Goal: Task Accomplishment & Management: Complete application form

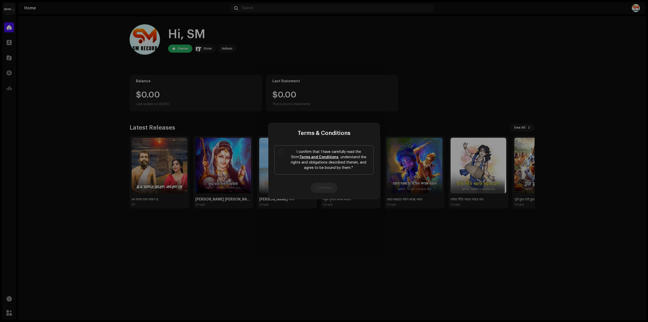
click at [318, 157] on link "Terms and Conditions" at bounding box center [318, 157] width 39 height 4
drag, startPoint x: 282, startPoint y: 152, endPoint x: 289, endPoint y: 156, distance: 8.6
click at [282, 152] on input "I confirm that I have carefully read the Strm Terms and Conditions , understand…" at bounding box center [281, 151] width 5 height 5
checkbox input "true"
click at [331, 186] on button "Confirm" at bounding box center [324, 188] width 27 height 10
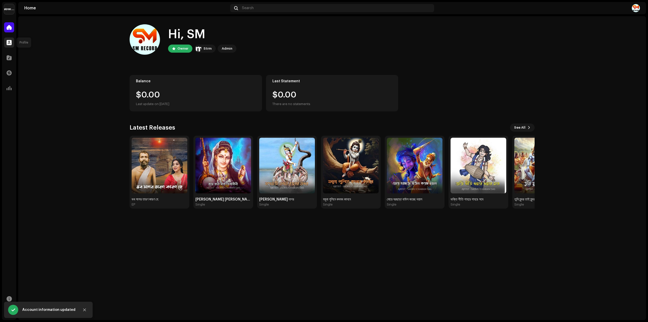
click at [6, 43] on div at bounding box center [9, 42] width 10 height 10
click at [9, 86] on span at bounding box center [9, 88] width 5 height 4
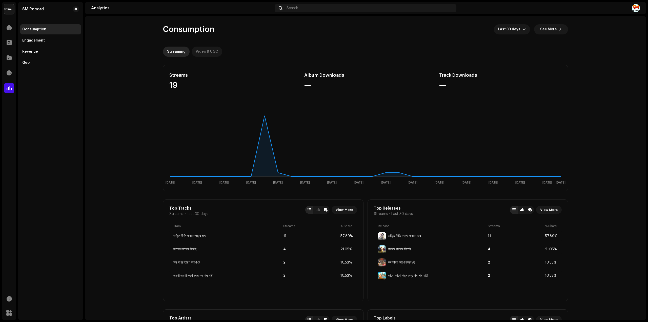
click at [210, 50] on div "Video & UGC" at bounding box center [207, 52] width 23 height 10
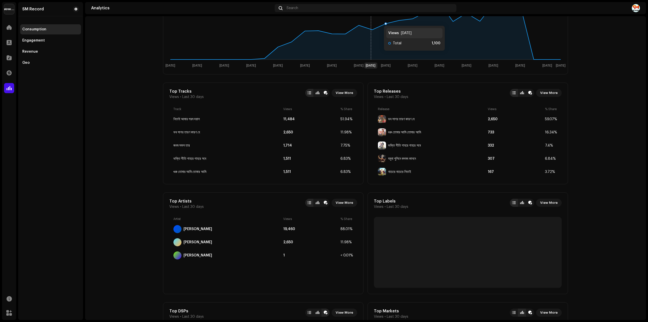
scroll to position [158, 0]
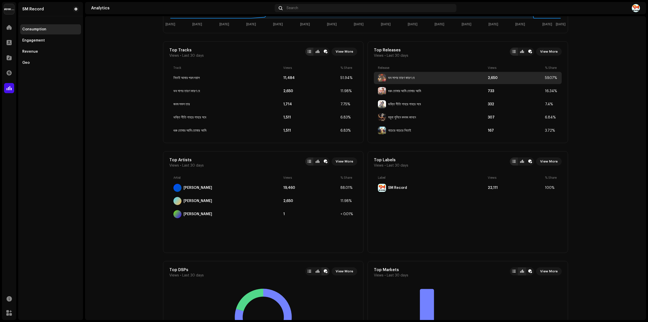
click at [407, 78] on div "ভব সাগর তারণ কারণ হে" at bounding box center [401, 78] width 27 height 4
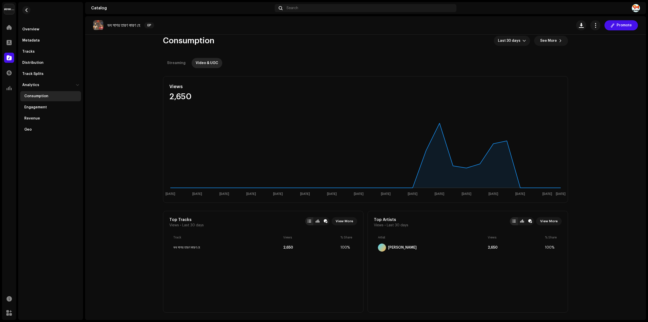
scroll to position [7, 0]
drag, startPoint x: 221, startPoint y: 250, endPoint x: 173, endPoint y: 249, distance: 48.1
click at [173, 249] on div "ভব সাগর তারণ কারণ হে 2,650 100%" at bounding box center [263, 248] width 188 height 12
copy div "ভব সাগর তারণ কারণ হে"
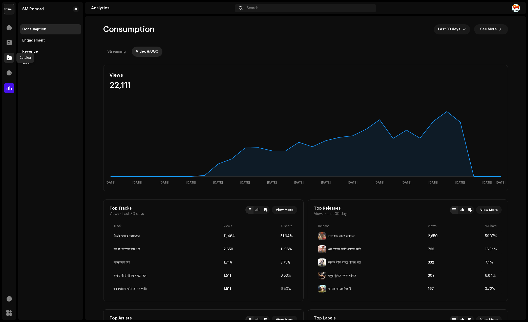
click at [6, 58] on div at bounding box center [9, 58] width 10 height 10
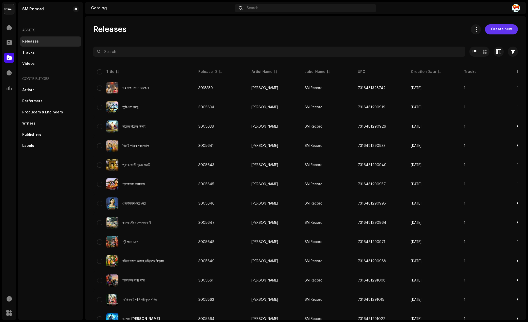
click at [495, 30] on span "Create new" at bounding box center [501, 29] width 21 height 10
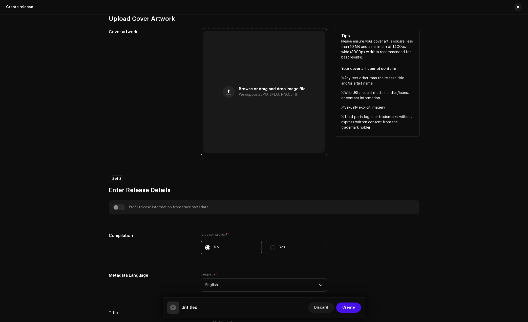
scroll to position [127, 0]
click at [261, 100] on div "Browse or drag and drop image file We support: JPG, JPEG, PNG, JFIF" at bounding box center [264, 91] width 122 height 122
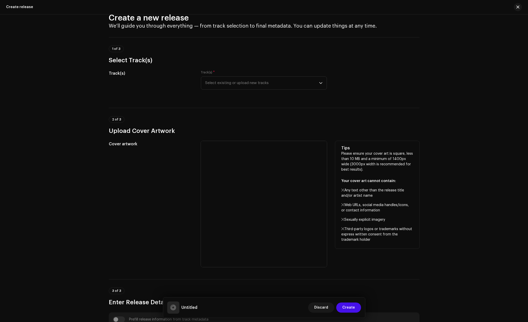
scroll to position [0, 0]
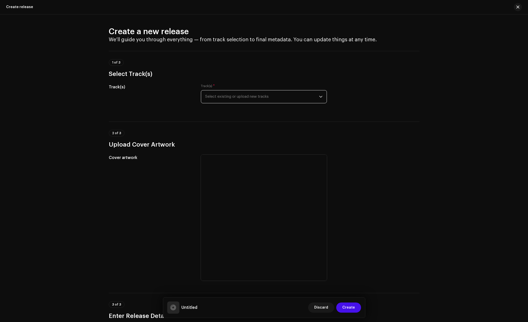
click at [225, 95] on span "Select existing or upload new tracks" at bounding box center [262, 96] width 114 height 13
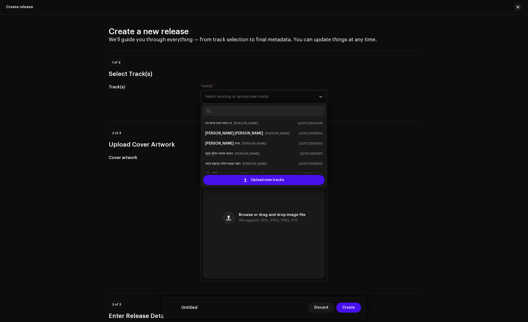
scroll to position [8, 0]
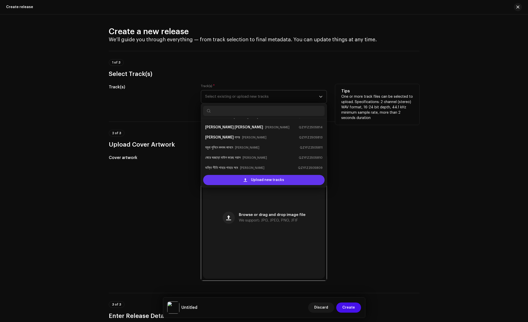
click at [271, 181] on span "Upload new tracks" at bounding box center [267, 180] width 33 height 10
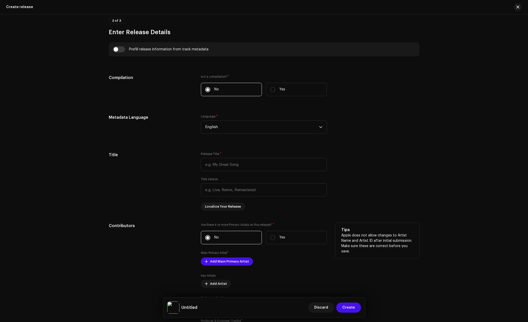
scroll to position [495, 0]
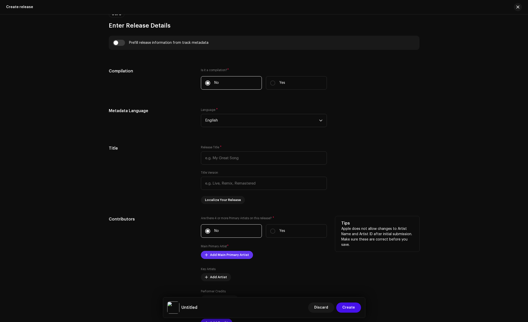
click at [234, 255] on span "Add Main Primary Artist" at bounding box center [229, 255] width 39 height 10
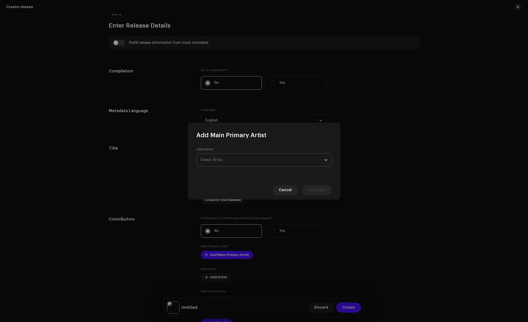
click at [230, 159] on span "Select Artist" at bounding box center [262, 160] width 123 height 13
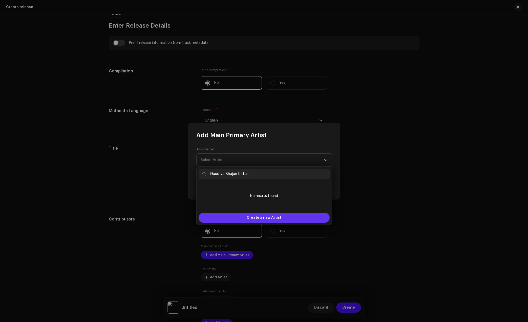
type input "Gaudiya Bhajan Kirtan"
click at [251, 214] on span "Create a new Artist" at bounding box center [264, 218] width 35 height 10
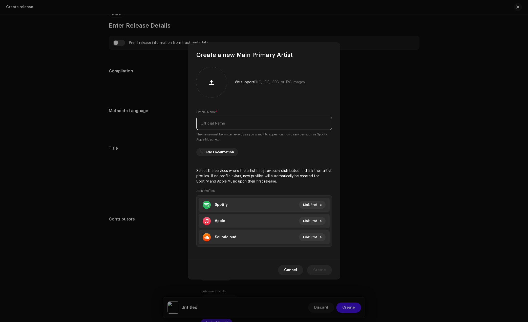
click at [223, 125] on input "text" at bounding box center [264, 123] width 136 height 13
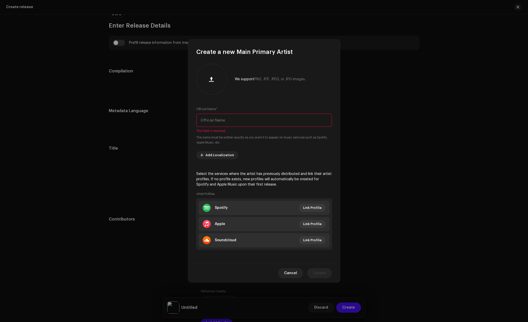
paste input "Gaudiya Bhajan Kirtan"
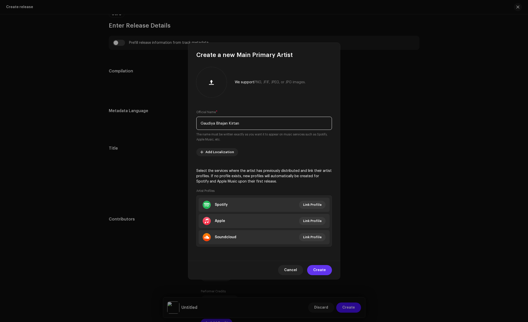
type input "Gaudiya Bhajan Kirtan"
click at [322, 271] on span "Create" at bounding box center [319, 270] width 13 height 10
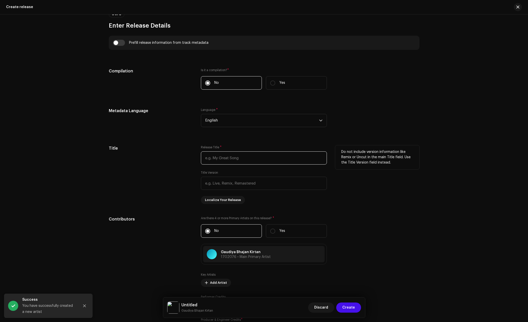
click at [229, 157] on input "text" at bounding box center [264, 157] width 126 height 13
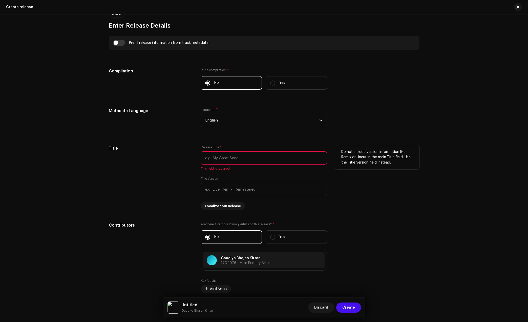
paste input "Naam [PERSON_NAME]"
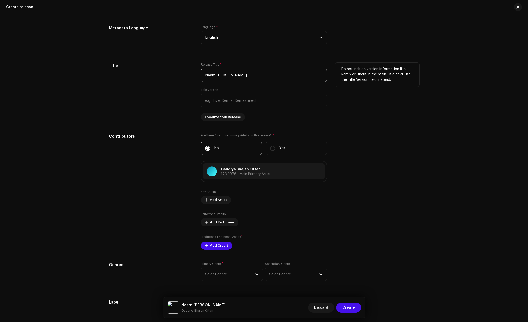
scroll to position [590, 0]
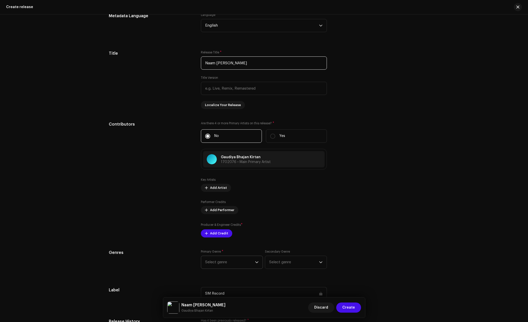
type input "Naam [PERSON_NAME]"
click at [231, 265] on span "Select genre" at bounding box center [230, 262] width 50 height 13
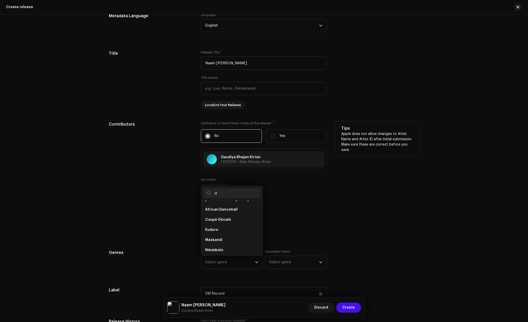
scroll to position [0, 0]
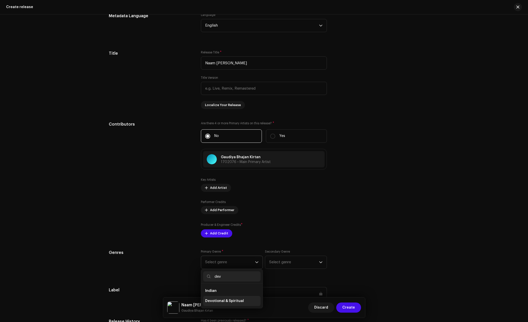
type input "dev"
click at [228, 300] on span "Devotional & Spiritual" at bounding box center [224, 300] width 39 height 5
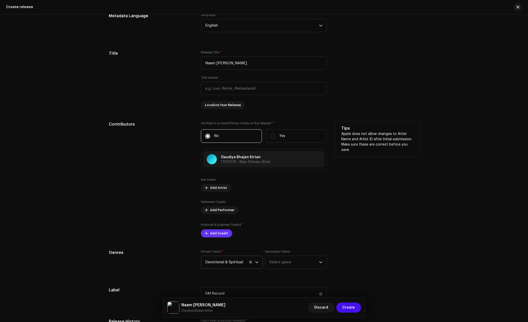
click at [220, 233] on span "Add Credit" at bounding box center [219, 233] width 18 height 10
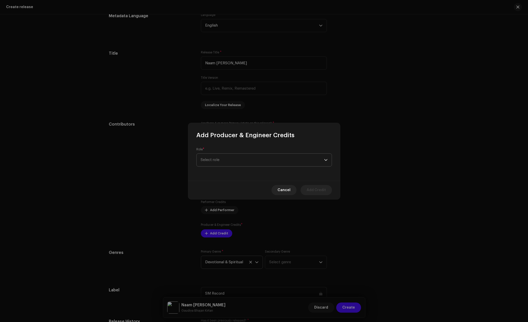
click at [232, 165] on span "Select role" at bounding box center [262, 160] width 123 height 13
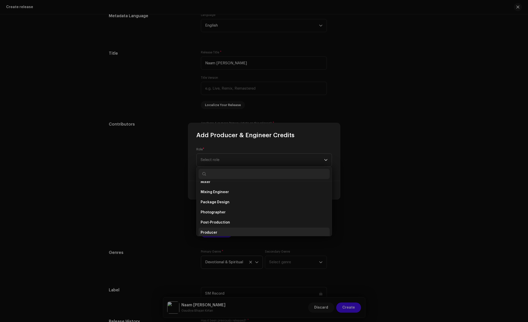
scroll to position [160, 0]
click at [217, 229] on li "Producer" at bounding box center [264, 231] width 131 height 10
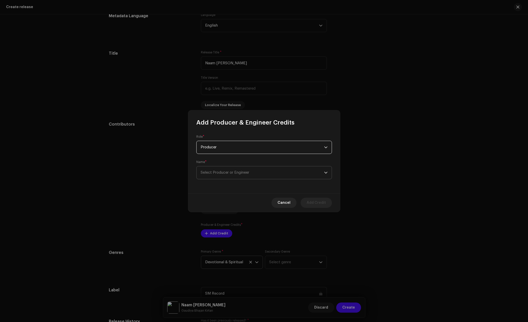
click at [229, 171] on span "Select Producer or Engineer" at bounding box center [225, 173] width 49 height 4
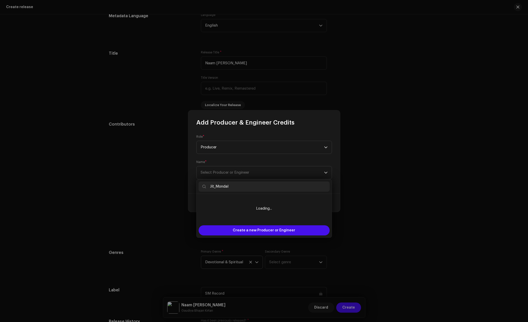
click at [215, 186] on input "Jít_Mondal" at bounding box center [264, 186] width 131 height 10
type input "Jít Mondal"
click at [257, 229] on span "Create a new Producer or Engineer" at bounding box center [264, 230] width 62 height 10
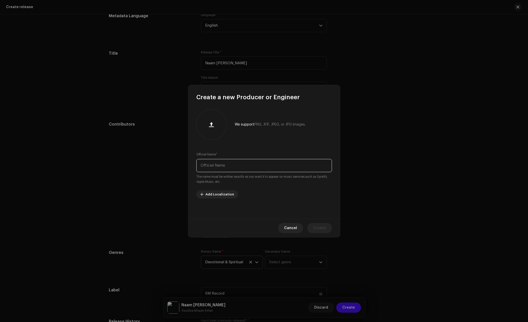
click at [232, 166] on input "text" at bounding box center [264, 165] width 136 height 13
paste input "Jít_Mondal"
click at [207, 164] on input "Jít_Mondal" at bounding box center [264, 165] width 136 height 13
type input "Jít Mondal"
click at [318, 225] on span "Create" at bounding box center [319, 228] width 13 height 10
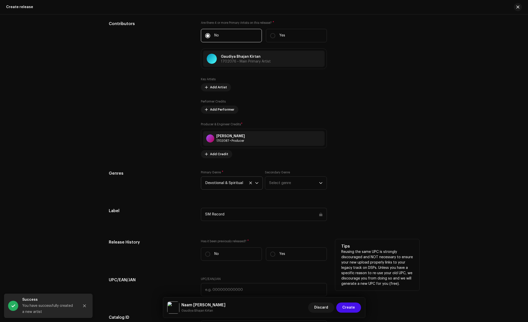
scroll to position [716, 0]
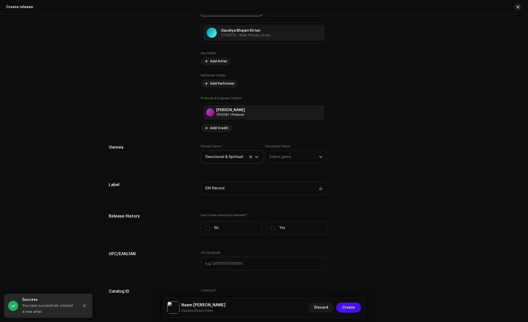
click at [297, 187] on div "SM Record" at bounding box center [264, 188] width 126 height 13
click at [319, 190] on div "SM Record" at bounding box center [264, 188] width 126 height 13
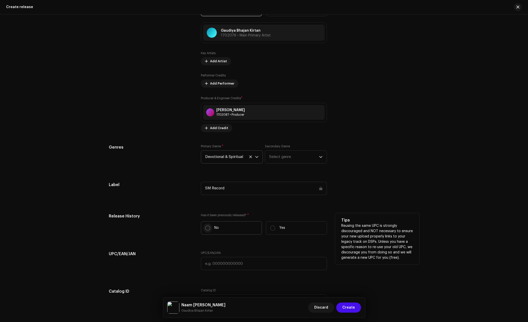
click at [209, 228] on input "No" at bounding box center [207, 227] width 5 height 5
radio input "true"
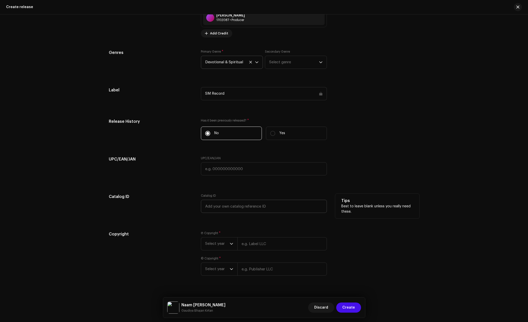
scroll to position [811, 0]
click at [260, 244] on input "text" at bounding box center [282, 243] width 90 height 13
paste input "Gaudiya Bhajan Kirtan"
type input "Gaudiya Bhajan Kirtan"
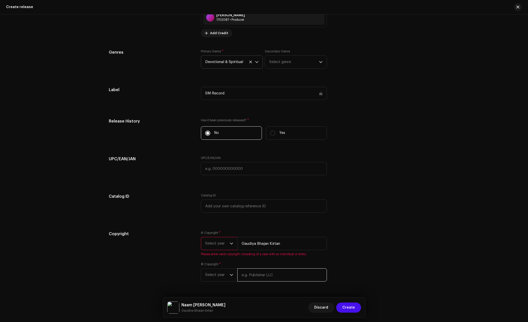
click at [262, 278] on input "text" at bounding box center [282, 274] width 90 height 13
paste input "Gaudiya Bhajan Kirtan"
type input "Gaudiya Bhajan Kirtan"
click at [217, 275] on span "Select year" at bounding box center [217, 274] width 25 height 13
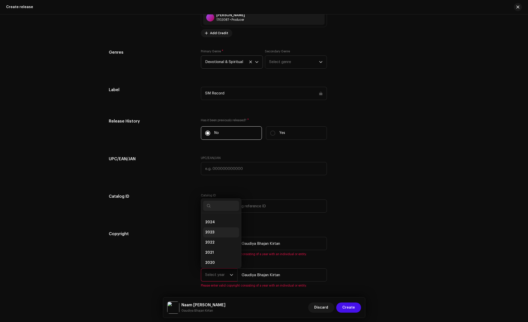
scroll to position [0, 0]
click at [213, 233] on li "2025" at bounding box center [221, 230] width 36 height 10
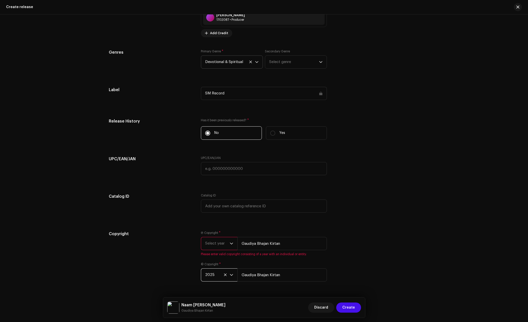
click at [215, 246] on span "Select year" at bounding box center [217, 243] width 25 height 13
click at [217, 282] on li "2025" at bounding box center [221, 282] width 36 height 10
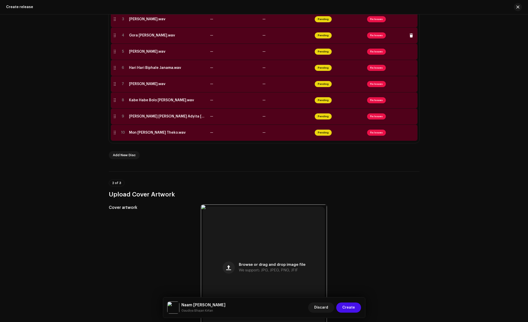
scroll to position [28, 0]
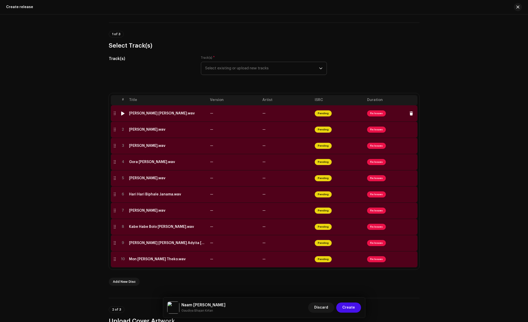
click at [137, 118] on td "[PERSON_NAME] [PERSON_NAME].wav" at bounding box center [167, 113] width 81 height 16
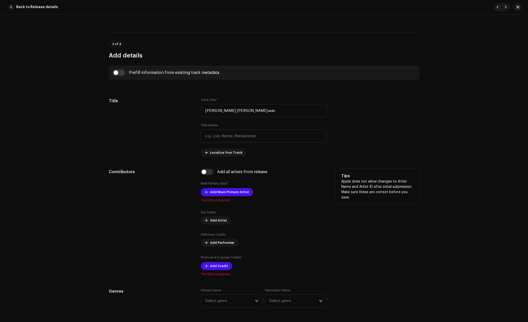
scroll to position [158, 0]
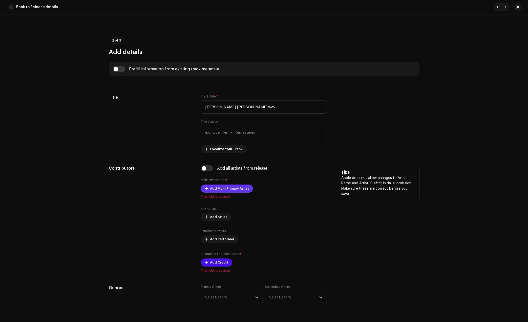
click at [219, 186] on span "Add Main Primary Artist" at bounding box center [229, 188] width 39 height 10
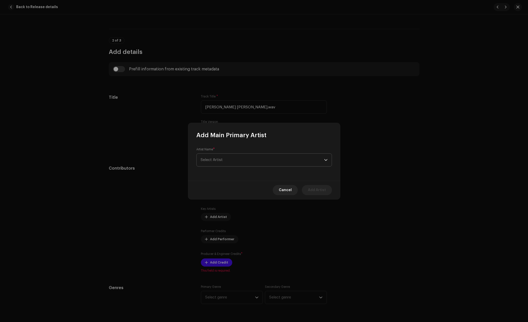
click at [229, 163] on span "Select Artist" at bounding box center [262, 160] width 123 height 13
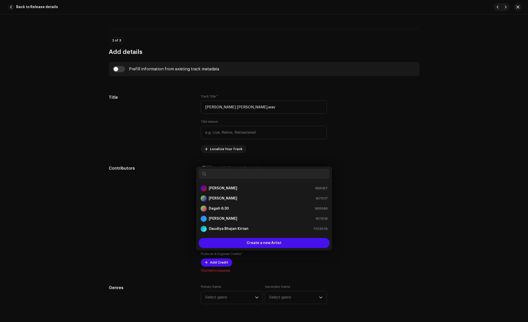
click at [377, 194] on div "Add Main Primary Artist Artist Name * Select Artist Cancel Add Artist" at bounding box center [264, 161] width 528 height 322
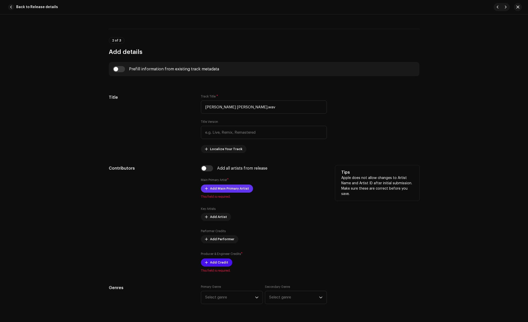
click at [225, 186] on span "Add Main Primary Artist" at bounding box center [229, 188] width 39 height 10
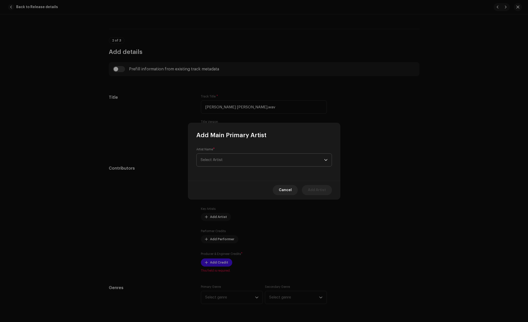
click at [243, 161] on span "Select Artist" at bounding box center [262, 160] width 123 height 13
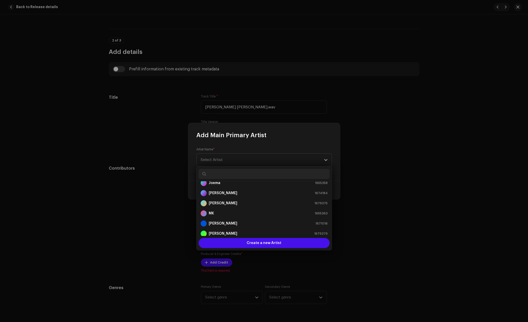
scroll to position [81, 0]
paste input "Gaudiya Bhajan Kirtan"
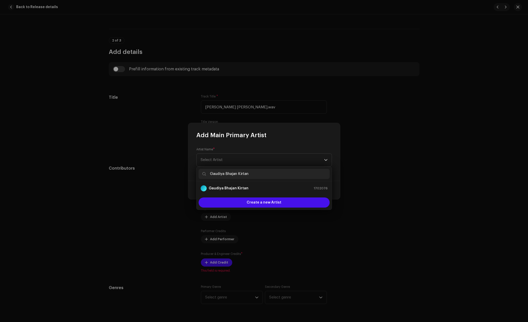
type input "Gaudiya Bhajan Kirtan"
click at [257, 188] on div "Gaudiya Bhajan Kirtan 1702076" at bounding box center [264, 188] width 127 height 6
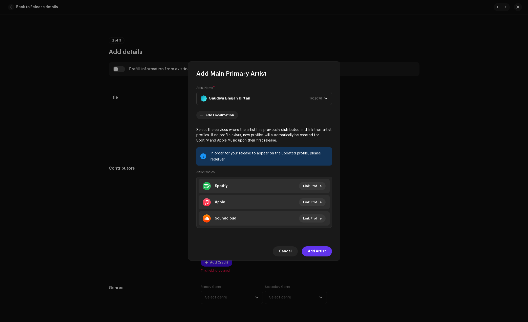
click at [317, 249] on span "Add Artist" at bounding box center [317, 251] width 18 height 10
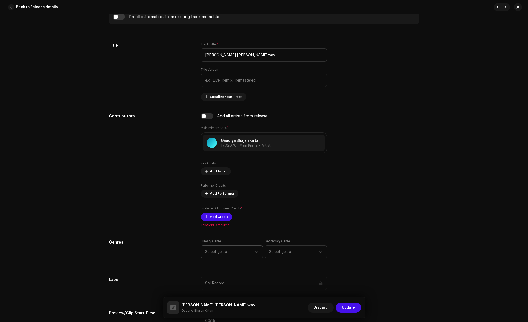
scroll to position [221, 0]
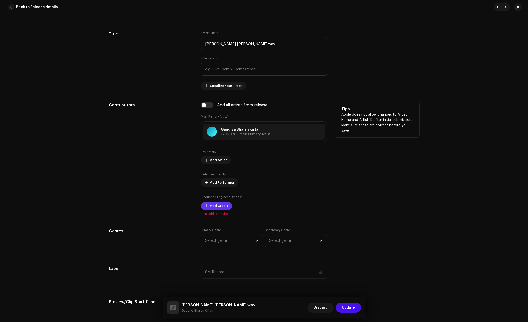
click at [216, 204] on span "Add Credit" at bounding box center [219, 206] width 18 height 10
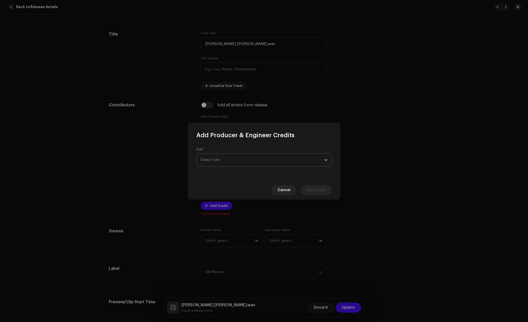
click at [242, 155] on span "Select role" at bounding box center [262, 160] width 123 height 13
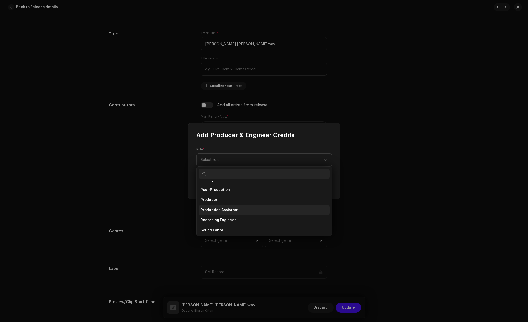
scroll to position [191, 0]
click at [215, 200] on span "Producer" at bounding box center [209, 199] width 17 height 5
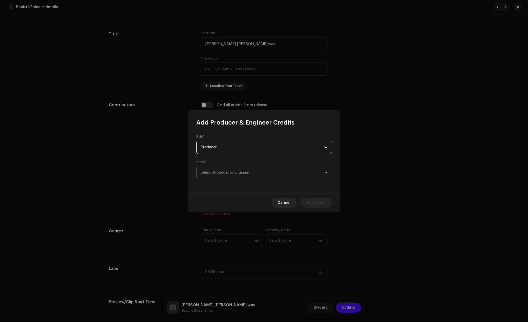
click at [224, 172] on span "Select Producer or Engineer" at bounding box center [225, 173] width 49 height 4
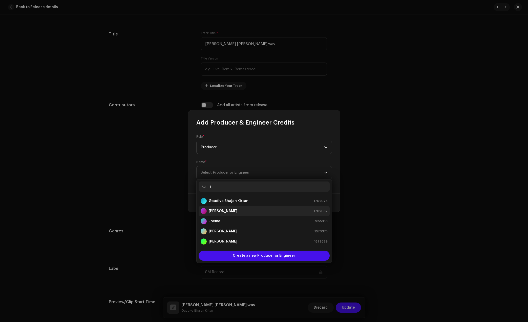
type input "j"
click at [225, 209] on strong "Jít Mondal" at bounding box center [223, 210] width 29 height 5
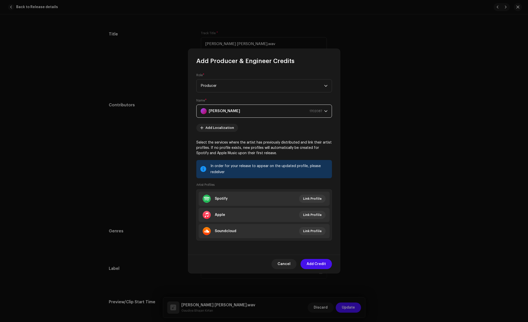
click at [315, 262] on span "Add Credit" at bounding box center [316, 264] width 19 height 10
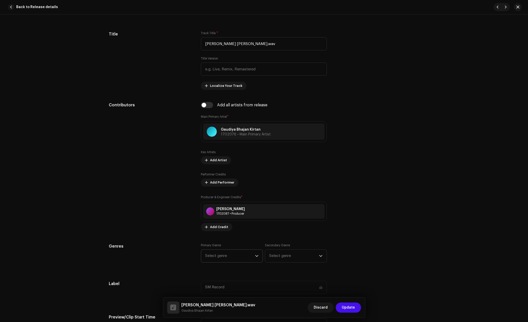
click at [225, 256] on span "Select genre" at bounding box center [230, 255] width 50 height 13
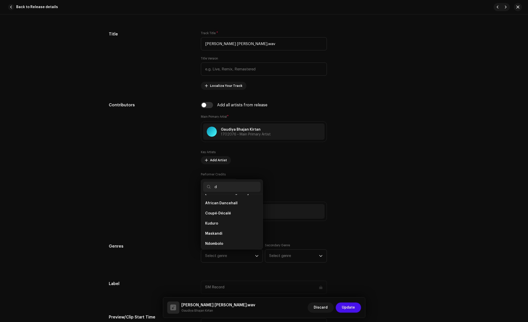
scroll to position [0, 0]
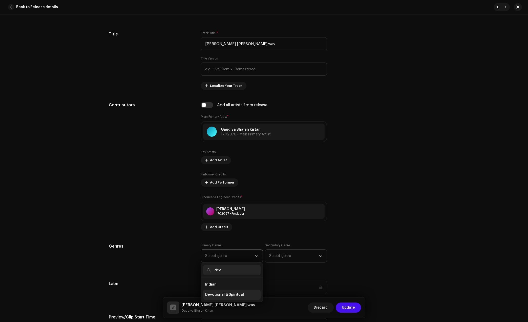
type input "dev"
click at [217, 295] on span "Devotional & Spiritual" at bounding box center [224, 294] width 39 height 5
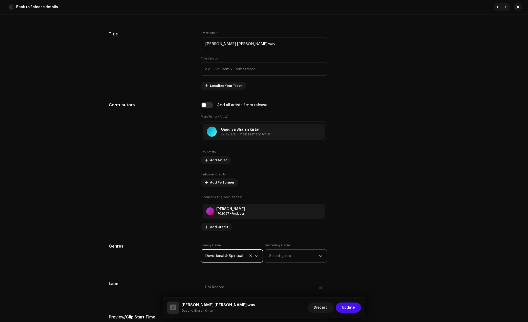
click at [274, 257] on span "Select genre" at bounding box center [294, 255] width 50 height 13
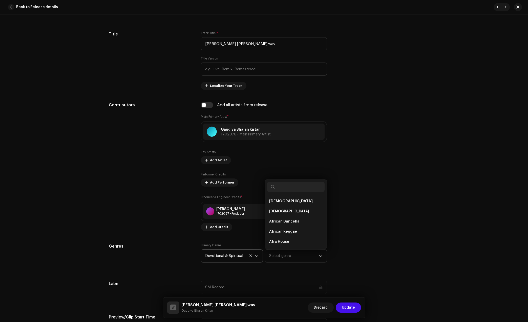
drag, startPoint x: 365, startPoint y: 240, endPoint x: 346, endPoint y: 250, distance: 21.0
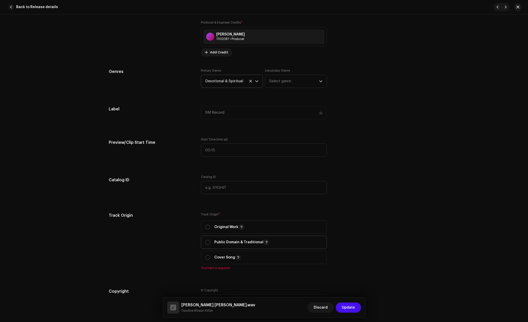
scroll to position [411, 0]
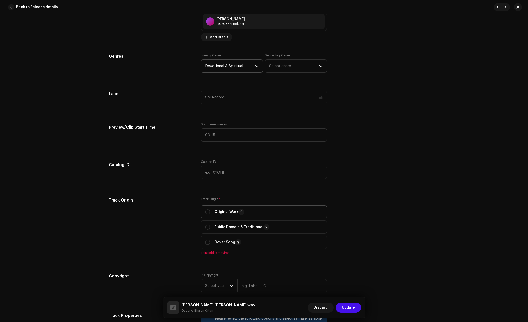
click at [221, 212] on p "Original Work" at bounding box center [229, 212] width 30 height 6
radio input "true"
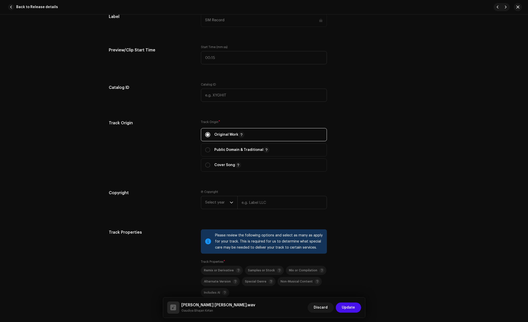
scroll to position [506, 0]
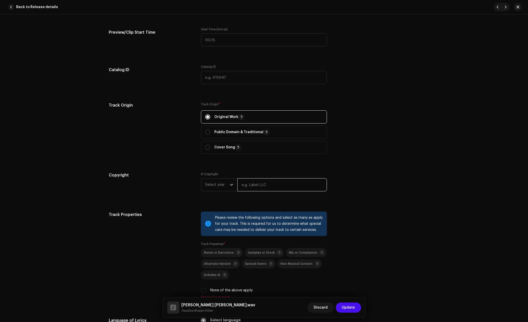
click at [259, 185] on input "text" at bounding box center [282, 184] width 90 height 13
type input "Gaudiya Bhajan Kirtan"
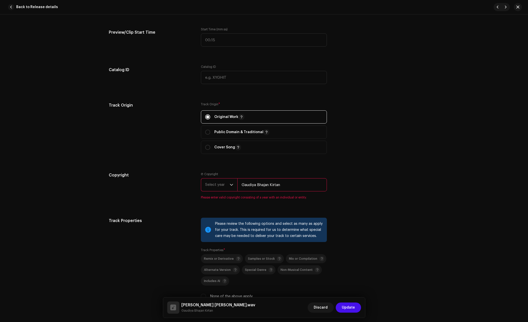
click at [226, 187] on span "Select year" at bounding box center [217, 184] width 25 height 13
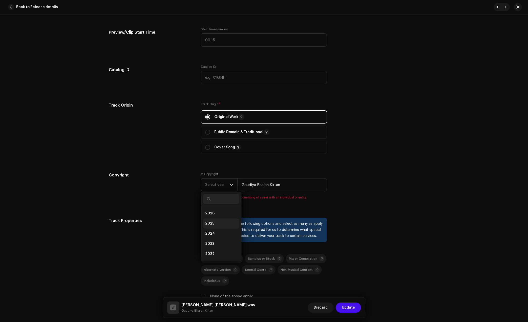
click at [216, 222] on li "2025" at bounding box center [221, 223] width 36 height 10
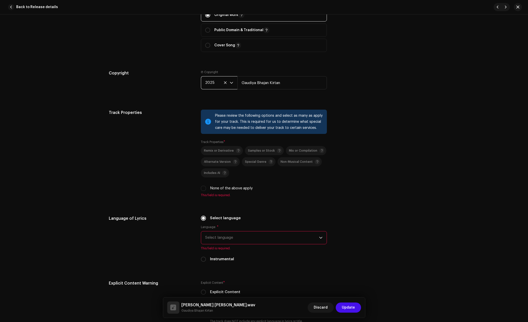
scroll to position [633, 0]
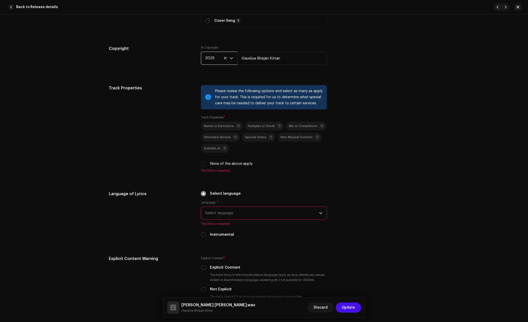
click at [218, 162] on label "None of the above apply" at bounding box center [231, 164] width 43 height 6
click at [206, 162] on input "None of the above apply" at bounding box center [203, 163] width 5 height 5
checkbox input "true"
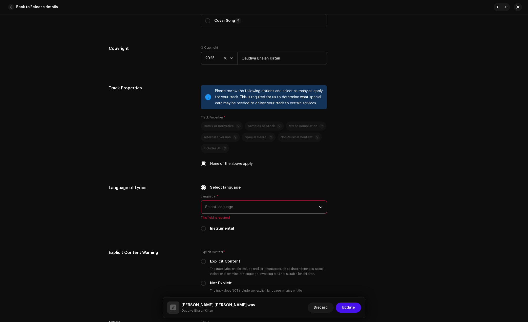
click at [233, 205] on span "Select language" at bounding box center [262, 207] width 114 height 13
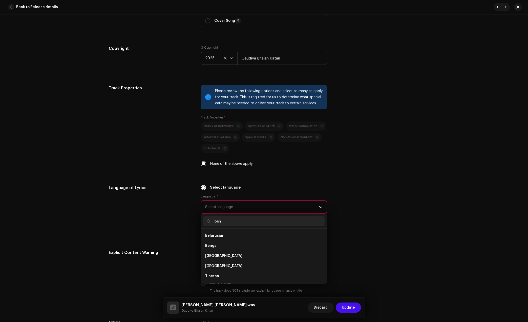
scroll to position [0, 0]
type input "ben"
click at [215, 236] on span "Bengali" at bounding box center [211, 235] width 13 height 5
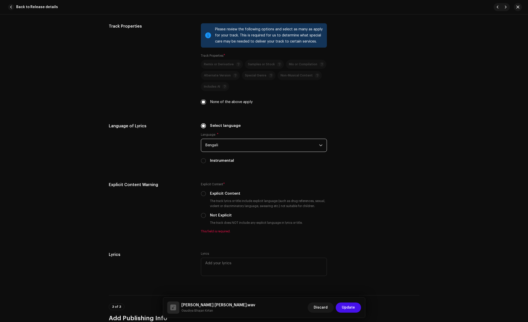
scroll to position [696, 0]
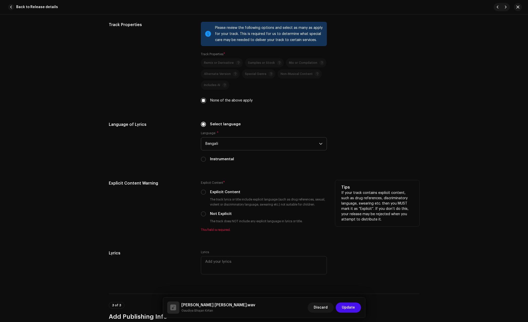
click at [210, 214] on label "Not Explicit" at bounding box center [221, 214] width 22 height 6
click at [206, 214] on input "Not Explicit" at bounding box center [203, 213] width 5 height 5
radio input "true"
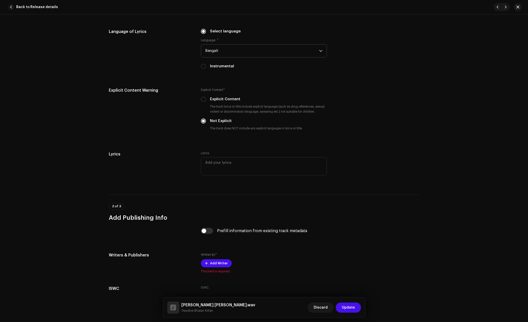
scroll to position [822, 0]
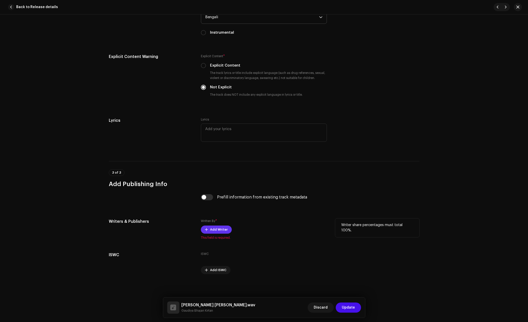
click at [218, 228] on span "Add Writer" at bounding box center [219, 229] width 18 height 10
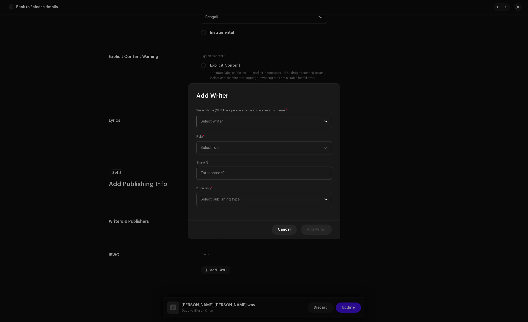
click at [235, 121] on span "Select writer" at bounding box center [262, 121] width 123 height 13
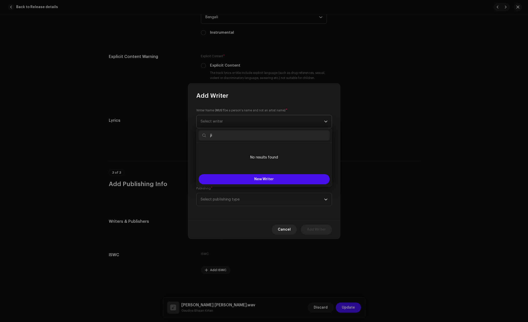
type input "ji"
click at [262, 122] on span "Select writer" at bounding box center [262, 121] width 123 height 13
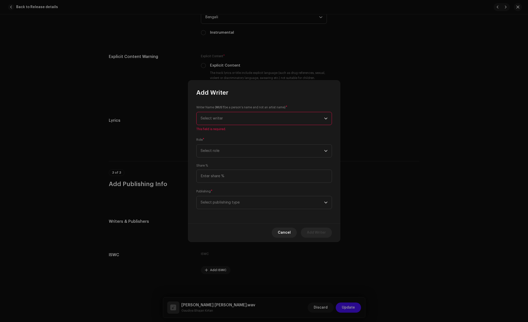
click at [262, 120] on span "Select writer" at bounding box center [262, 118] width 123 height 13
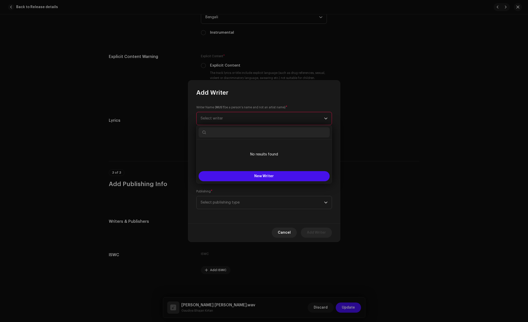
click at [336, 174] on div "Writer Name ( MUST be a person's name and not an artist name) * Select writer T…" at bounding box center [264, 160] width 152 height 127
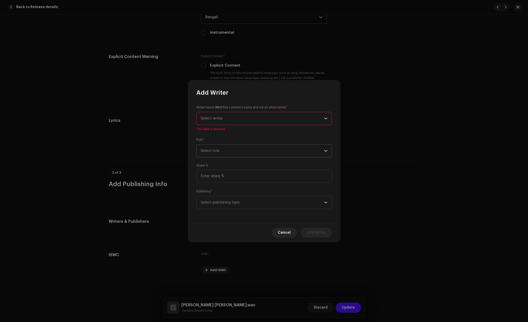
click at [254, 154] on span "Select role" at bounding box center [262, 150] width 123 height 13
click at [229, 196] on span "Composer & Lyricist" at bounding box center [219, 195] width 36 height 5
click at [244, 177] on input at bounding box center [264, 176] width 136 height 13
type input "100.00"
click at [230, 115] on span "Select writer" at bounding box center [262, 118] width 123 height 13
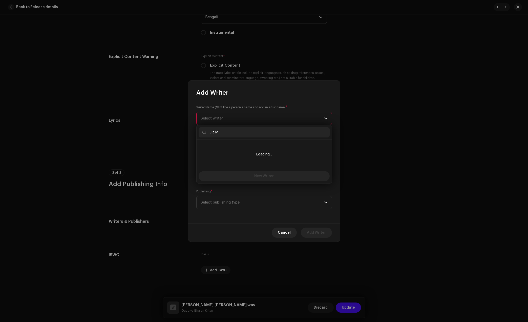
type input "Jit M"
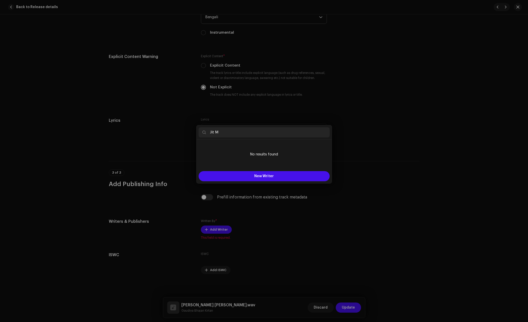
click at [352, 114] on div "Add Writer Writer Name ( MUST be a person's name and not an artist name) * Sele…" at bounding box center [264, 161] width 528 height 322
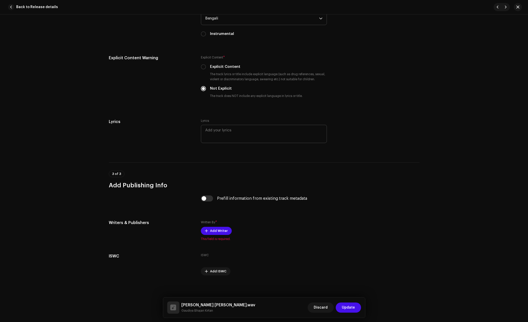
scroll to position [823, 0]
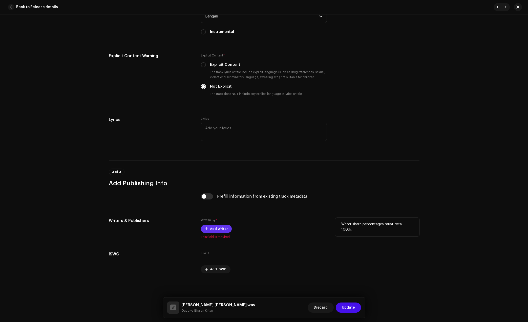
click at [214, 231] on span "Add Writer" at bounding box center [219, 229] width 18 height 10
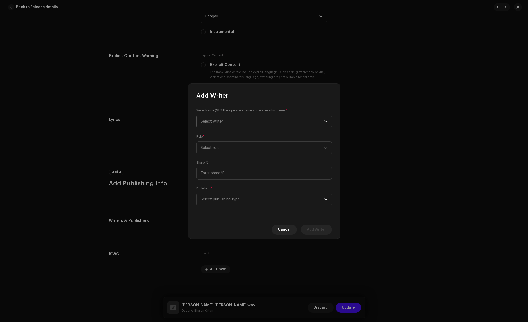
click at [230, 120] on span "Select writer" at bounding box center [262, 121] width 123 height 13
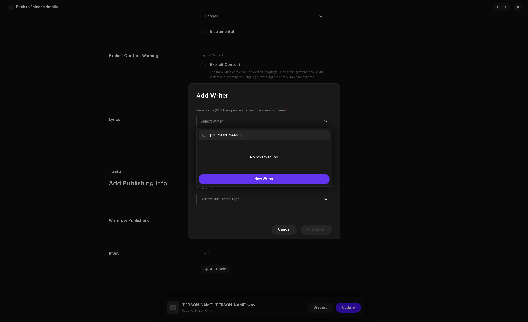
type input "Jít Mondal"
click at [265, 179] on span "New Writer" at bounding box center [263, 179] width 19 height 4
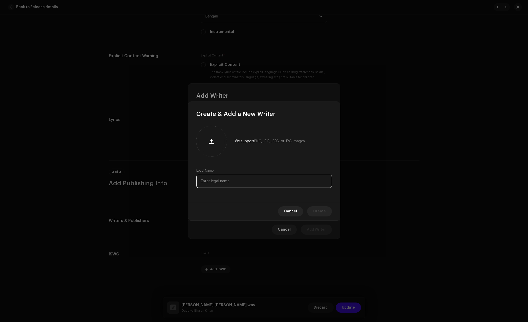
click at [261, 178] on input "text" at bounding box center [264, 181] width 136 height 13
paste input "Jít Mondal"
click at [203, 182] on input "Jít Mondal" at bounding box center [264, 181] width 136 height 13
type input "Jit Mondal"
click at [316, 209] on span "Create" at bounding box center [319, 211] width 13 height 10
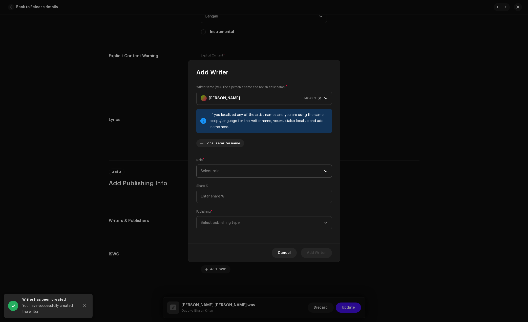
click at [259, 173] on span "Select role" at bounding box center [262, 171] width 123 height 13
click at [220, 215] on span "Composer & Lyricist" at bounding box center [219, 215] width 36 height 5
click at [244, 195] on input at bounding box center [264, 196] width 136 height 13
type input "100.00"
click at [261, 223] on span "Select publishing type" at bounding box center [262, 222] width 123 height 13
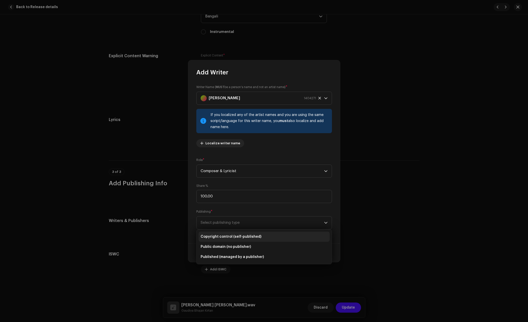
click at [238, 237] on span "Copyright control (self-published)" at bounding box center [231, 236] width 61 height 5
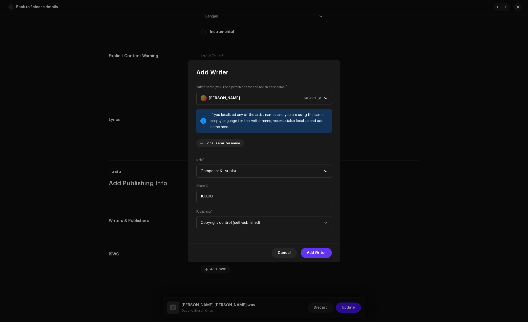
click at [314, 254] on span "Add Writer" at bounding box center [316, 253] width 19 height 10
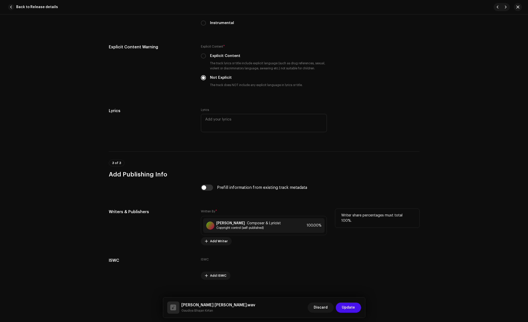
scroll to position [838, 0]
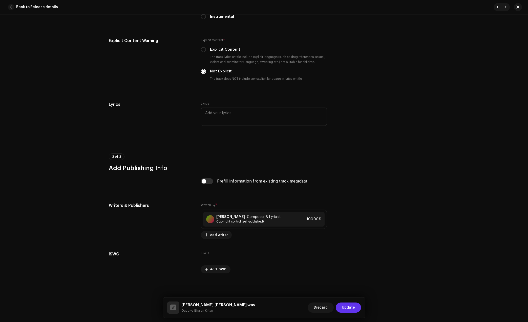
click at [349, 309] on span "Update" at bounding box center [348, 307] width 13 height 10
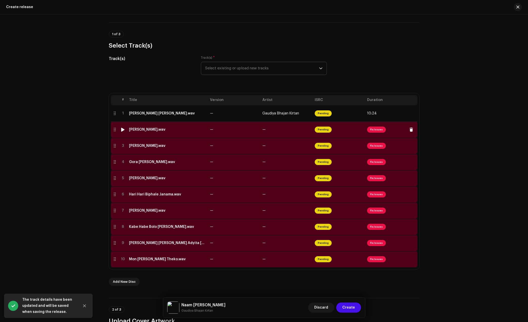
click at [155, 129] on div "[PERSON_NAME].wav" at bounding box center [147, 130] width 36 height 4
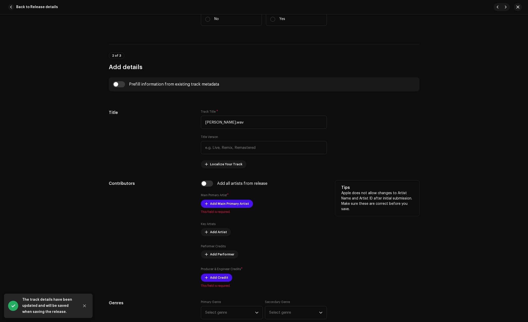
scroll to position [158, 0]
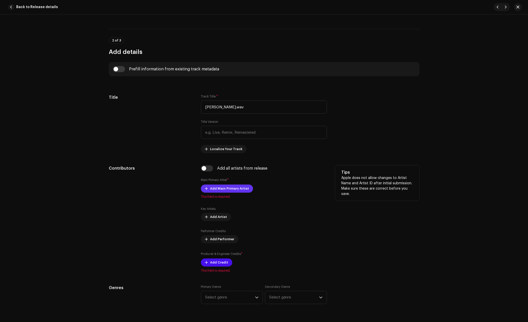
click at [215, 184] on span "Add Main Primary Artist" at bounding box center [229, 188] width 39 height 10
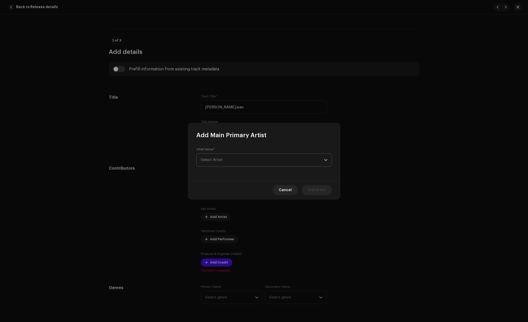
click at [253, 163] on span "Select Artist" at bounding box center [262, 160] width 123 height 13
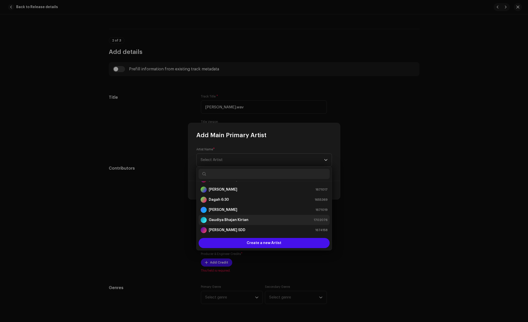
scroll to position [0, 0]
click at [242, 226] on div "Gaudiya Bhajan Kirtan" at bounding box center [225, 229] width 48 height 6
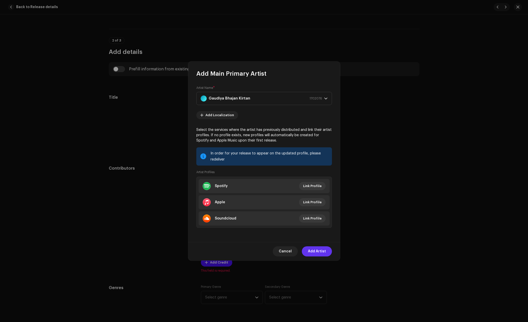
click at [319, 250] on span "Add Artist" at bounding box center [317, 251] width 18 height 10
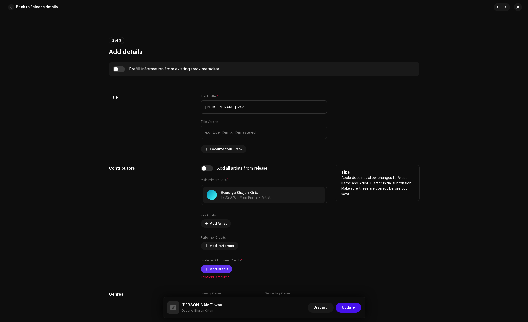
click at [217, 268] on span "Add Credit" at bounding box center [219, 269] width 18 height 10
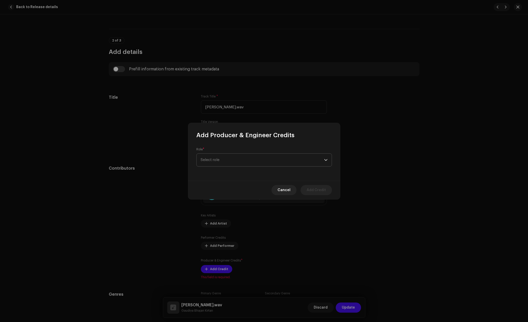
click at [269, 158] on span "Select role" at bounding box center [262, 160] width 123 height 13
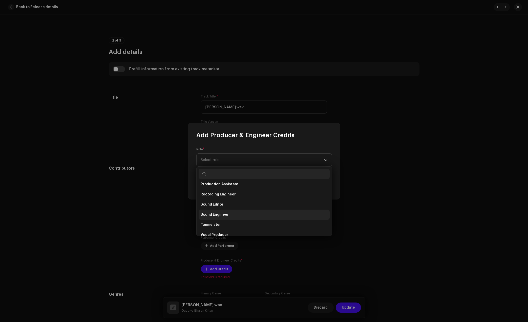
scroll to position [191, 0]
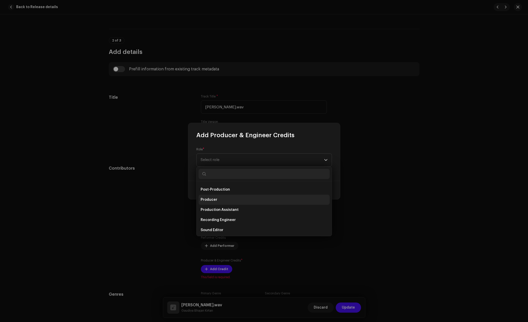
click at [217, 202] on li "Producer" at bounding box center [264, 200] width 131 height 10
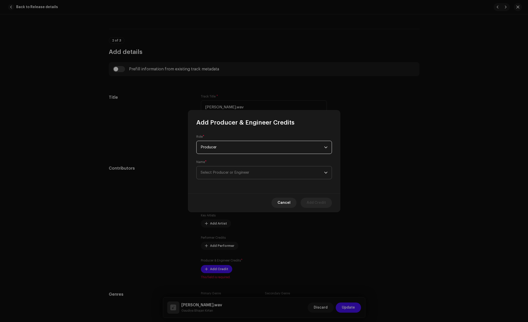
click at [233, 173] on span "Select Producer or Engineer" at bounding box center [225, 173] width 49 height 4
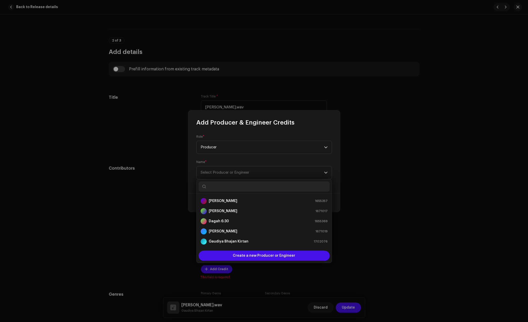
paste input "Jít Mondal"
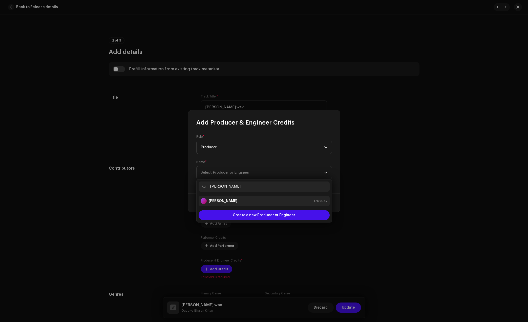
type input "Jít Mondal"
click at [248, 204] on li "Jít Mondal 1702087" at bounding box center [264, 201] width 131 height 10
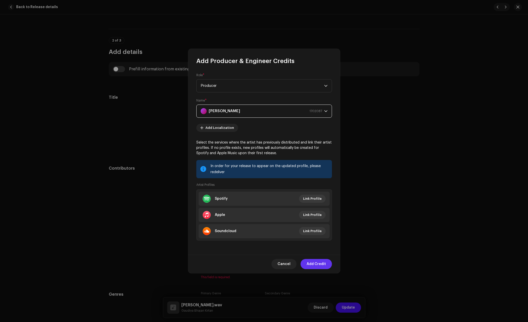
click at [316, 269] on span "Add Credit" at bounding box center [316, 264] width 19 height 10
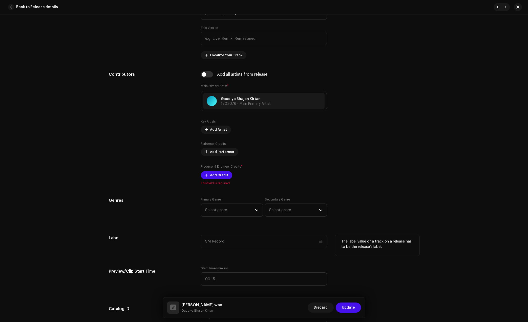
scroll to position [253, 0]
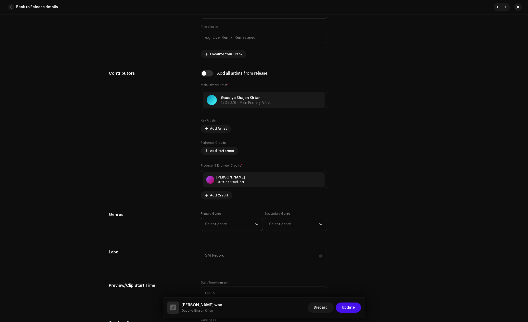
click at [226, 225] on span "Select genre" at bounding box center [230, 224] width 50 height 13
type input "dev"
click at [223, 263] on span "Devotional & Spiritual" at bounding box center [224, 262] width 39 height 5
click at [248, 261] on div "SM Record" at bounding box center [264, 255] width 126 height 13
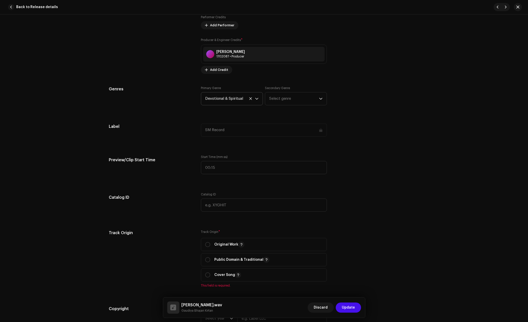
scroll to position [380, 0]
click at [221, 245] on p "Original Work" at bounding box center [229, 243] width 30 height 6
radio input "true"
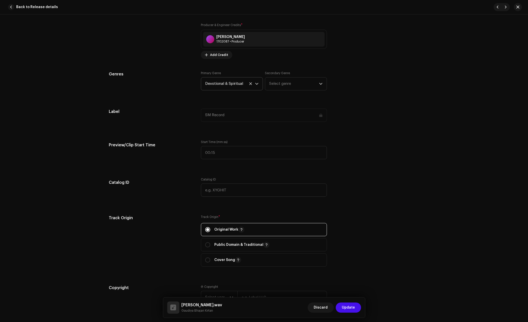
scroll to position [506, 0]
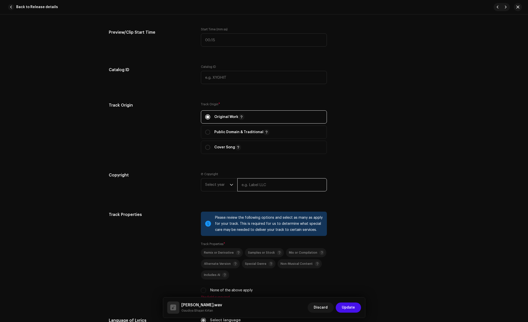
click at [266, 182] on input "text" at bounding box center [282, 184] width 90 height 13
type input "Gaudiya Bhajan Kirtan"
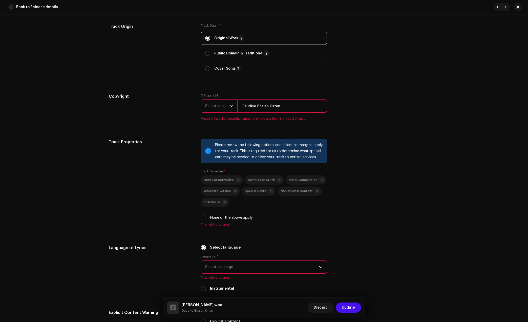
scroll to position [601, 0]
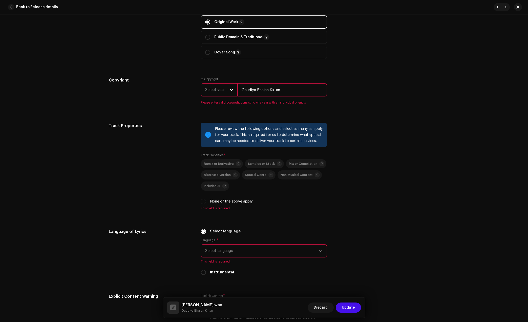
click at [217, 202] on label "None of the above apply" at bounding box center [231, 202] width 43 height 6
click at [206, 202] on input "None of the above apply" at bounding box center [203, 201] width 5 height 5
checkbox input "true"
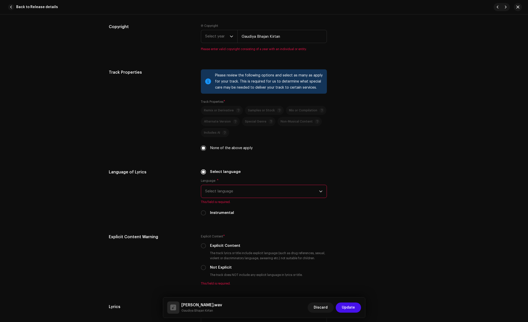
scroll to position [664, 0]
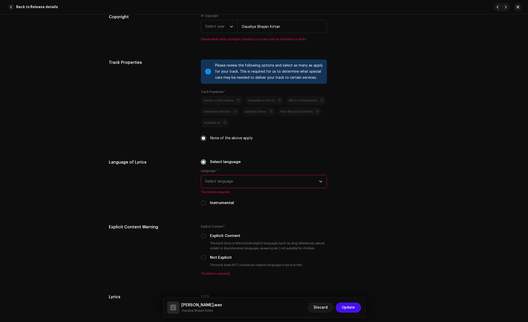
click at [229, 183] on span "Select language" at bounding box center [262, 181] width 114 height 13
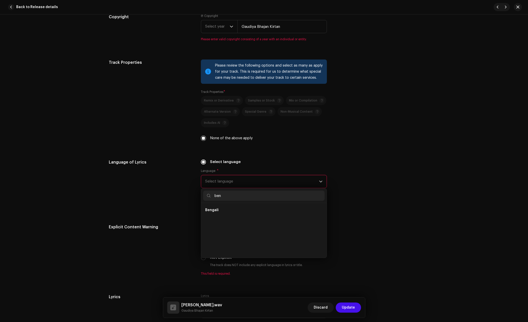
scroll to position [0, 0]
type input "ben"
click at [229, 209] on li "Bengali" at bounding box center [263, 210] width 121 height 10
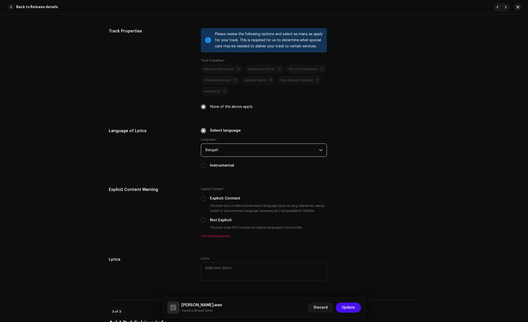
scroll to position [696, 0]
click at [218, 219] on label "Not Explicit" at bounding box center [221, 220] width 22 height 6
click at [206, 219] on input "Not Explicit" at bounding box center [203, 219] width 5 height 5
radio input "true"
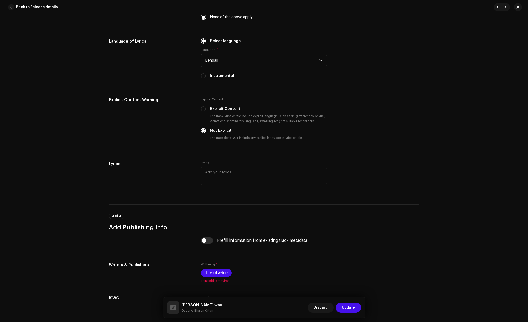
scroll to position [791, 0]
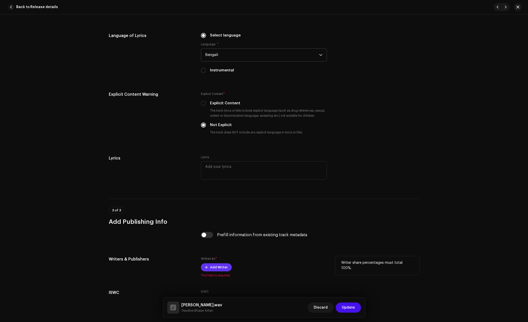
click at [224, 266] on span "Add Writer" at bounding box center [219, 267] width 18 height 10
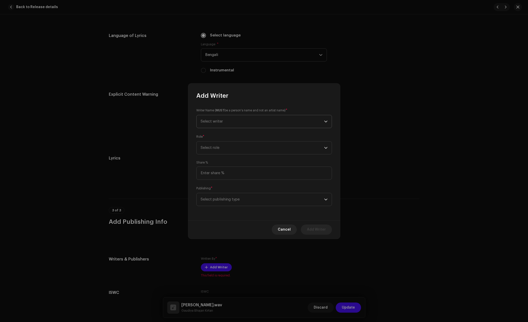
click at [234, 125] on span "Select writer" at bounding box center [262, 121] width 123 height 13
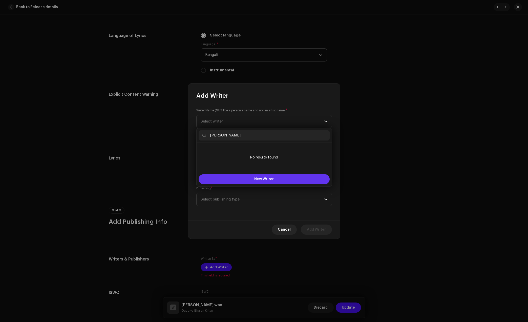
type input "Jít Mondal"
click at [272, 179] on span "New Writer" at bounding box center [263, 179] width 19 height 4
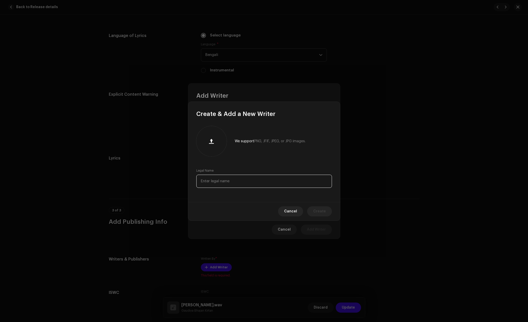
drag, startPoint x: 245, startPoint y: 175, endPoint x: 245, endPoint y: 178, distance: 3.5
click at [245, 175] on input "text" at bounding box center [264, 181] width 136 height 13
paste input "Jít Mondal"
click at [203, 180] on input "Jít Mondal" at bounding box center [264, 181] width 136 height 13
type input "Jit Mondal"
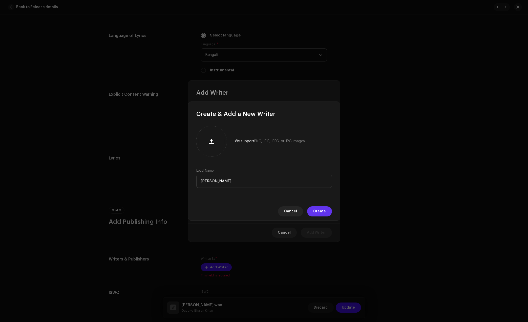
click at [316, 206] on span "Create" at bounding box center [319, 211] width 13 height 10
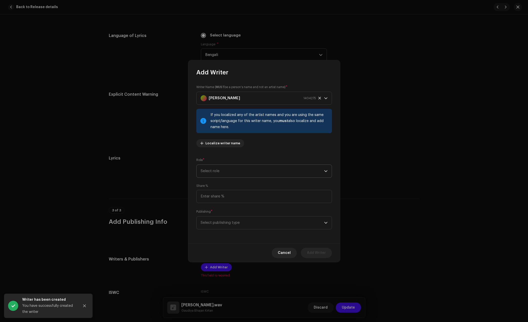
click at [254, 176] on span "Select role" at bounding box center [262, 171] width 123 height 13
click at [224, 218] on li "Composer & Lyricist" at bounding box center [264, 215] width 131 height 10
click at [241, 193] on input at bounding box center [264, 196] width 136 height 13
type input "100.00"
click at [235, 223] on span "Select publishing type" at bounding box center [262, 222] width 123 height 13
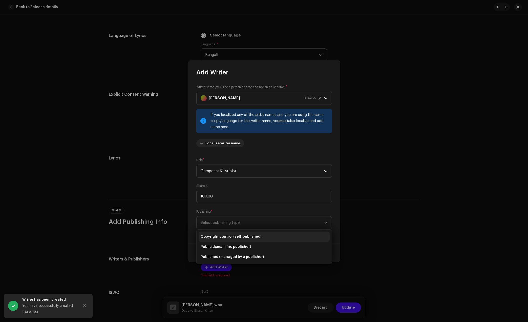
click at [236, 236] on span "Copyright control (self-published)" at bounding box center [231, 236] width 61 height 5
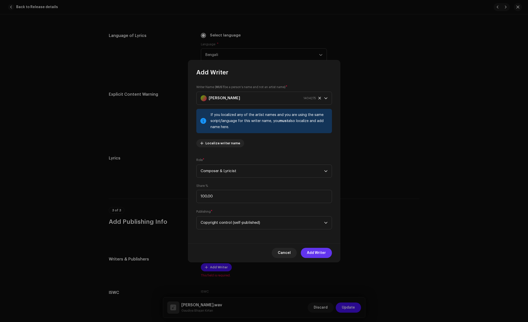
click at [312, 250] on span "Add Writer" at bounding box center [316, 253] width 19 height 10
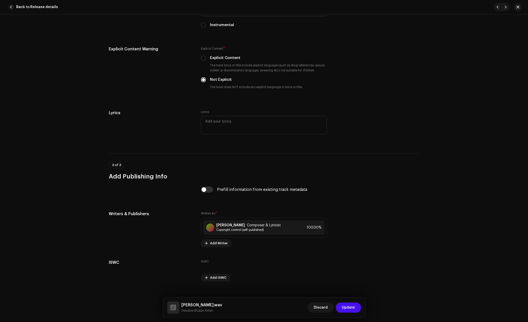
scroll to position [844, 0]
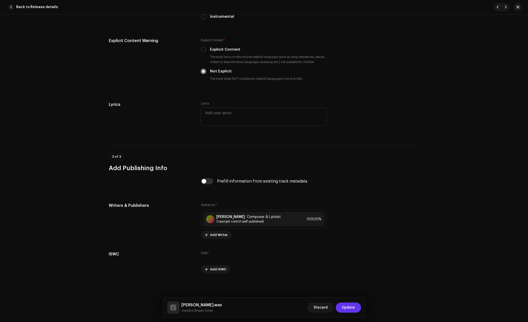
click at [346, 307] on span "Update" at bounding box center [348, 307] width 13 height 10
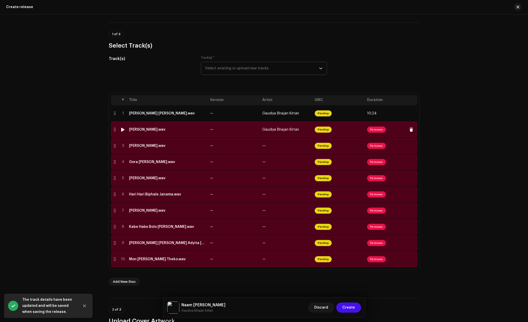
click at [374, 130] on span "Fix Issues" at bounding box center [376, 130] width 19 height 6
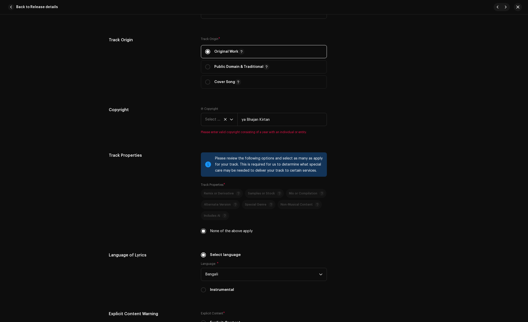
scroll to position [601, 0]
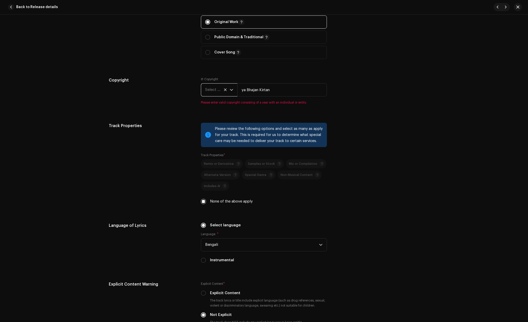
click at [221, 90] on span "Select year" at bounding box center [217, 89] width 25 height 13
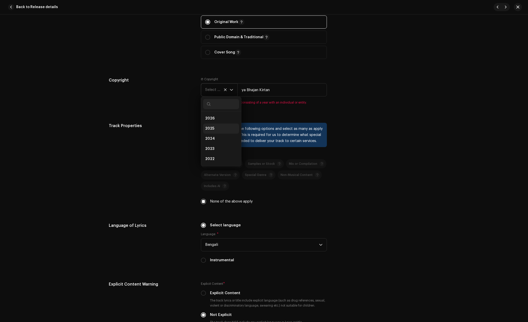
click at [213, 126] on li "2025" at bounding box center [221, 128] width 36 height 10
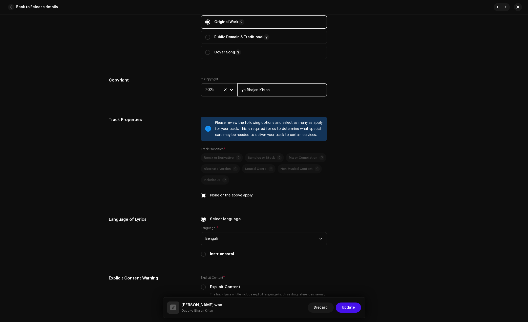
click at [250, 91] on input "ya Bhajan Kirtan" at bounding box center [282, 89] width 90 height 13
paste input "Gaudi"
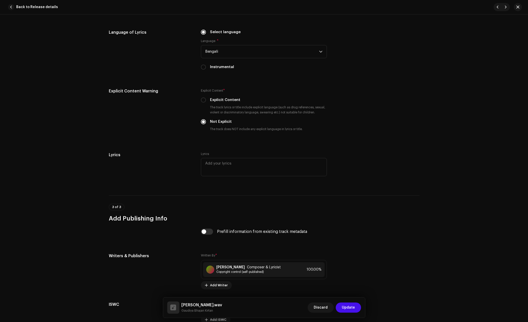
scroll to position [838, 0]
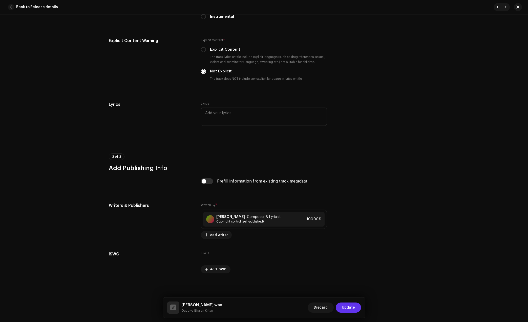
type input "Gaudiya Bhajan Kirtan"
click at [351, 305] on span "Update" at bounding box center [348, 307] width 13 height 10
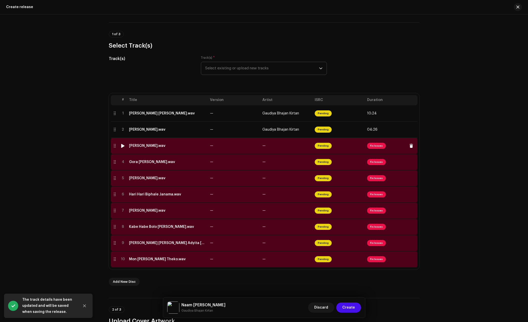
click at [160, 146] on div "[PERSON_NAME].wav" at bounding box center [147, 146] width 36 height 4
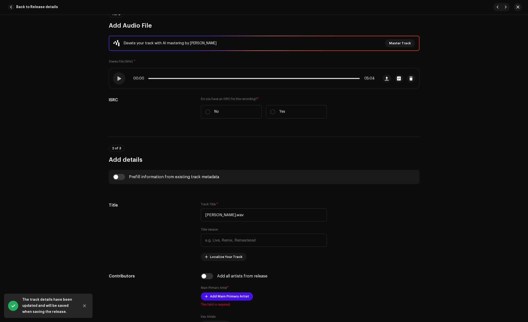
scroll to position [190, 0]
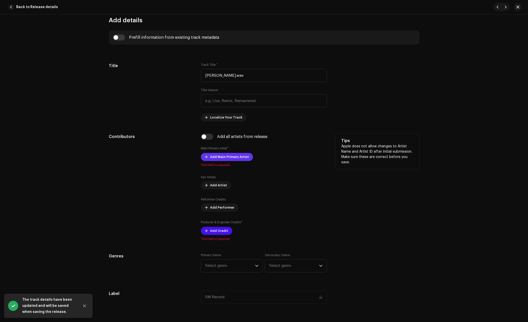
click at [221, 156] on span "Add Main Primary Artist" at bounding box center [229, 157] width 39 height 10
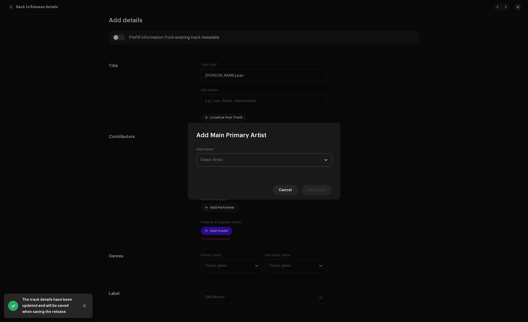
click at [241, 161] on span "Select Artist" at bounding box center [262, 160] width 123 height 13
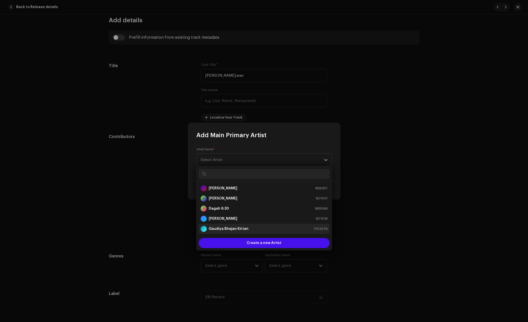
click at [243, 228] on strong "Gaudiya Bhajan Kirtan" at bounding box center [229, 228] width 40 height 5
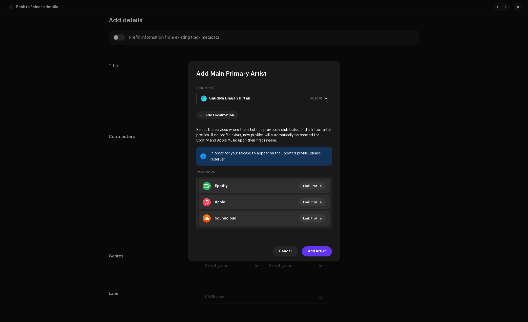
click at [319, 254] on span "Add Artist" at bounding box center [317, 251] width 18 height 10
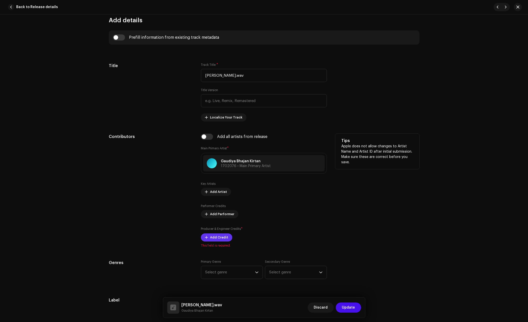
click at [220, 238] on span "Add Credit" at bounding box center [219, 237] width 18 height 10
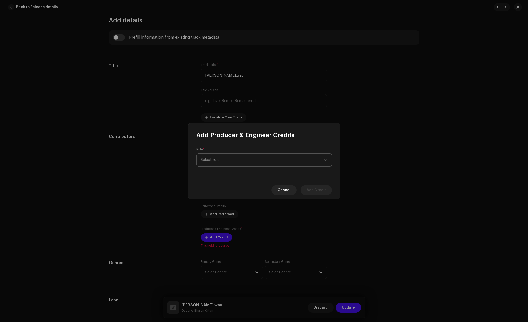
click at [267, 165] on span "Select role" at bounding box center [262, 160] width 123 height 13
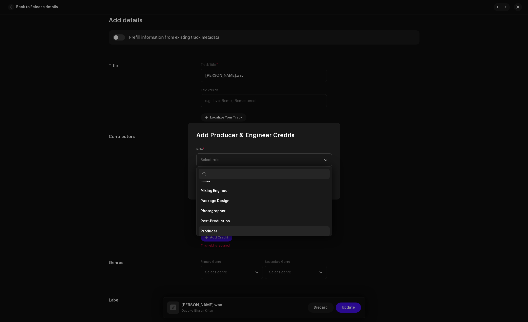
scroll to position [160, 0]
click at [227, 228] on li "Producer" at bounding box center [264, 231] width 131 height 10
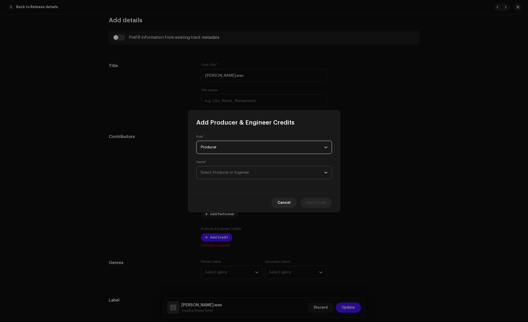
click at [240, 167] on span "Select Producer or Engineer" at bounding box center [262, 172] width 123 height 13
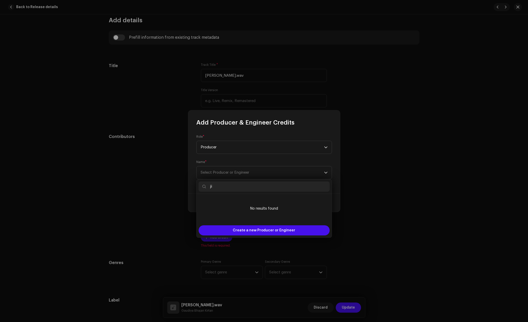
click at [236, 189] on input "ji" at bounding box center [264, 186] width 131 height 10
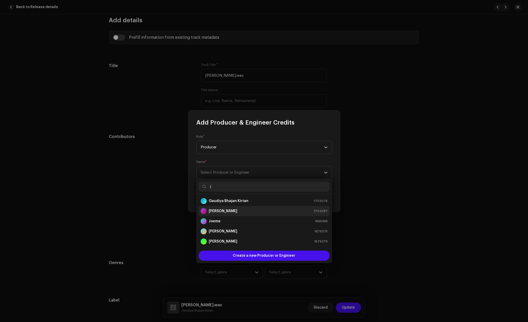
type input "j"
click at [219, 211] on strong "Jít Mondal" at bounding box center [223, 210] width 29 height 5
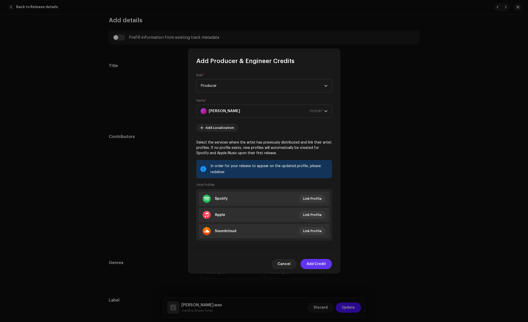
click at [313, 263] on span "Add Credit" at bounding box center [316, 264] width 19 height 10
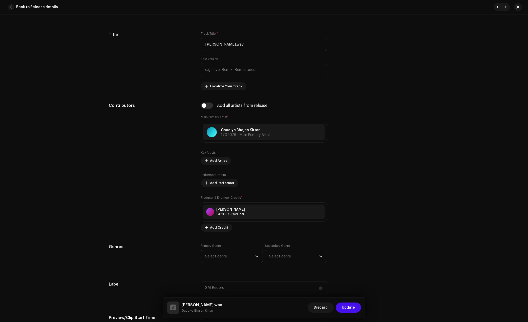
scroll to position [221, 0]
click at [230, 256] on span "Select genre" at bounding box center [230, 255] width 50 height 13
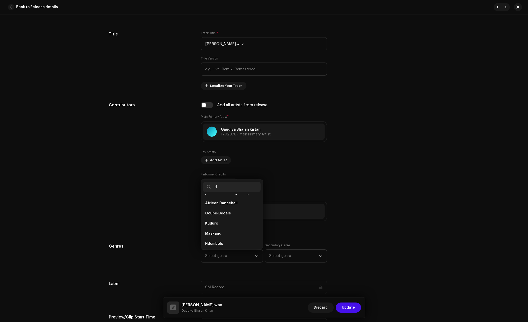
scroll to position [0, 0]
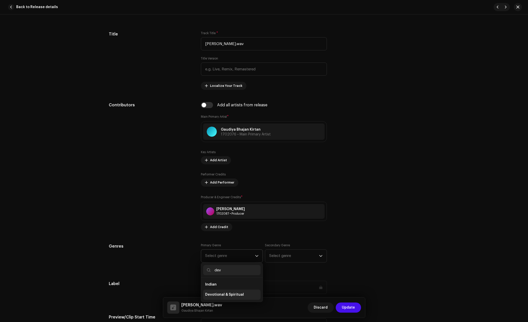
type input "dev"
click at [231, 292] on span "Devotional & Spiritual" at bounding box center [224, 294] width 39 height 5
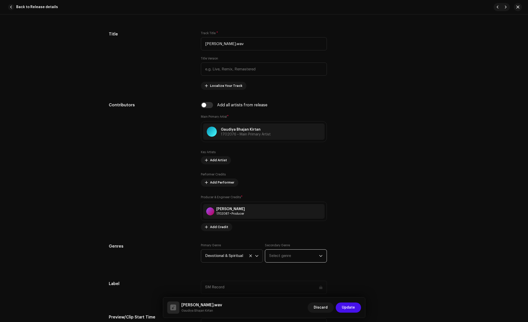
click at [281, 257] on span "Select genre" at bounding box center [294, 255] width 50 height 13
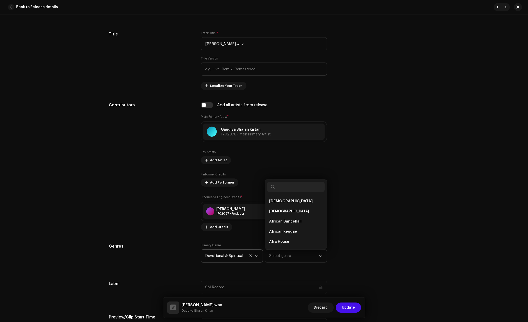
drag, startPoint x: 433, startPoint y: 271, endPoint x: 394, endPoint y: 265, distance: 39.4
click at [433, 270] on div "Track details Complete the following to finalize your track. 1 of 3 Add Audio F…" at bounding box center [264, 167] width 528 height 307
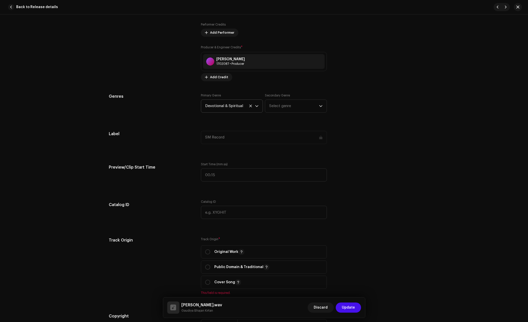
scroll to position [380, 0]
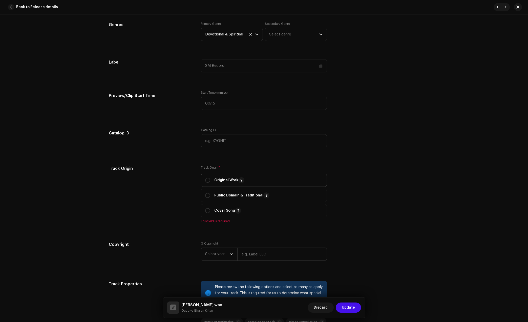
click at [224, 181] on p "Original Work" at bounding box center [229, 180] width 30 height 6
radio input "true"
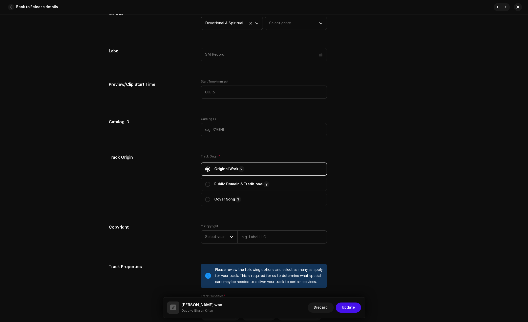
scroll to position [538, 0]
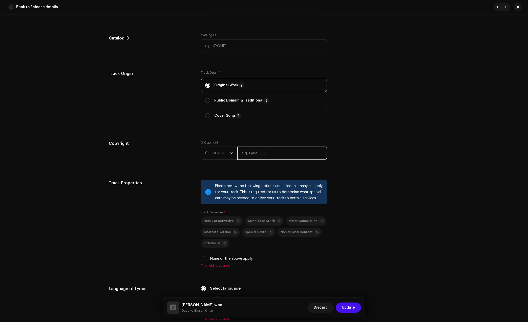
click at [254, 157] on input "text" at bounding box center [282, 152] width 90 height 13
type input "Gaudiya Bhajan Kirtan"
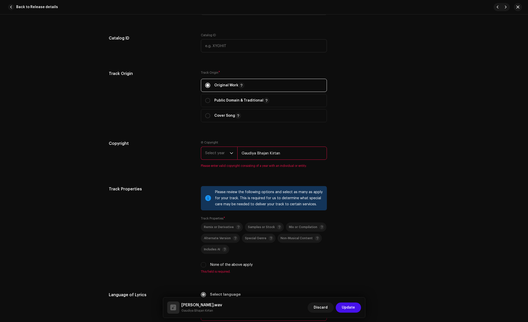
click at [219, 153] on span "Select year" at bounding box center [217, 153] width 25 height 13
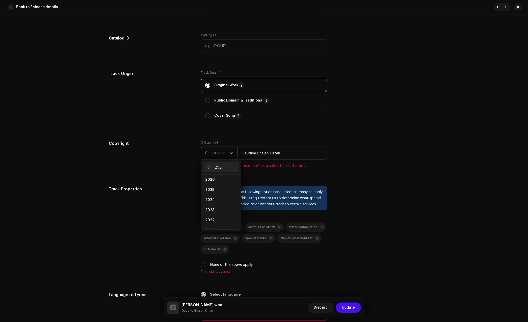
scroll to position [0, 0]
type input "202"
drag, startPoint x: 215, startPoint y: 190, endPoint x: 222, endPoint y: 184, distance: 9.2
click at [215, 191] on li "2025" at bounding box center [221, 192] width 36 height 10
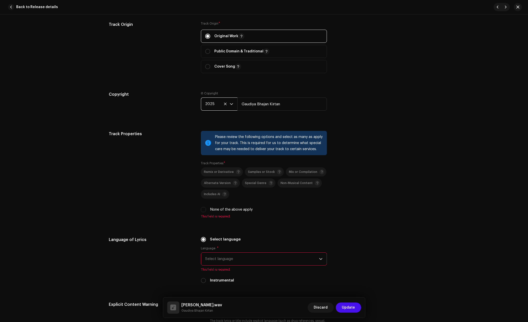
scroll to position [601, 0]
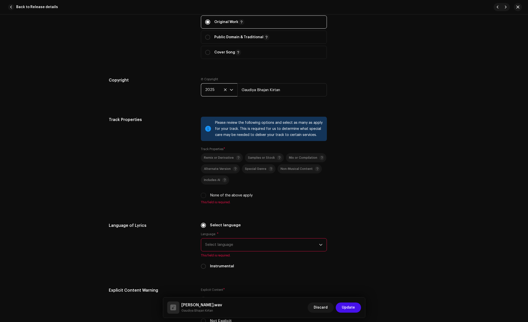
click at [221, 242] on span "Select language" at bounding box center [262, 244] width 114 height 13
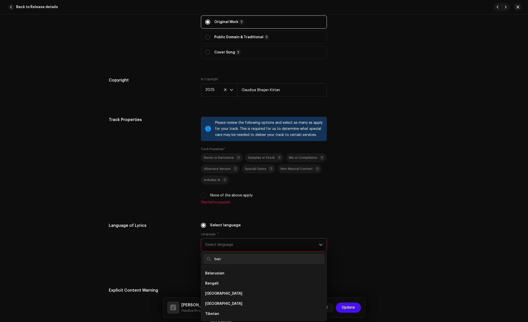
scroll to position [0, 0]
type input "ben"
click at [223, 271] on li "Bengali" at bounding box center [263, 273] width 121 height 10
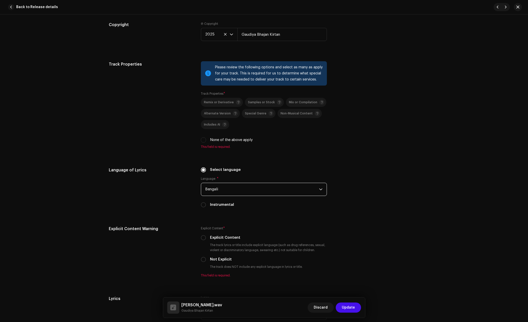
scroll to position [664, 0]
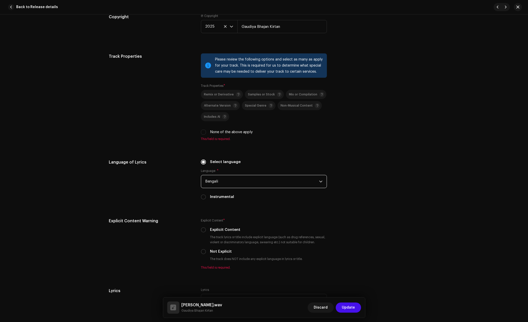
click at [231, 136] on div "Please review the following options and select as many as apply for your track.…" at bounding box center [264, 97] width 126 height 88
click at [229, 131] on label "None of the above apply" at bounding box center [231, 132] width 43 height 6
click at [206, 131] on input "None of the above apply" at bounding box center [203, 132] width 5 height 5
checkbox input "true"
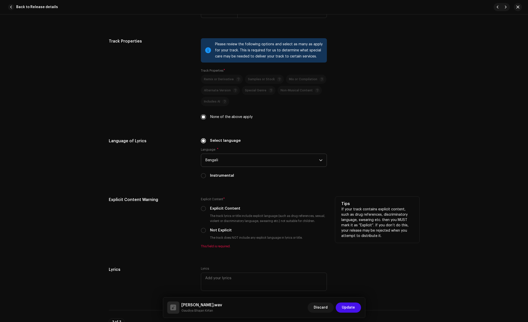
scroll to position [727, 0]
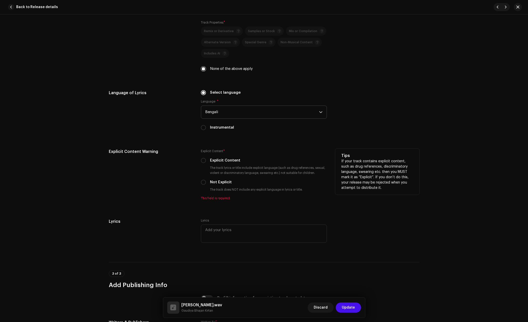
drag, startPoint x: 214, startPoint y: 179, endPoint x: 230, endPoint y: 190, distance: 19.1
click at [214, 179] on label "Not Explicit" at bounding box center [221, 182] width 22 height 6
click at [206, 180] on input "Not Explicit" at bounding box center [203, 182] width 5 height 5
radio input "true"
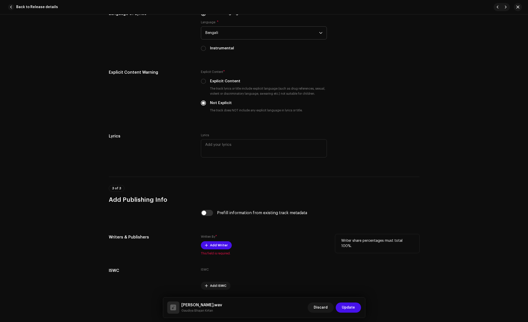
scroll to position [823, 0]
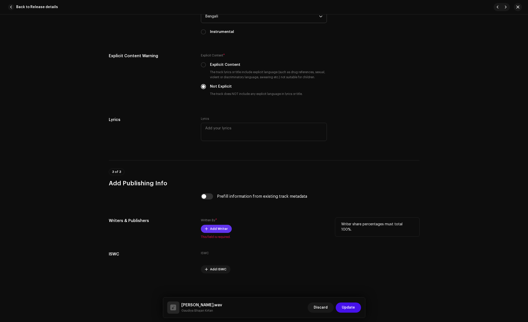
click at [218, 232] on span "Add Writer" at bounding box center [219, 229] width 18 height 10
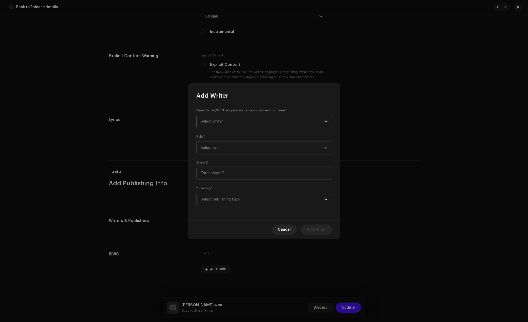
click at [230, 121] on span "Select writer" at bounding box center [262, 121] width 123 height 13
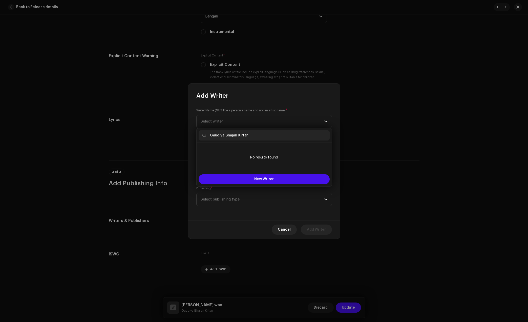
paste input "Jít Mondal"
type input "Jít Mondal"
click at [277, 180] on button "New Writer" at bounding box center [264, 179] width 131 height 10
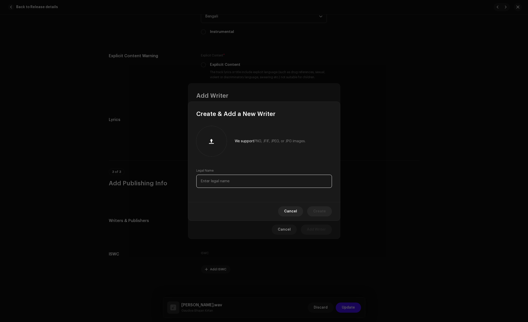
click at [239, 182] on input "text" at bounding box center [264, 181] width 136 height 13
paste input "Jít Mondal"
click at [203, 179] on input "Jít Mondal" at bounding box center [264, 181] width 136 height 13
type input "Jit Mondal"
click at [319, 205] on div "Cancel Create" at bounding box center [264, 211] width 152 height 18
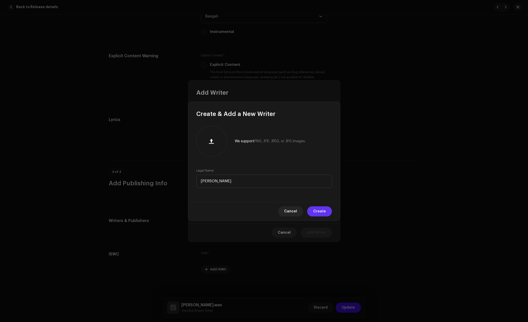
click at [324, 209] on span "Create" at bounding box center [319, 211] width 13 height 10
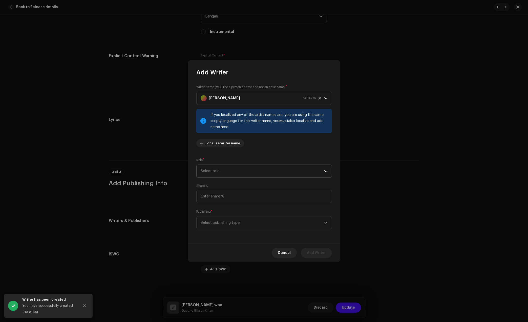
drag, startPoint x: 245, startPoint y: 173, endPoint x: 244, endPoint y: 176, distance: 4.1
click at [245, 173] on span "Select role" at bounding box center [262, 171] width 123 height 13
click at [224, 212] on li "Composer & Lyricist" at bounding box center [264, 215] width 131 height 10
click at [227, 195] on input at bounding box center [264, 196] width 136 height 13
type input "100.00"
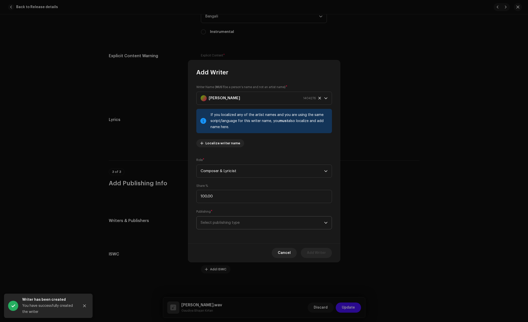
click at [233, 222] on span "Select publishing type" at bounding box center [262, 222] width 123 height 13
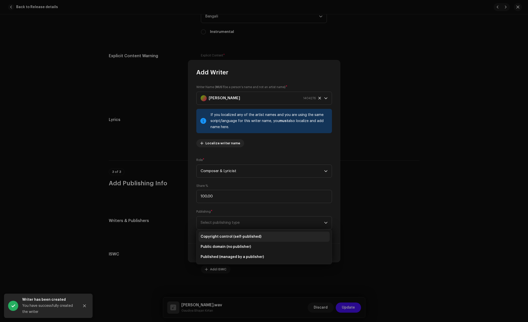
click at [232, 234] on span "Copyright control (self-published)" at bounding box center [231, 236] width 61 height 5
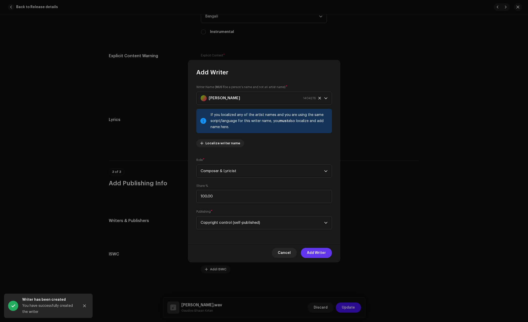
click at [322, 256] on span "Add Writer" at bounding box center [316, 253] width 19 height 10
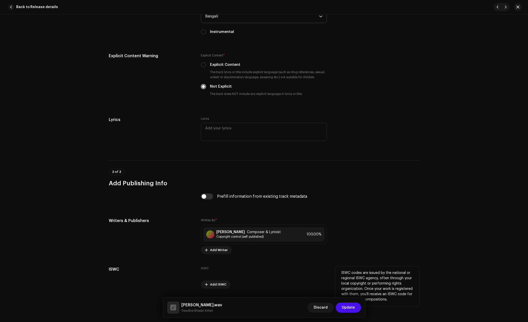
scroll to position [838, 0]
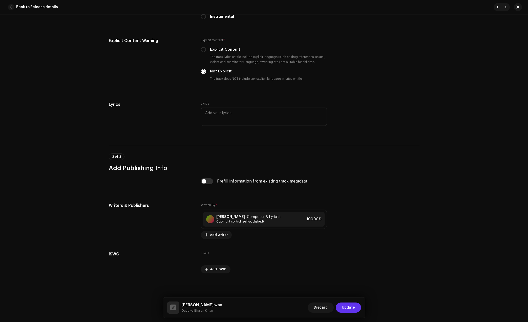
click at [351, 304] on span "Update" at bounding box center [348, 307] width 13 height 10
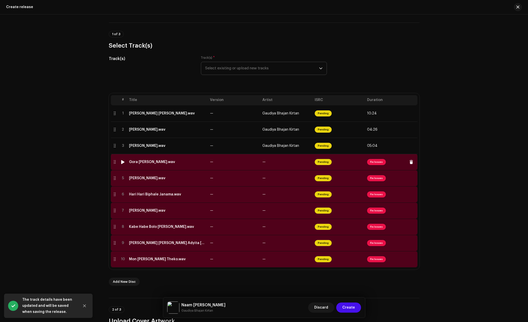
click at [155, 160] on div "Gora [PERSON_NAME].wav" at bounding box center [152, 162] width 46 height 4
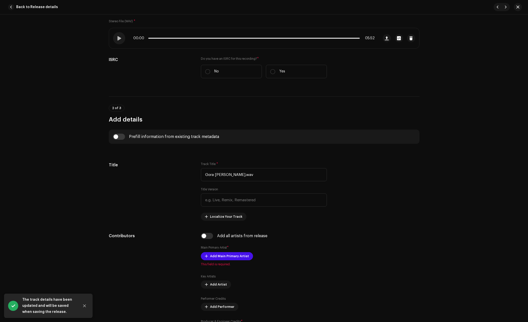
scroll to position [158, 0]
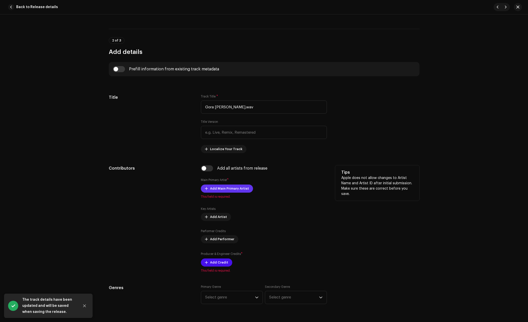
click at [224, 191] on span "Add Main Primary Artist" at bounding box center [229, 188] width 39 height 10
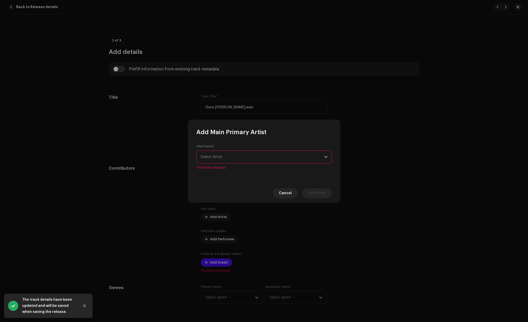
click at [270, 153] on p-select "Select Artist" at bounding box center [264, 156] width 136 height 13
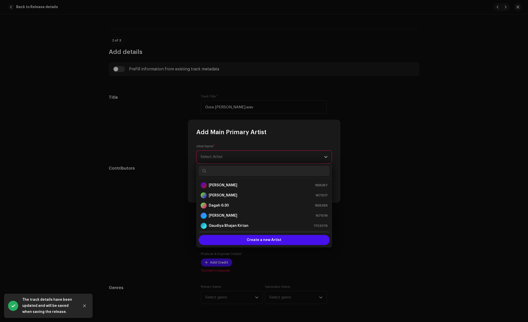
scroll to position [8, 0]
click at [240, 218] on strong "Gaudiya Bhajan Kirtan" at bounding box center [229, 217] width 40 height 5
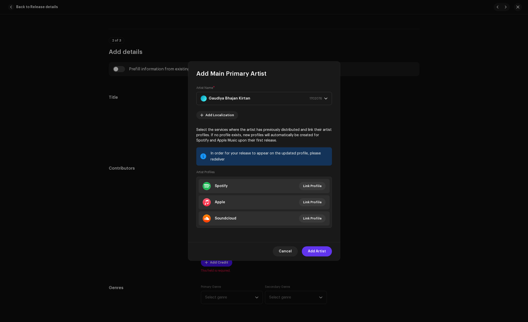
click at [314, 250] on span "Add Artist" at bounding box center [317, 251] width 18 height 10
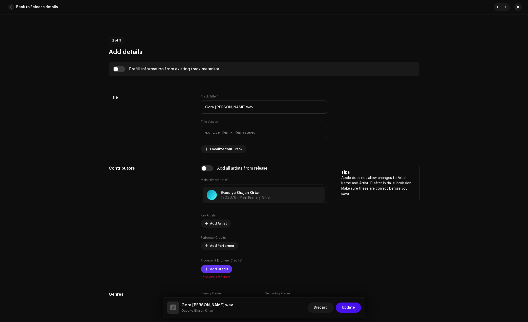
click at [227, 265] on button "Add Credit" at bounding box center [216, 269] width 31 height 8
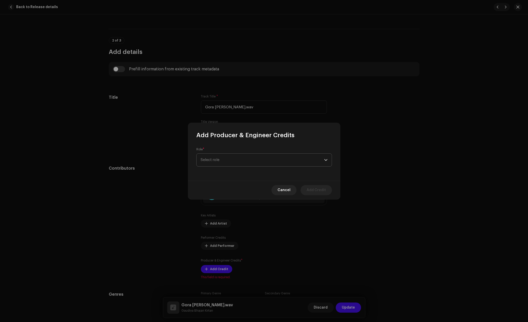
click at [250, 162] on span "Select role" at bounding box center [262, 160] width 123 height 13
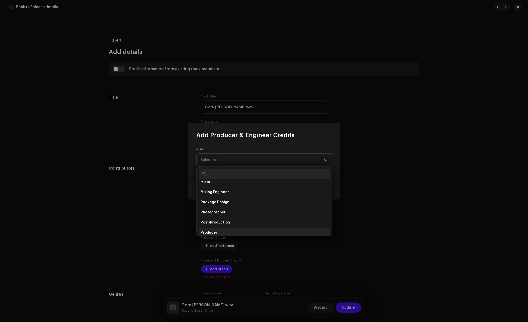
scroll to position [160, 0]
click at [221, 230] on li "Producer" at bounding box center [264, 231] width 131 height 10
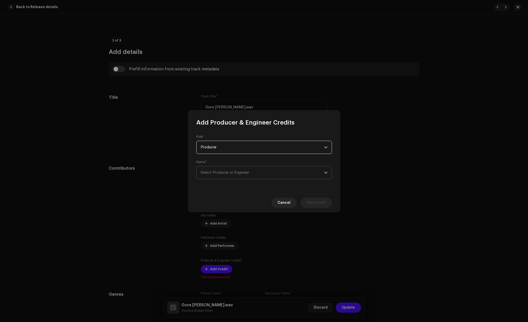
click at [272, 167] on span "Select Producer or Engineer" at bounding box center [262, 172] width 123 height 13
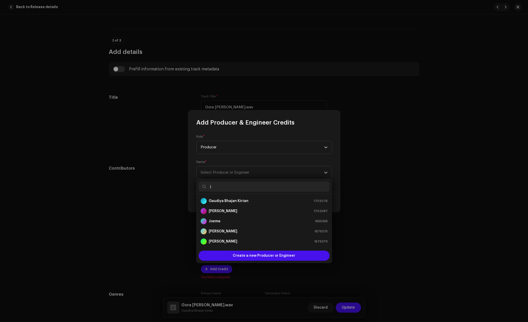
type input "j"
click at [222, 207] on li "Jít Mondal 1702087" at bounding box center [264, 211] width 131 height 10
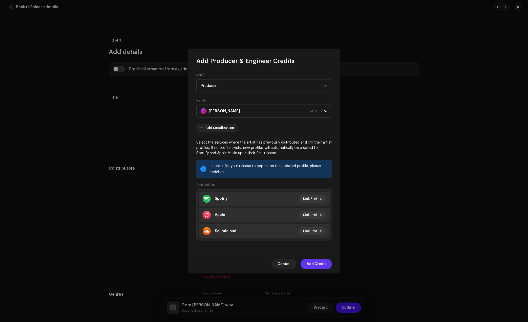
drag, startPoint x: 310, startPoint y: 256, endPoint x: 313, endPoint y: 260, distance: 4.4
click at [310, 257] on div "Cancel Add Credit" at bounding box center [264, 264] width 152 height 18
click at [314, 261] on span "Add Credit" at bounding box center [316, 264] width 19 height 10
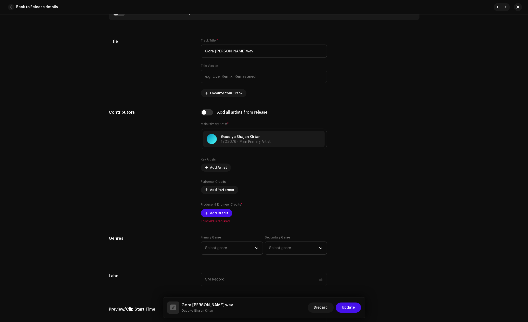
scroll to position [221, 0]
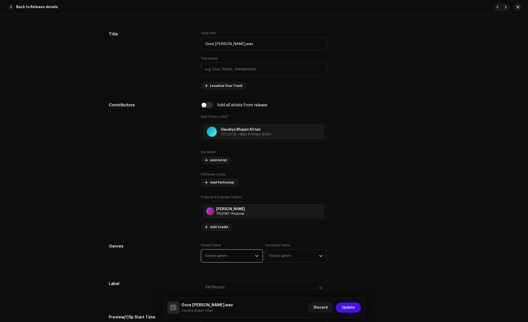
click at [236, 254] on span "Select genre" at bounding box center [230, 255] width 50 height 13
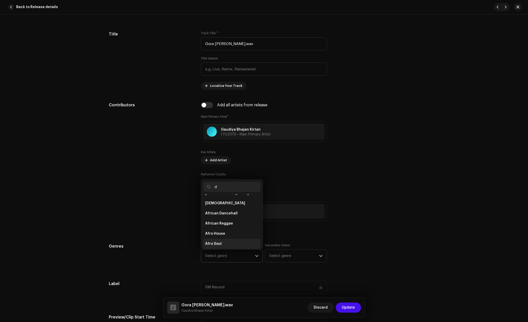
scroll to position [0, 0]
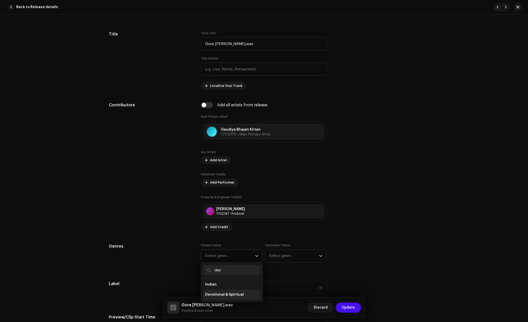
type input "dev"
drag, startPoint x: 229, startPoint y: 295, endPoint x: 230, endPoint y: 292, distance: 3.2
click at [229, 294] on span "Devotional & Spiritual" at bounding box center [224, 294] width 39 height 5
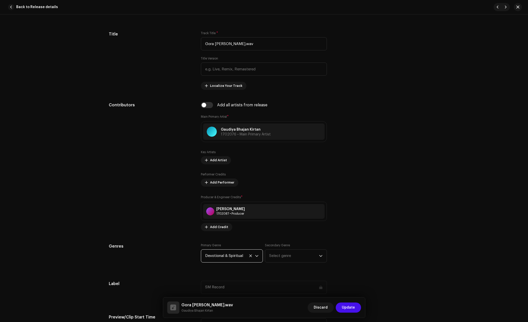
click at [302, 247] on div "Secondary Genre Select genre" at bounding box center [296, 252] width 62 height 19
click at [295, 255] on span "Select genre" at bounding box center [294, 255] width 50 height 13
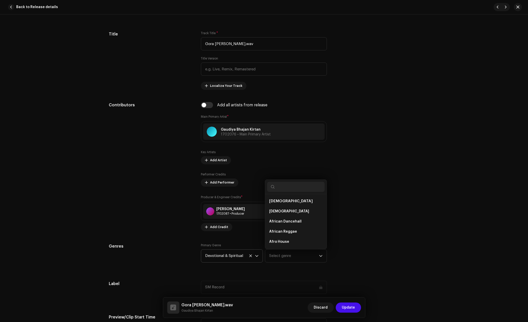
scroll to position [8, 0]
drag, startPoint x: 357, startPoint y: 232, endPoint x: 365, endPoint y: 227, distance: 9.6
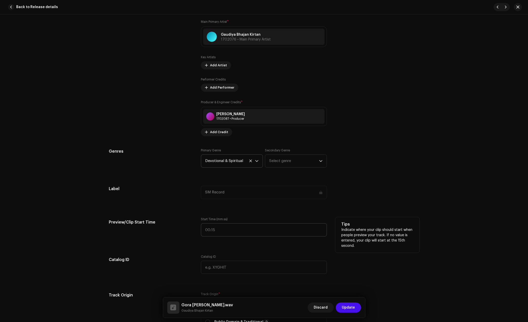
scroll to position [443, 0]
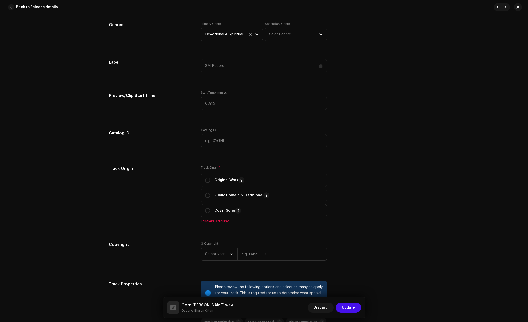
click at [219, 213] on p "Cover Song" at bounding box center [227, 210] width 27 height 6
radio input "true"
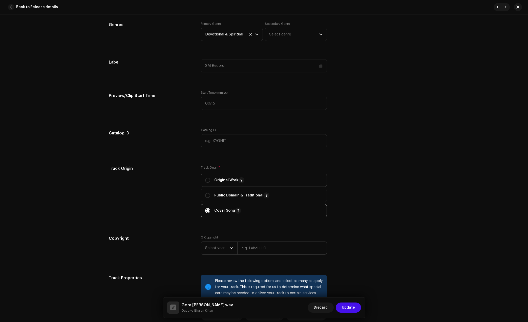
click at [215, 174] on p-togglebutton "Original Work" at bounding box center [264, 180] width 126 height 13
radio input "true"
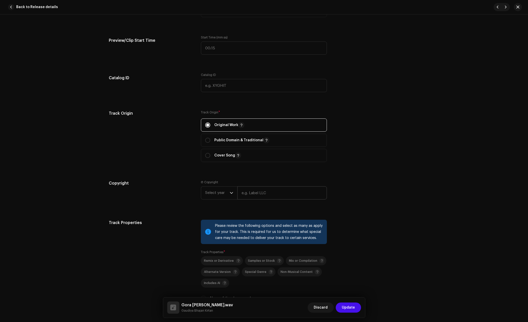
scroll to position [506, 0]
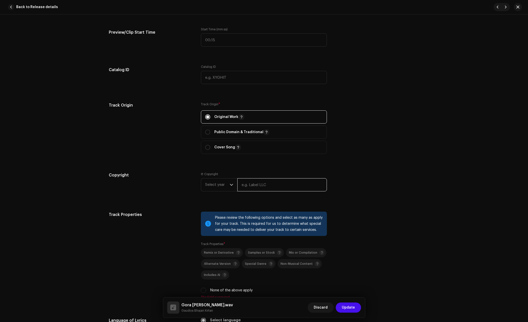
click at [271, 185] on input "text" at bounding box center [282, 184] width 90 height 13
type input "Gaudiya Bhajan Kirtan"
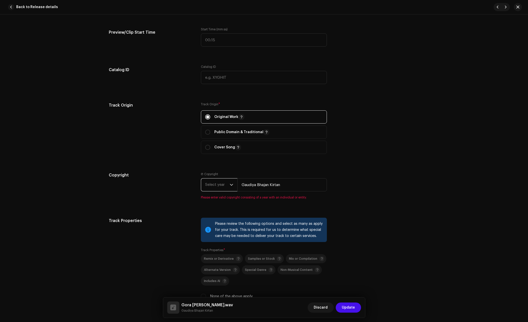
click at [221, 184] on span "Select year" at bounding box center [217, 184] width 25 height 13
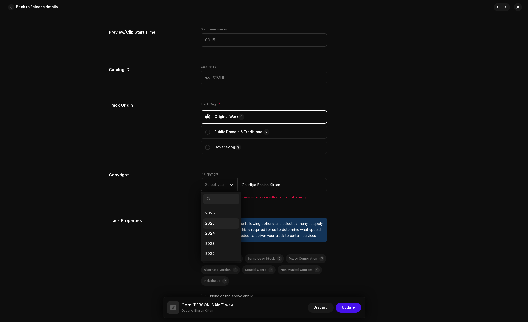
click at [213, 222] on span "2025" at bounding box center [209, 223] width 9 height 5
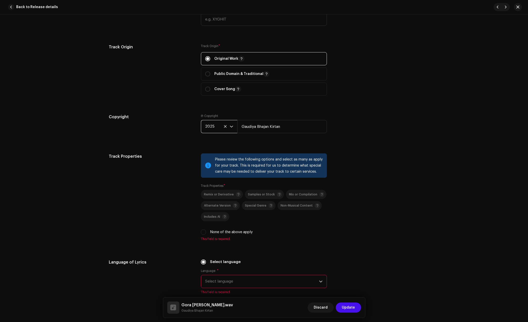
scroll to position [569, 0]
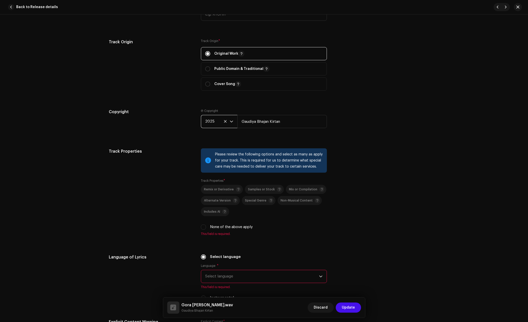
click at [211, 224] on div "Remix or Derivative Samples or Stock Mix or Compilation Alternate Version Speci…" at bounding box center [264, 207] width 126 height 45
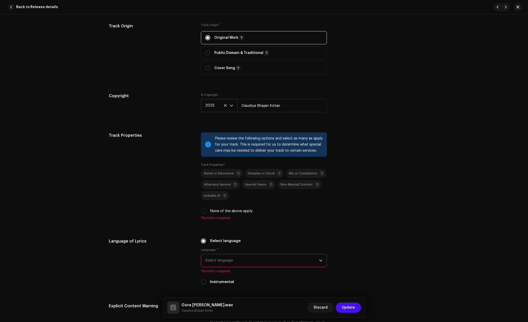
scroll to position [696, 0]
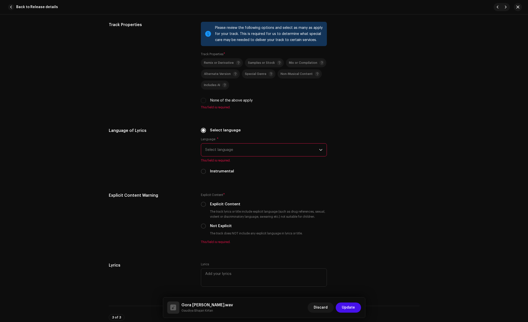
click at [227, 99] on label "None of the above apply" at bounding box center [231, 101] width 43 height 6
click at [206, 99] on input "None of the above apply" at bounding box center [203, 100] width 5 height 5
checkbox input "true"
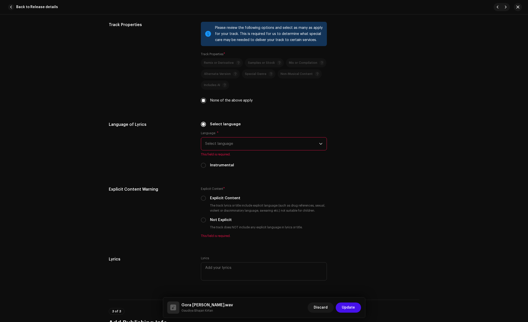
click at [239, 138] on span "Select language" at bounding box center [262, 143] width 114 height 13
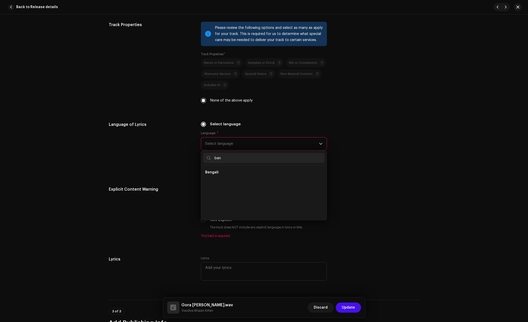
scroll to position [0, 0]
type input "ben"
click at [216, 169] on li "Bengali" at bounding box center [263, 172] width 121 height 10
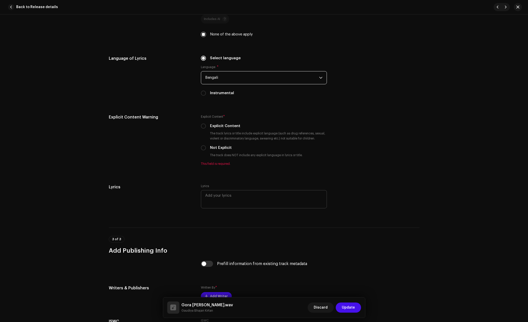
scroll to position [791, 0]
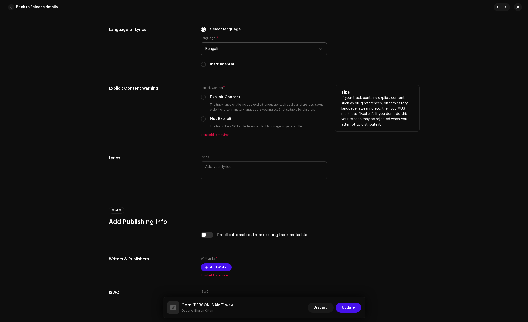
click at [216, 118] on label "Not Explicit" at bounding box center [221, 119] width 22 height 6
click at [206, 118] on input "Not Explicit" at bounding box center [203, 118] width 5 height 5
radio input "true"
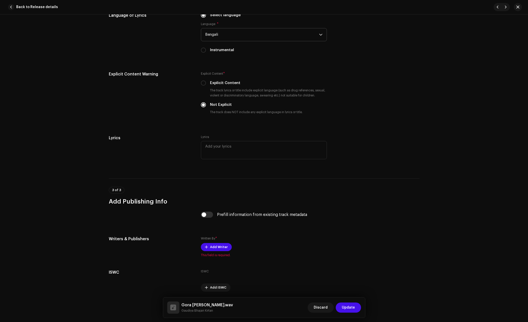
scroll to position [823, 0]
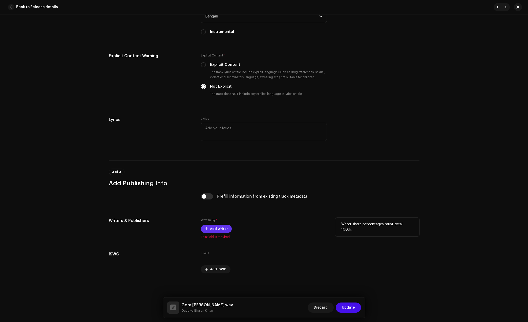
click at [210, 226] on span "Add Writer" at bounding box center [219, 229] width 18 height 10
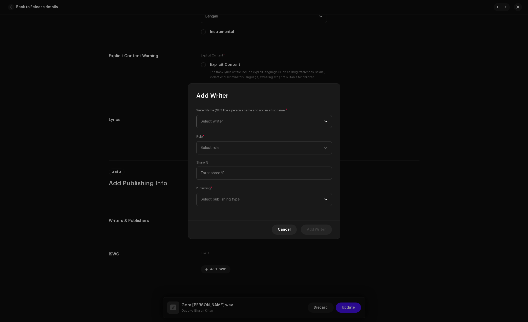
click at [261, 127] on span "Select writer" at bounding box center [262, 121] width 123 height 13
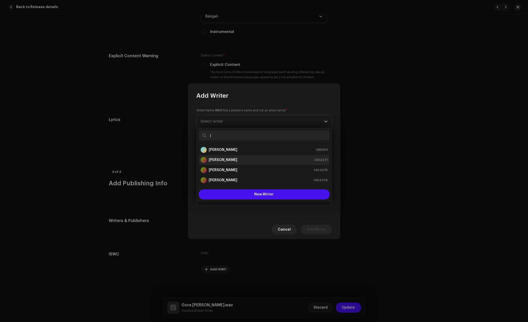
type input "j"
click at [237, 157] on div "Jit Mondal 1404271" at bounding box center [264, 160] width 127 height 6
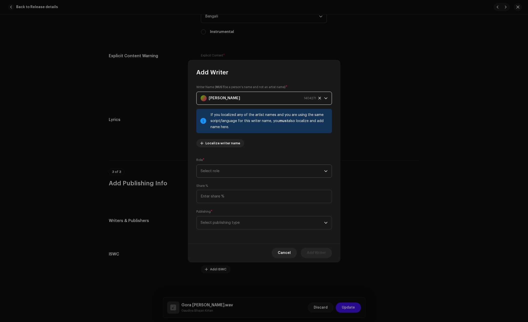
click at [256, 168] on span "Select role" at bounding box center [262, 171] width 123 height 13
click at [229, 216] on span "Composer & Lyricist" at bounding box center [219, 215] width 36 height 5
click at [239, 189] on div "Share %" at bounding box center [264, 193] width 136 height 19
click at [237, 194] on input at bounding box center [264, 196] width 136 height 13
type input "100.00"
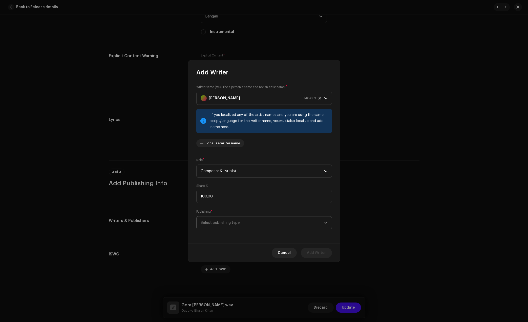
click at [237, 219] on span "Select publishing type" at bounding box center [262, 222] width 123 height 13
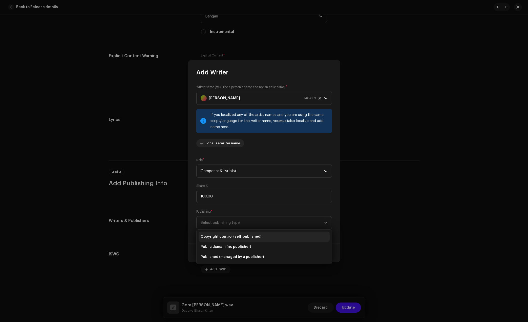
click at [231, 235] on span "Copyright control (self-published)" at bounding box center [231, 236] width 61 height 5
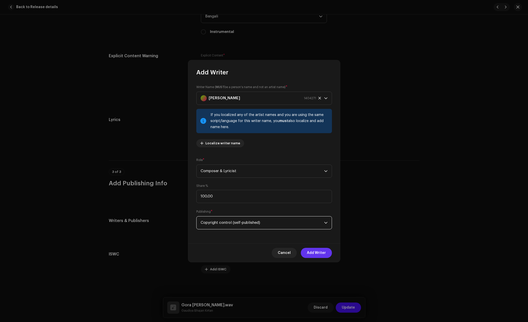
click at [326, 256] on button "Add Writer" at bounding box center [316, 253] width 31 height 10
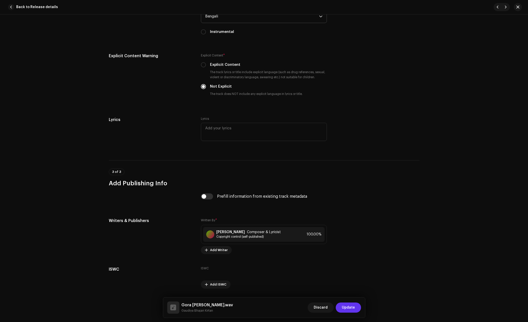
click at [347, 305] on span "Update" at bounding box center [348, 307] width 13 height 10
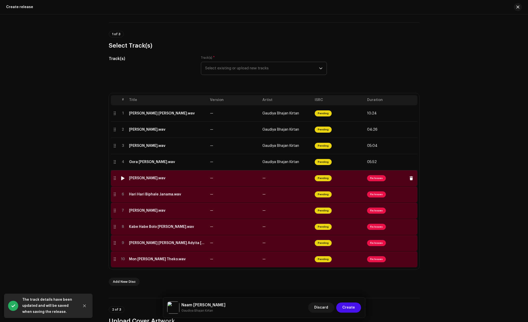
click at [151, 176] on div "[PERSON_NAME].wav" at bounding box center [147, 178] width 36 height 4
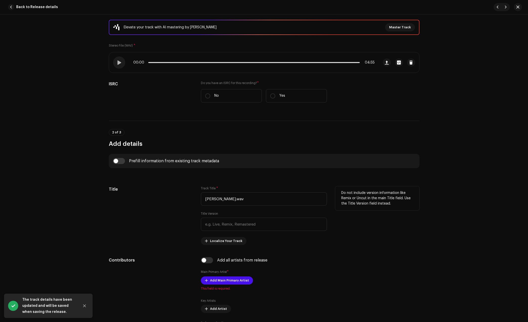
scroll to position [158, 0]
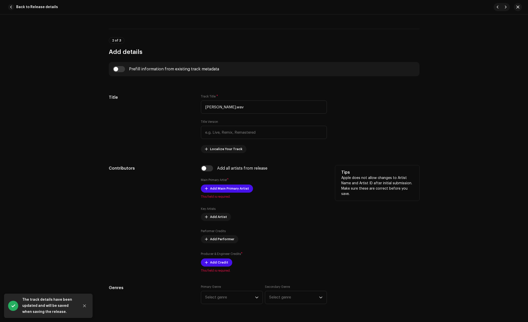
click at [220, 193] on div "Add Main Primary Artist This field is required." at bounding box center [264, 191] width 126 height 14
click at [219, 187] on span "Add Main Primary Artist" at bounding box center [229, 188] width 39 height 10
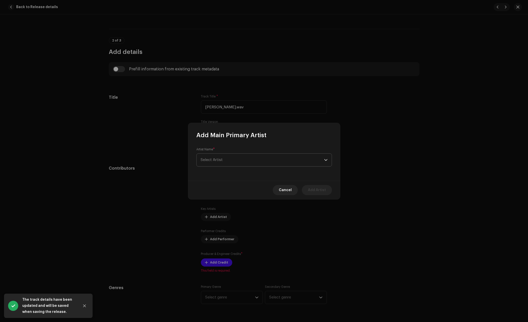
click at [223, 158] on span "Select Artist" at bounding box center [262, 160] width 123 height 13
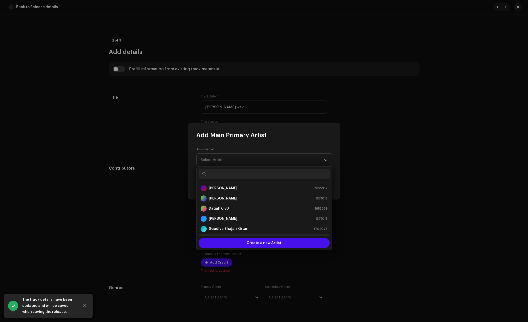
scroll to position [8, 0]
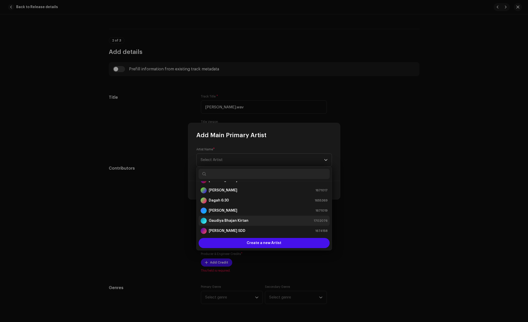
click at [238, 222] on strong "Gaudiya Bhajan Kirtan" at bounding box center [229, 220] width 40 height 5
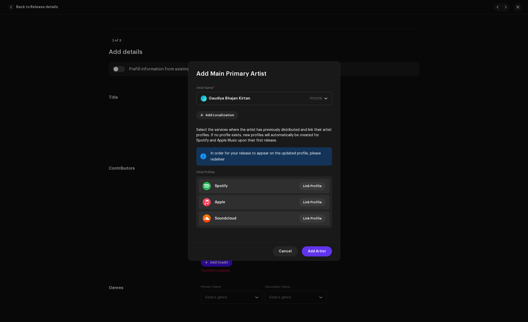
drag, startPoint x: 317, startPoint y: 244, endPoint x: 317, endPoint y: 248, distance: 3.9
click at [317, 245] on div "Cancel Add Artist" at bounding box center [264, 251] width 152 height 18
click at [318, 248] on span "Add Artist" at bounding box center [317, 251] width 18 height 10
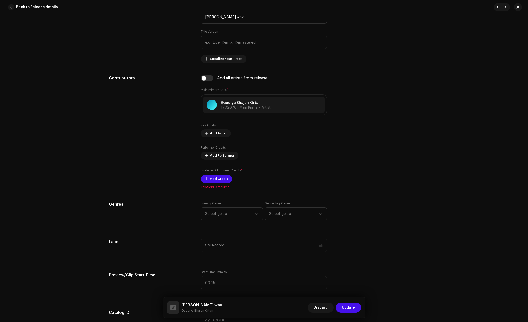
scroll to position [253, 0]
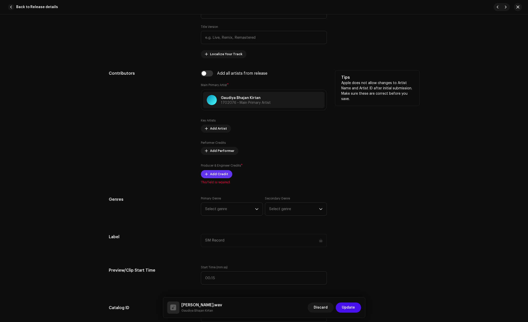
click at [218, 174] on span "Add Credit" at bounding box center [219, 174] width 18 height 10
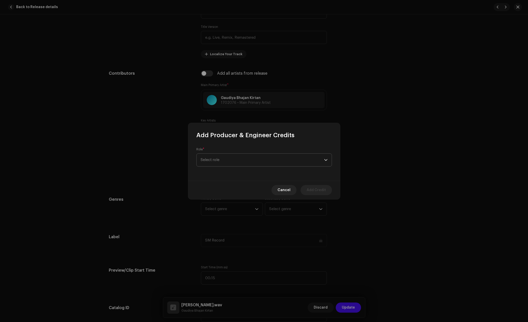
click at [266, 155] on span "Select role" at bounding box center [262, 160] width 123 height 13
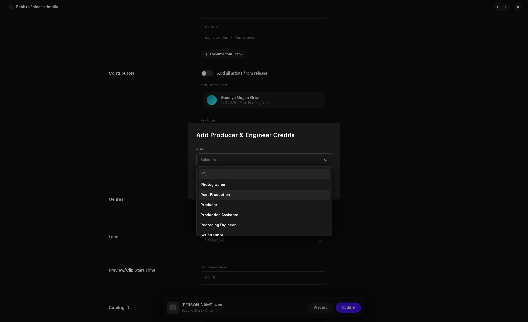
scroll to position [185, 0]
click at [219, 205] on li "Producer" at bounding box center [264, 205] width 131 height 10
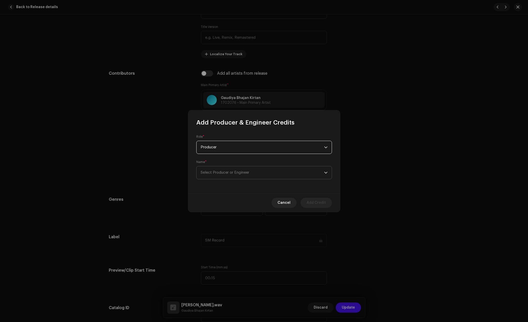
click at [270, 172] on span "Select Producer or Engineer" at bounding box center [262, 172] width 123 height 13
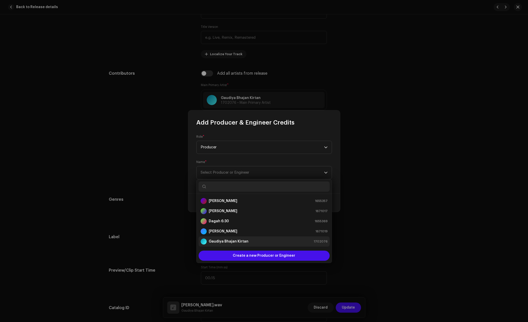
click at [239, 240] on strong "Gaudiya Bhajan Kirtan" at bounding box center [229, 241] width 40 height 5
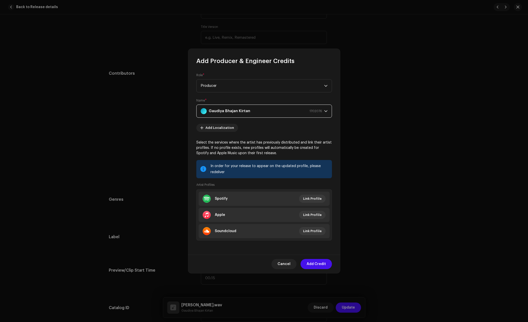
click at [258, 113] on div "Gaudiya Bhajan Kirtan 1702076" at bounding box center [261, 111] width 121 height 13
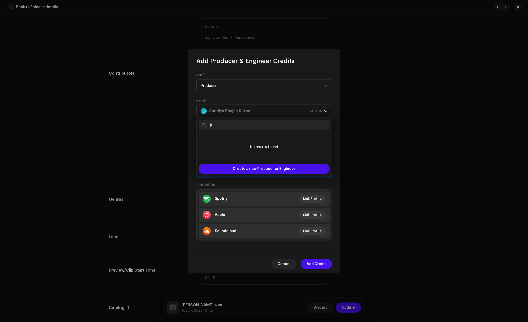
click at [226, 139] on li "No results found" at bounding box center [264, 146] width 131 height 25
click at [232, 125] on input "ji" at bounding box center [264, 125] width 131 height 10
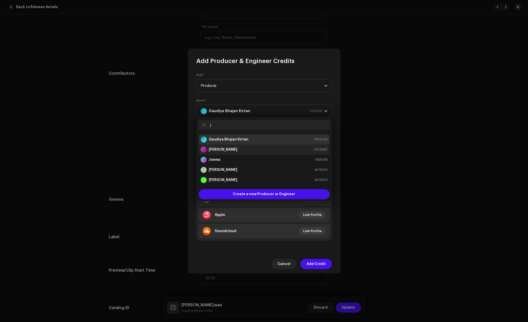
type input "j"
click at [229, 149] on div "Jít Mondal 1702087" at bounding box center [264, 149] width 127 height 6
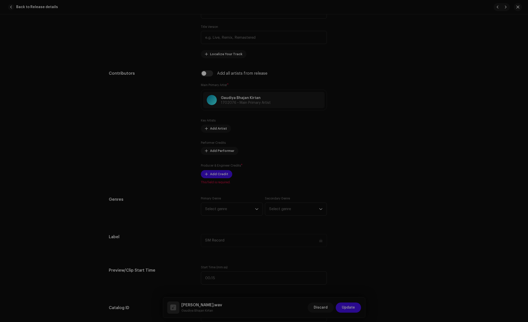
click at [318, 273] on div "Add Producer & Engineer Credits Role * Producer Name * Jít Mondal 1702087 Add L…" at bounding box center [264, 161] width 528 height 322
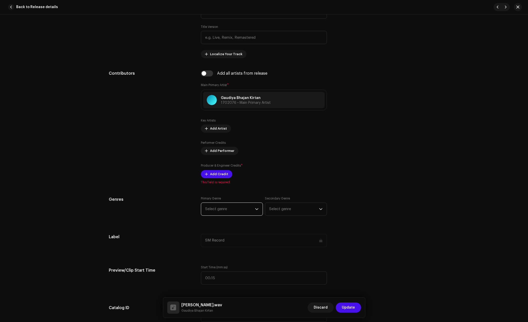
click at [233, 211] on span "Select genre" at bounding box center [230, 209] width 50 height 13
type input "dev"
click at [230, 248] on span "Devotional & Spiritual" at bounding box center [224, 247] width 39 height 5
click at [215, 172] on span "Add Credit" at bounding box center [219, 174] width 18 height 10
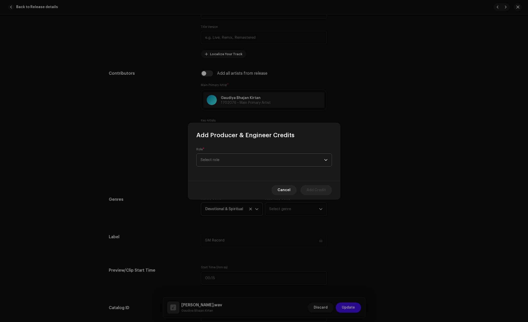
click at [246, 163] on span "Select role" at bounding box center [262, 160] width 123 height 13
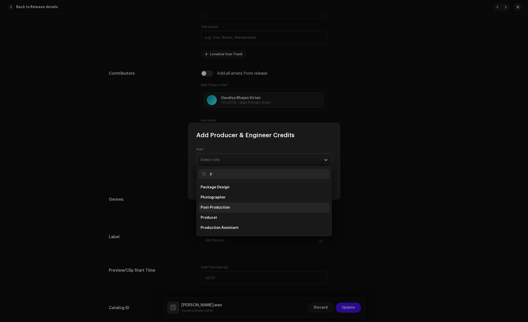
scroll to position [32, 0]
type input "p"
click at [220, 218] on li "Producer" at bounding box center [264, 217] width 131 height 10
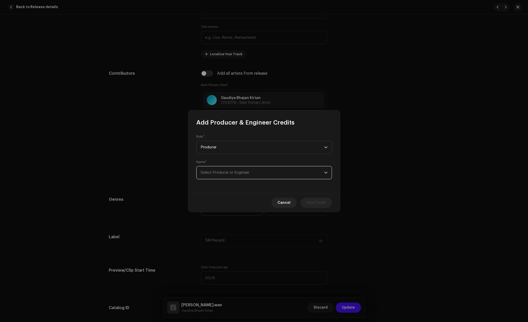
click at [229, 169] on span "Select Producer or Engineer" at bounding box center [262, 172] width 123 height 13
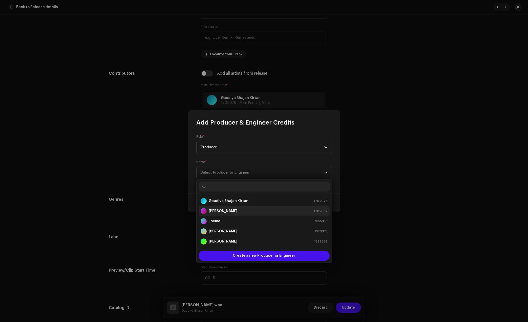
click at [226, 208] on div "Jít Mondal 1702087" at bounding box center [264, 211] width 127 height 6
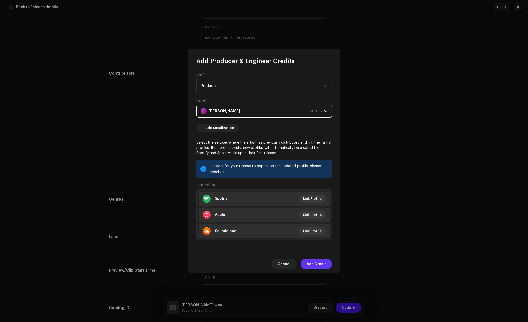
click at [318, 265] on span "Add Credit" at bounding box center [316, 264] width 19 height 10
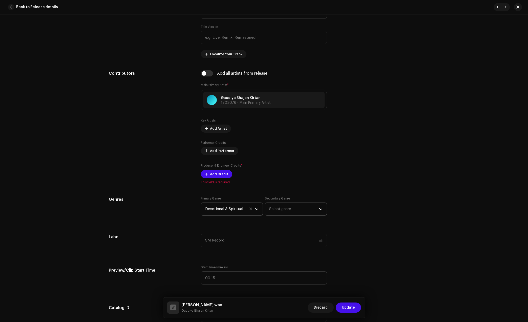
click at [286, 210] on div "Track details Complete the following to finalize your track. 1 of 3 Add Audio F…" at bounding box center [264, 313] width 327 height 1079
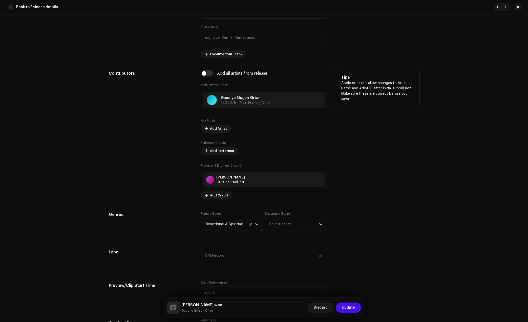
click at [344, 188] on div "Tips Apple does not allow changes to Artist Name and Artist ID after initial su…" at bounding box center [377, 134] width 84 height 129
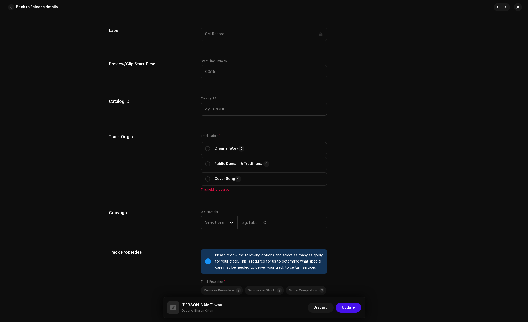
drag, startPoint x: 224, startPoint y: 150, endPoint x: 255, endPoint y: 154, distance: 31.7
click at [224, 149] on p "Original Work" at bounding box center [229, 148] width 30 height 6
radio input "true"
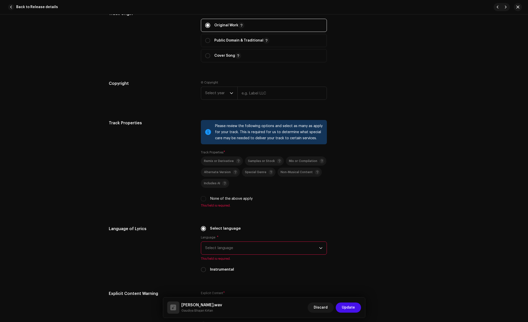
scroll to position [601, 0]
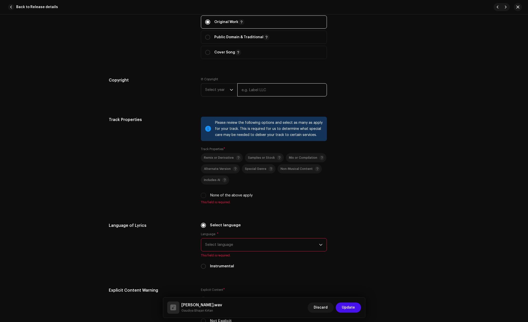
click at [261, 91] on input "text" at bounding box center [282, 89] width 90 height 13
type input "Gaudiya Bhajan Kirtan"
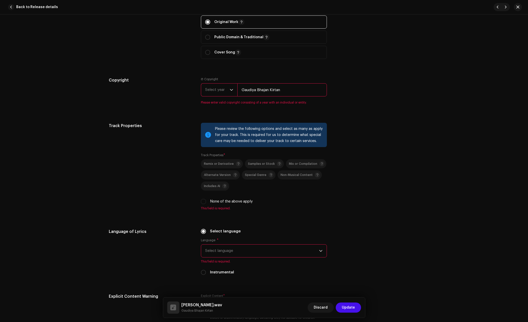
click at [208, 90] on span "Select year" at bounding box center [217, 89] width 25 height 13
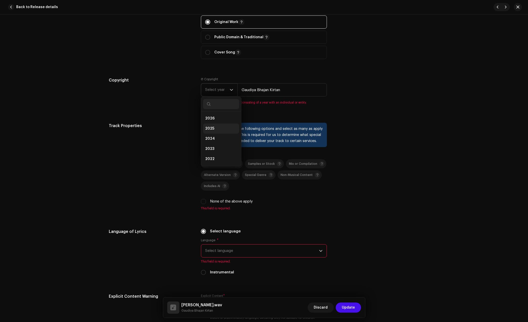
click at [209, 128] on span "2025" at bounding box center [209, 128] width 9 height 5
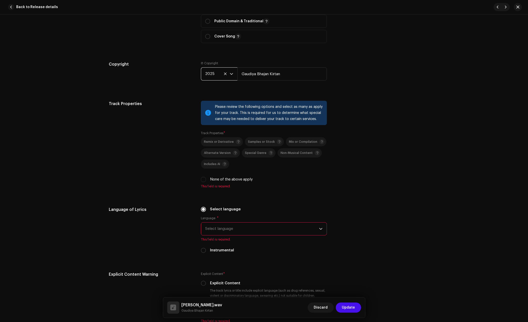
scroll to position [696, 0]
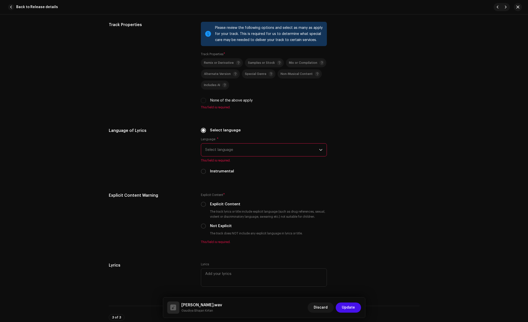
click at [230, 100] on label "None of the above apply" at bounding box center [231, 101] width 43 height 6
click at [206, 100] on input "None of the above apply" at bounding box center [203, 100] width 5 height 5
checkbox input "true"
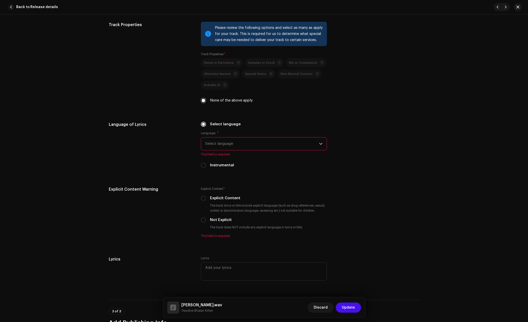
click at [234, 149] on span "Select language" at bounding box center [262, 143] width 114 height 13
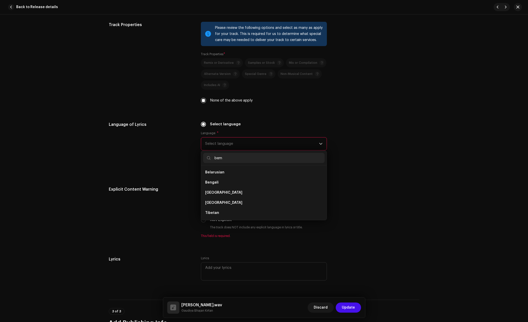
scroll to position [0, 0]
type input "be"
click at [223, 179] on li "Bengali" at bounding box center [263, 182] width 121 height 10
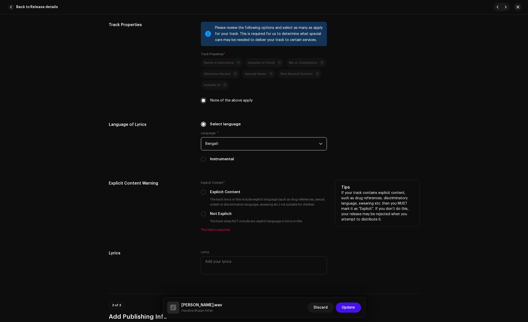
click at [219, 211] on div "Explicit Content * Explicit Content The track lyrics or title include explicit …" at bounding box center [264, 206] width 126 height 52
click at [218, 212] on label "Not Explicit" at bounding box center [221, 214] width 22 height 6
click at [206, 212] on input "Not Explicit" at bounding box center [203, 213] width 5 height 5
radio input "true"
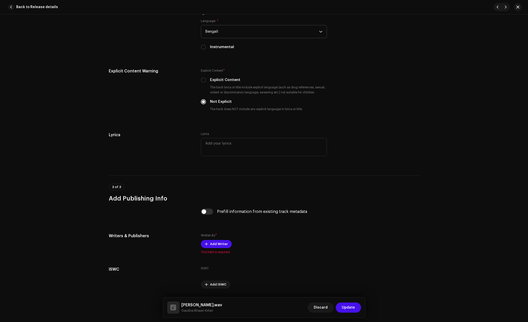
scroll to position [822, 0]
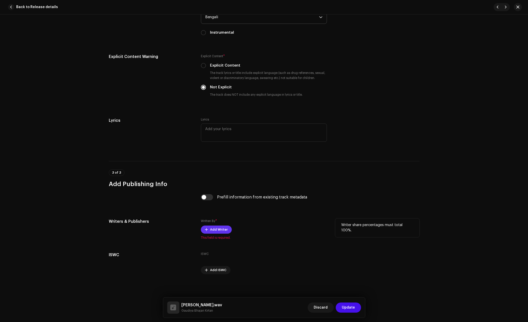
click at [223, 226] on span "Add Writer" at bounding box center [219, 229] width 18 height 10
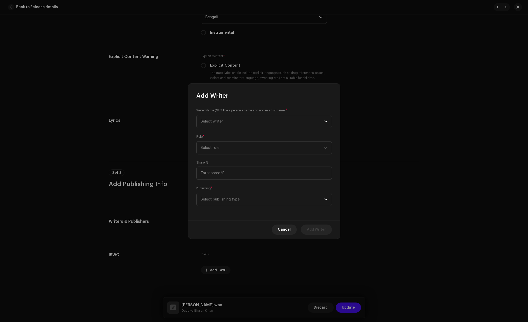
click at [270, 114] on div "Writer Name ( MUST be a person's name and not an artist name) * Select writer" at bounding box center [264, 118] width 136 height 20
click at [268, 116] on span "Select writer" at bounding box center [262, 121] width 123 height 13
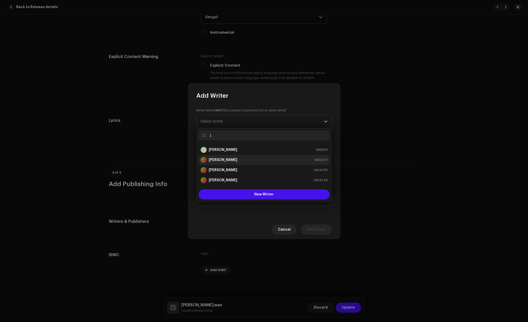
type input "j"
click at [236, 162] on div "Jit Mondal 1404271" at bounding box center [264, 160] width 127 height 6
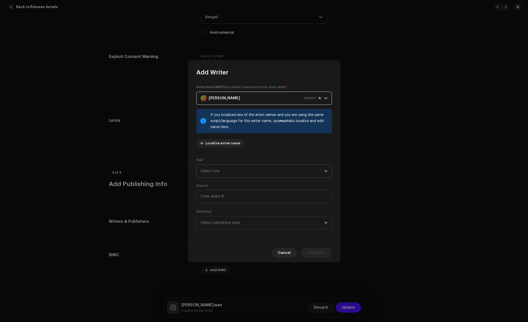
click at [259, 172] on span "Select role" at bounding box center [262, 171] width 123 height 13
click at [220, 213] on span "Composer & Lyricist" at bounding box center [219, 215] width 36 height 5
click at [240, 191] on input at bounding box center [264, 196] width 136 height 13
type input "100.00"
click at [235, 221] on span "Select publishing type" at bounding box center [262, 222] width 123 height 13
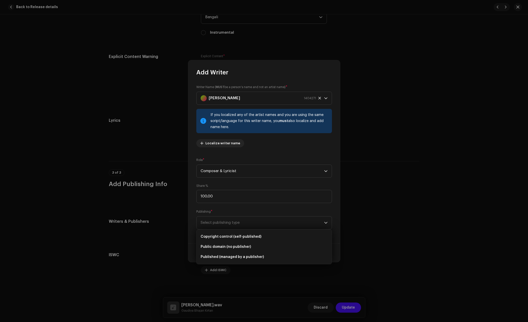
click at [235, 230] on ul "Copyright control (self-published) Public domain (no publisher) Published (mana…" at bounding box center [264, 246] width 135 height 34
click at [235, 233] on li "Copyright control (self-published)" at bounding box center [264, 237] width 131 height 10
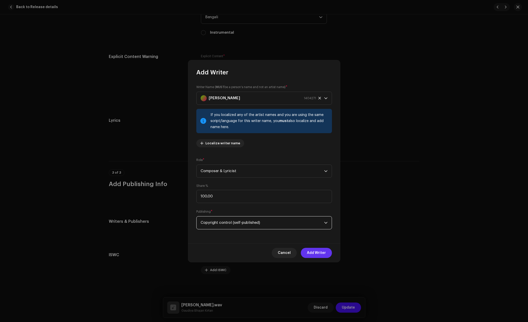
click at [321, 250] on span "Add Writer" at bounding box center [316, 253] width 19 height 10
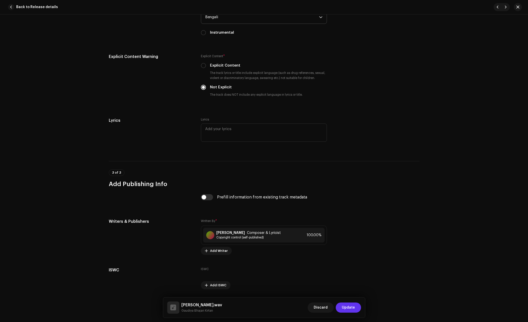
click at [349, 308] on span "Update" at bounding box center [348, 307] width 13 height 10
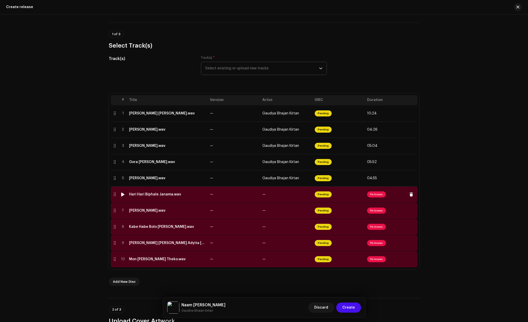
click at [163, 193] on div "Hari Hari Biphale Janama.wav" at bounding box center [155, 194] width 52 height 4
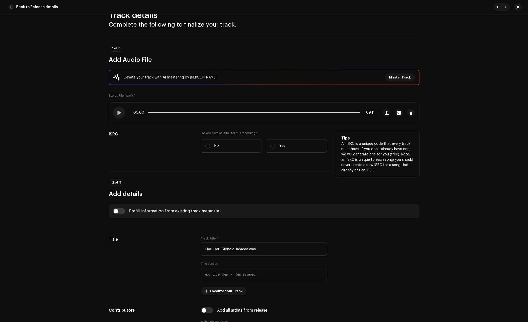
scroll to position [63, 0]
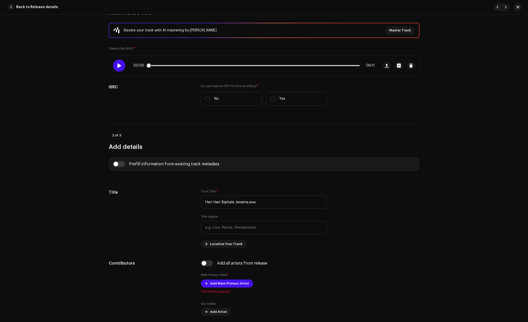
click at [117, 65] on span at bounding box center [119, 66] width 4 height 4
click at [161, 64] on div "00:01 09:11" at bounding box center [253, 66] width 241 height 4
click at [167, 64] on div "00:02 09:11" at bounding box center [253, 66] width 241 height 4
click at [167, 66] on div "00:02 09:11" at bounding box center [253, 66] width 241 height 4
click at [166, 65] on div "00:03 09:11" at bounding box center [253, 66] width 241 height 4
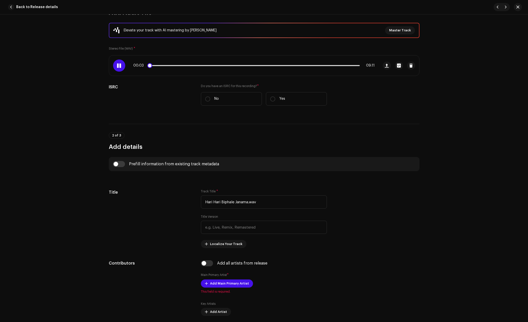
click at [166, 65] on p-slider at bounding box center [254, 65] width 212 height 1
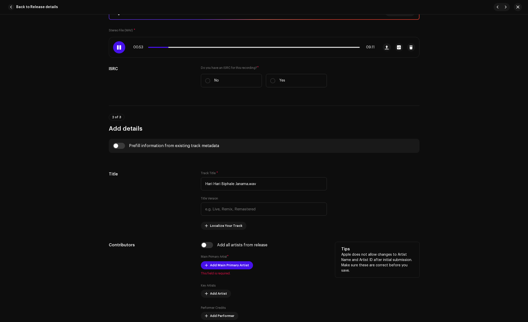
scroll to position [127, 0]
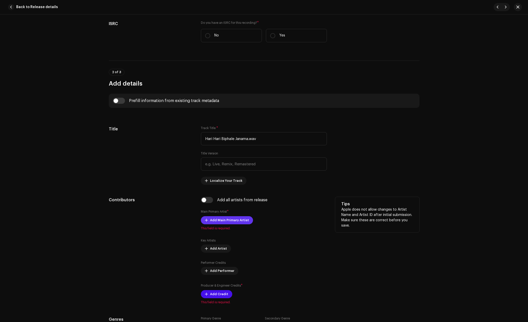
click at [223, 221] on span "Add Main Primary Artist" at bounding box center [229, 220] width 39 height 10
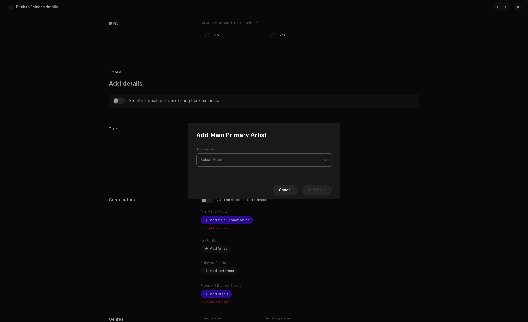
click at [268, 160] on span "Select Artist" at bounding box center [262, 160] width 123 height 13
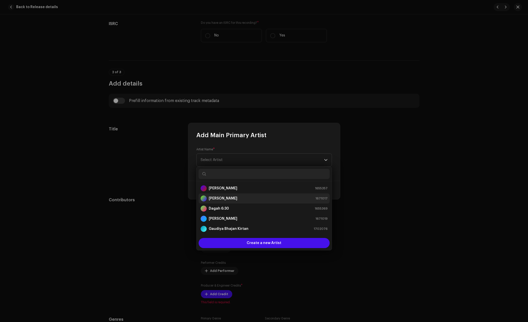
click at [234, 200] on strong "[PERSON_NAME]" at bounding box center [223, 198] width 29 height 5
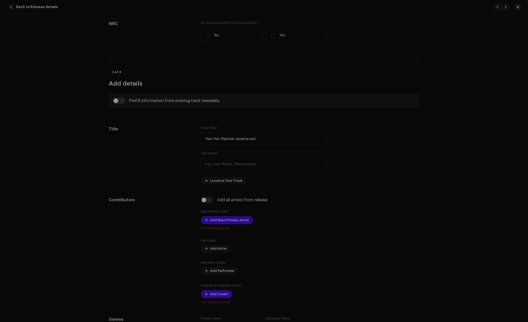
click at [392, 130] on div "Add Main Primary Artist Artist Name * Bhakti Geti Sanchayan 1671017 Add Localiz…" at bounding box center [264, 161] width 528 height 322
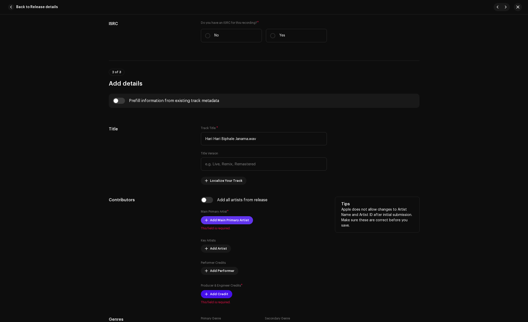
click at [237, 222] on span "Add Main Primary Artist" at bounding box center [229, 220] width 39 height 10
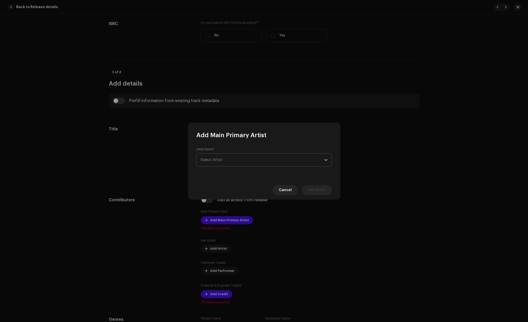
click at [266, 162] on span "Select Artist" at bounding box center [262, 160] width 123 height 13
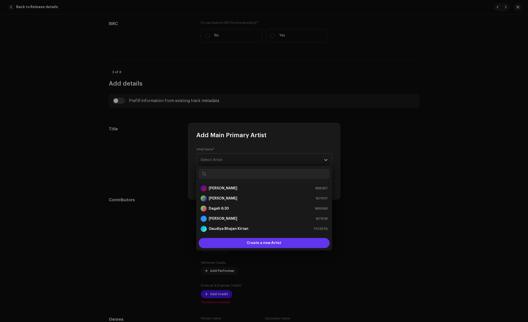
scroll to position [8, 0]
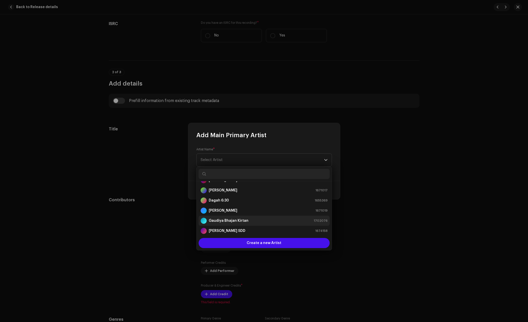
click at [238, 220] on strong "Gaudiya Bhajan Kirtan" at bounding box center [229, 220] width 40 height 5
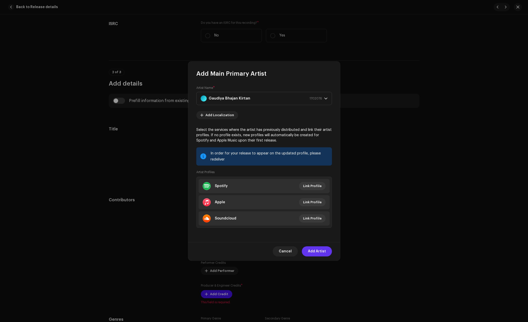
click at [312, 255] on span "Add Artist" at bounding box center [317, 251] width 18 height 10
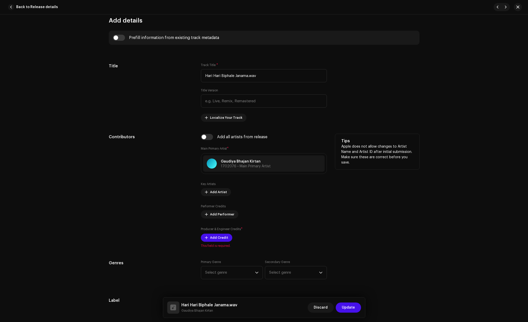
scroll to position [190, 0]
click at [219, 239] on span "Add Credit" at bounding box center [219, 237] width 18 height 10
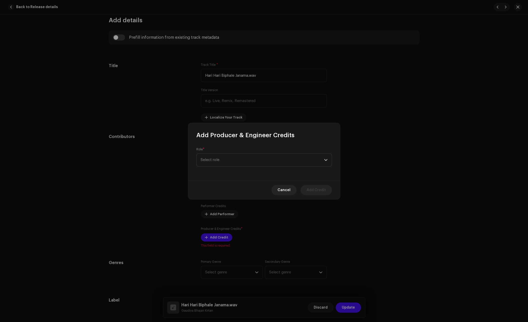
click at [272, 146] on div "Role * Select role" at bounding box center [264, 159] width 152 height 41
click at [268, 153] on span "Select role" at bounding box center [262, 157] width 123 height 13
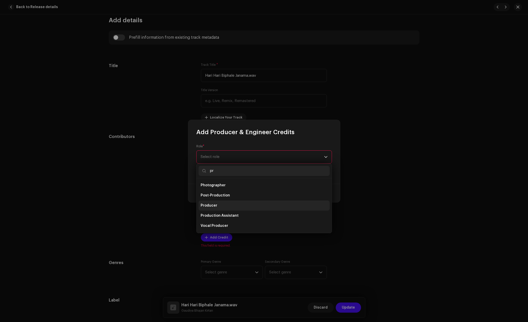
scroll to position [20, 0]
type input "pr"
click at [238, 206] on li "Producer" at bounding box center [264, 205] width 131 height 10
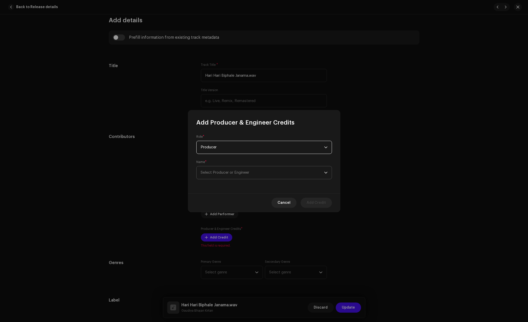
click at [252, 168] on span "Select Producer or Engineer" at bounding box center [262, 172] width 123 height 13
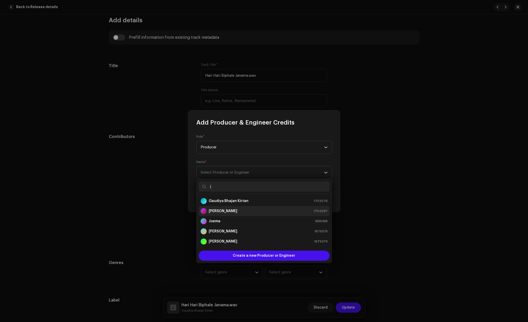
type input "j"
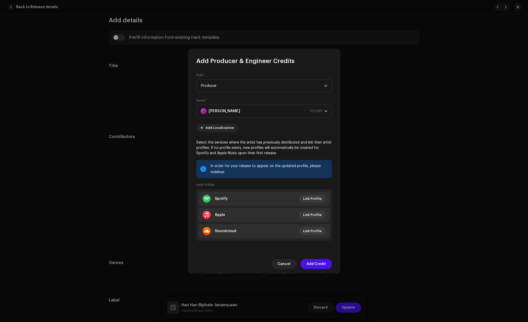
click at [316, 262] on span "Add Credit" at bounding box center [316, 264] width 19 height 10
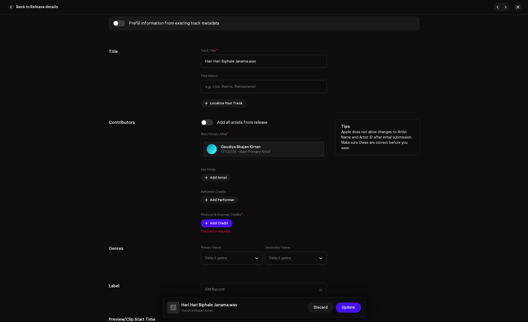
scroll to position [221, 0]
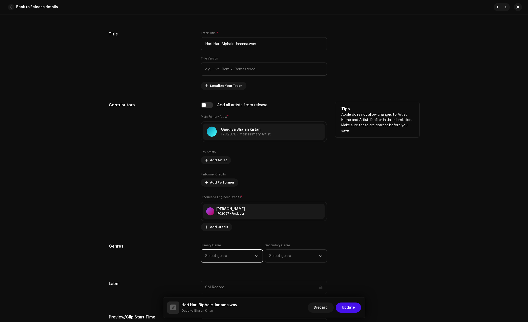
click at [227, 254] on span "Select genre" at bounding box center [230, 255] width 50 height 13
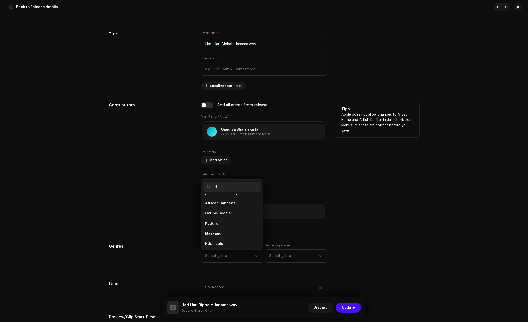
scroll to position [0, 0]
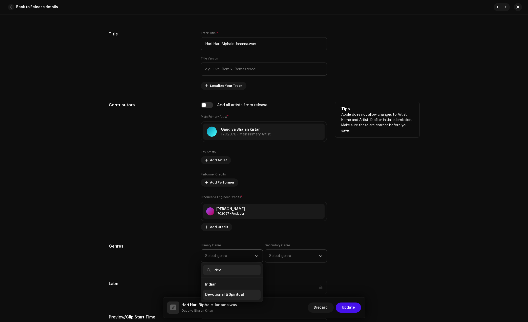
type input "dev"
drag, startPoint x: 218, startPoint y: 296, endPoint x: 221, endPoint y: 294, distance: 3.7
click at [218, 296] on span "Devotional & Spiritual" at bounding box center [224, 294] width 39 height 5
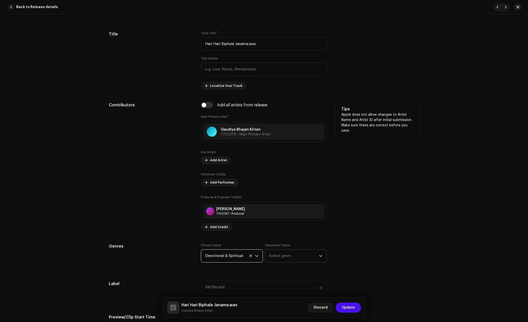
click at [291, 255] on span "Select genre" at bounding box center [294, 255] width 50 height 13
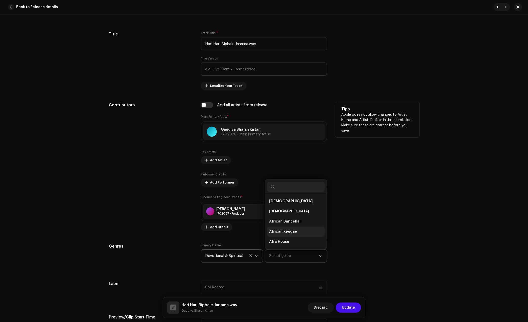
scroll to position [8, 0]
click at [416, 225] on div "Tips Apple does not allow changes to Artist Name and Artist ID after initial su…" at bounding box center [377, 166] width 84 height 129
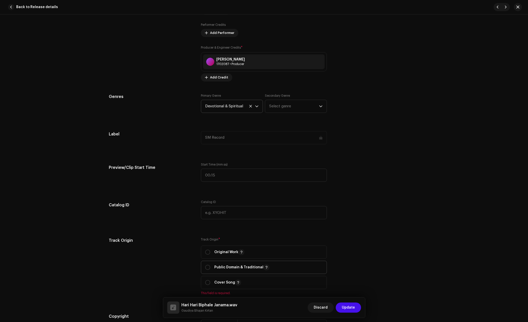
scroll to position [411, 0]
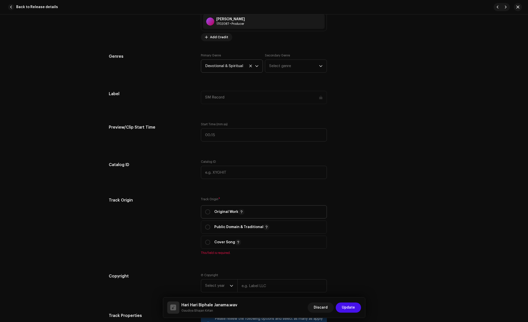
drag, startPoint x: 225, startPoint y: 212, endPoint x: 251, endPoint y: 213, distance: 26.6
click at [227, 212] on p "Original Work" at bounding box center [229, 212] width 30 height 6
radio input "true"
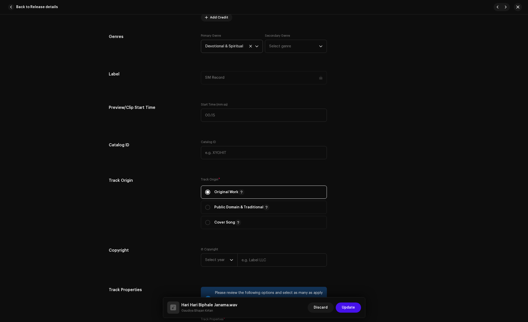
scroll to position [538, 0]
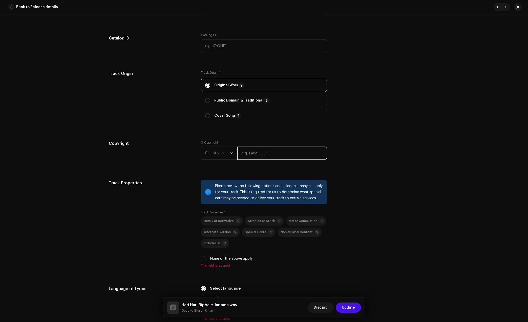
click at [266, 156] on input "text" at bounding box center [282, 152] width 90 height 13
type input "Gaudiya Bhajan Kirtan"
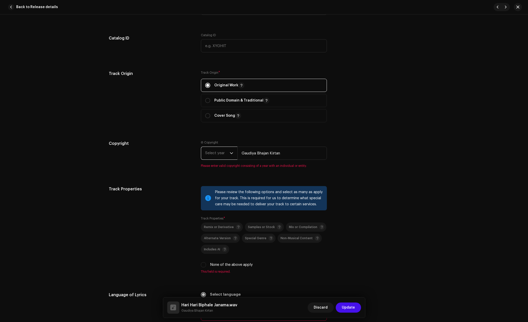
click at [212, 150] on span "Select year" at bounding box center [217, 153] width 25 height 13
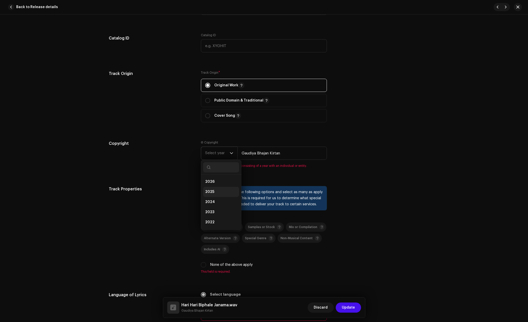
click at [215, 192] on li "2025" at bounding box center [221, 192] width 36 height 10
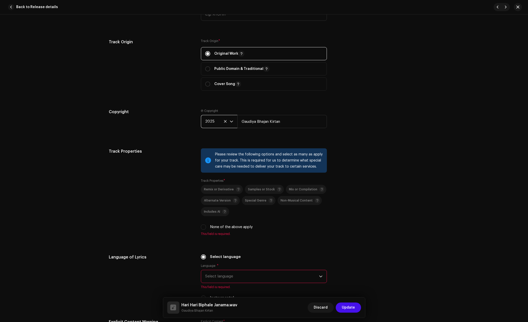
click at [213, 224] on label "None of the above apply" at bounding box center [231, 227] width 43 height 6
click at [206, 224] on input "None of the above apply" at bounding box center [203, 226] width 5 height 5
checkbox input "true"
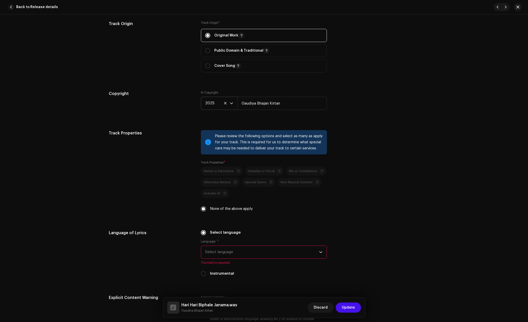
scroll to position [633, 0]
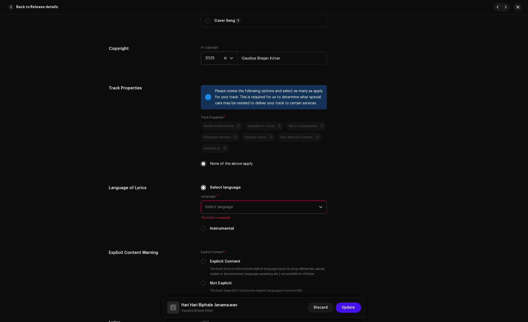
click at [234, 207] on span "Select language" at bounding box center [262, 207] width 114 height 13
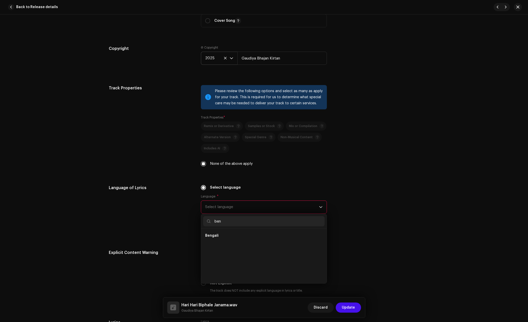
scroll to position [0, 0]
type input "ben"
click at [231, 233] on li "Bengali" at bounding box center [263, 235] width 121 height 10
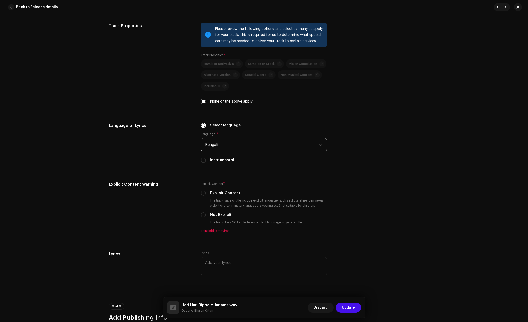
scroll to position [696, 0]
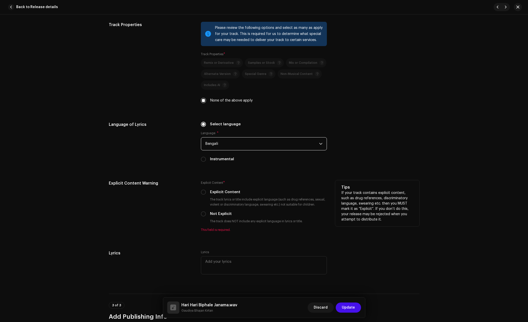
click at [219, 213] on label "Not Explicit" at bounding box center [221, 214] width 22 height 6
click at [206, 213] on input "Not Explicit" at bounding box center [203, 213] width 5 height 5
radio input "true"
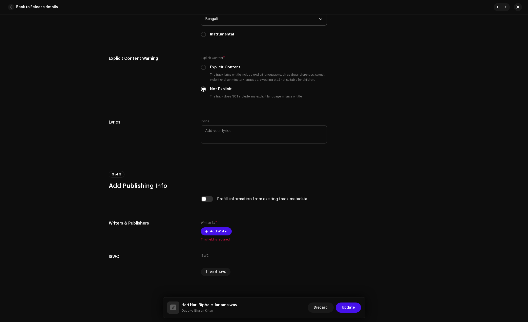
scroll to position [823, 0]
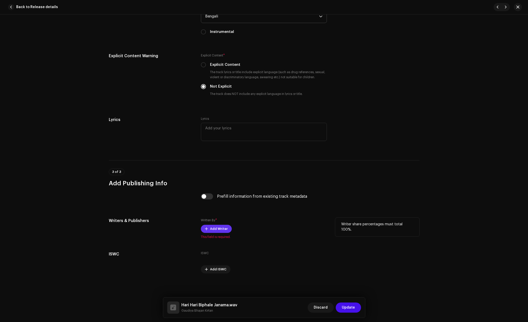
click at [225, 226] on span "Add Writer" at bounding box center [219, 229] width 18 height 10
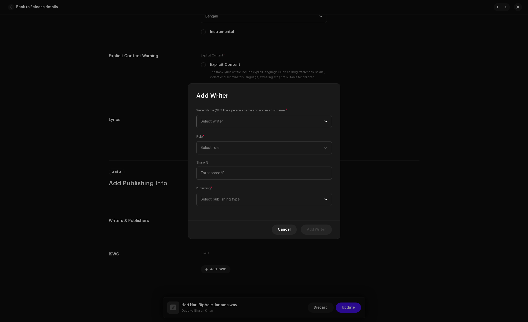
click at [239, 120] on span "Select writer" at bounding box center [262, 121] width 123 height 13
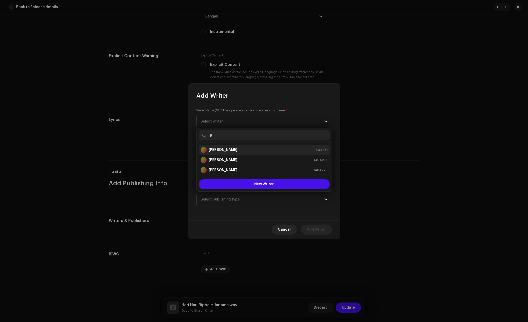
type input "ji"
click at [244, 149] on div "Jit Mondal 1404271" at bounding box center [264, 150] width 127 height 6
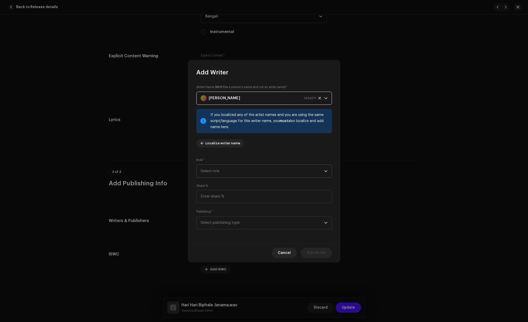
click at [241, 174] on span "Select role" at bounding box center [262, 171] width 123 height 13
click at [227, 185] on li "Adaptor" at bounding box center [264, 185] width 131 height 10
click at [239, 169] on span "Adaptor" at bounding box center [262, 171] width 123 height 13
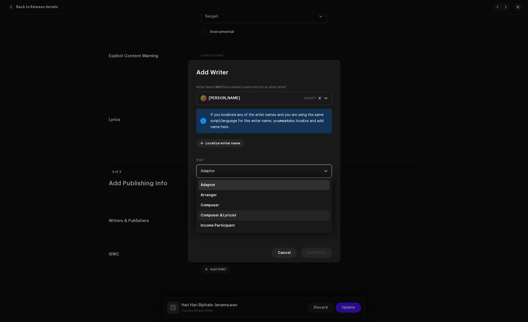
drag, startPoint x: 220, startPoint y: 215, endPoint x: 222, endPoint y: 213, distance: 3.0
click at [220, 215] on span "Composer & Lyricist" at bounding box center [219, 215] width 36 height 5
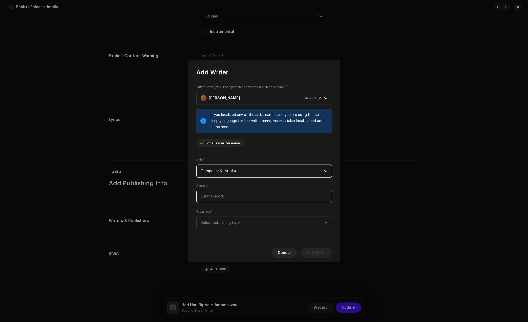
click at [234, 196] on input at bounding box center [264, 196] width 136 height 13
type input "100.00"
click at [266, 226] on span "Select publishing type" at bounding box center [262, 222] width 123 height 13
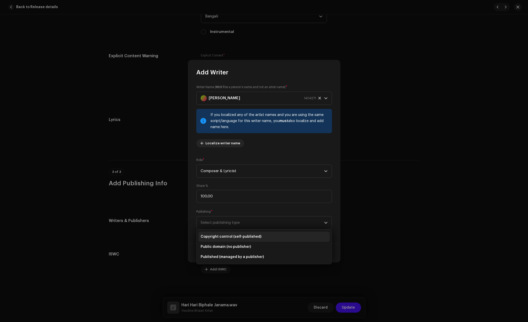
drag, startPoint x: 231, startPoint y: 237, endPoint x: 242, endPoint y: 239, distance: 11.2
click at [231, 237] on span "Copyright control (self-published)" at bounding box center [231, 236] width 61 height 5
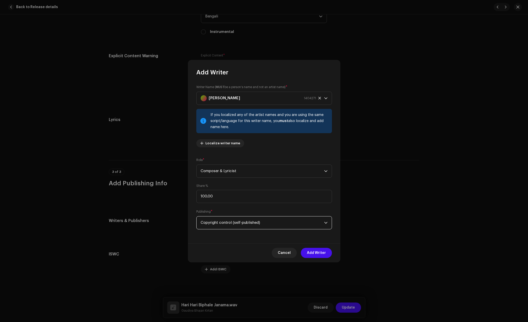
click at [338, 253] on div "Cancel Add Writer" at bounding box center [264, 252] width 152 height 18
click at [317, 250] on span "Add Writer" at bounding box center [316, 253] width 19 height 10
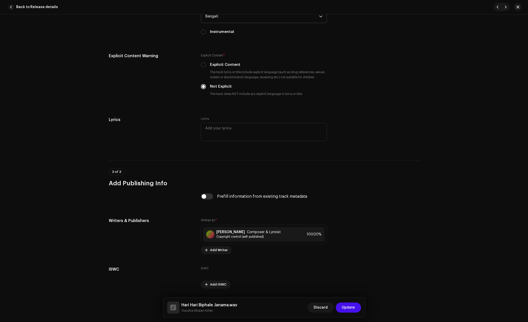
scroll to position [838, 0]
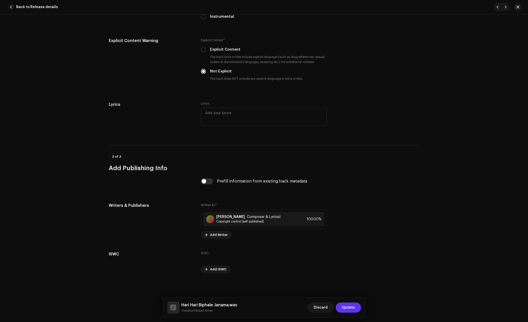
click at [351, 310] on span "Update" at bounding box center [348, 307] width 13 height 10
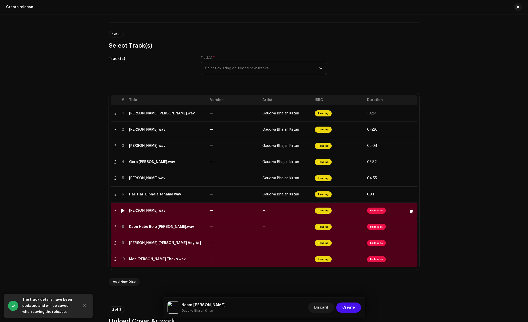
click at [145, 212] on div "[PERSON_NAME].wav" at bounding box center [147, 210] width 36 height 4
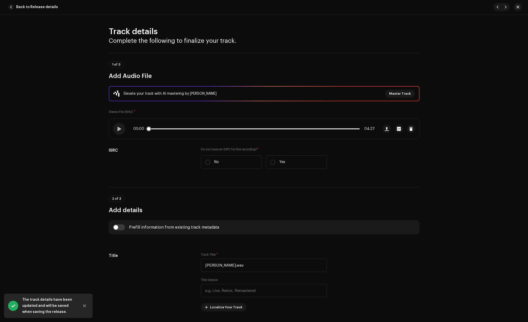
click at [166, 128] on p-slider at bounding box center [254, 128] width 212 height 1
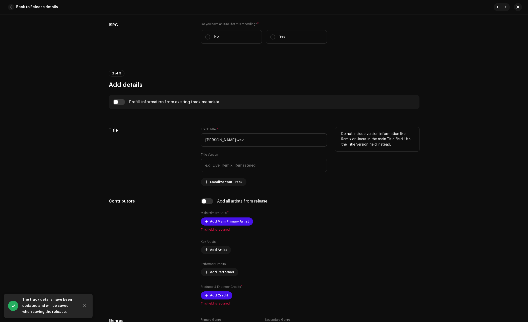
scroll to position [127, 0]
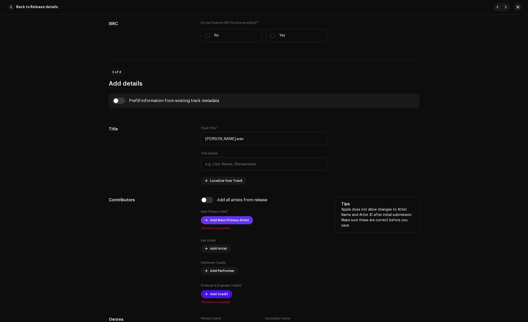
click at [218, 221] on span "Add Main Primary Artist" at bounding box center [229, 220] width 39 height 10
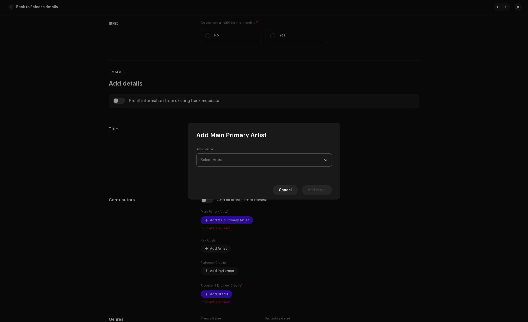
click at [246, 156] on span "Select Artist" at bounding box center [262, 160] width 123 height 13
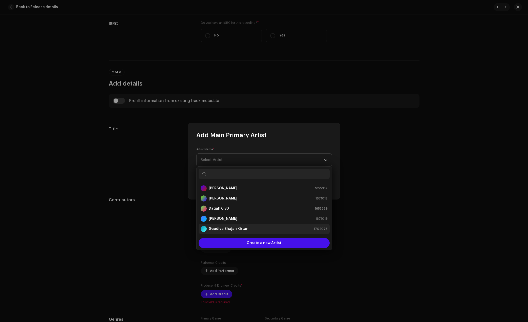
click at [255, 229] on div "Gaudiya Bhajan Kirtan 1702076" at bounding box center [264, 229] width 127 height 6
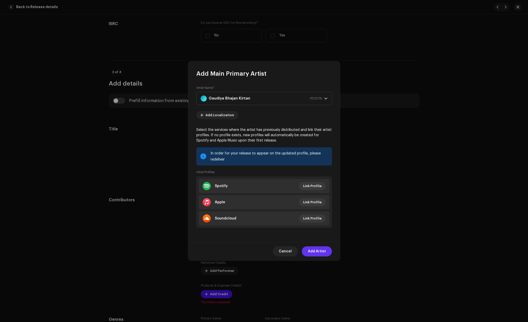
click at [318, 248] on span "Add Artist" at bounding box center [317, 251] width 18 height 10
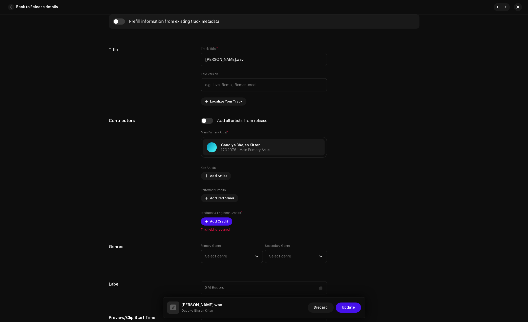
scroll to position [253, 0]
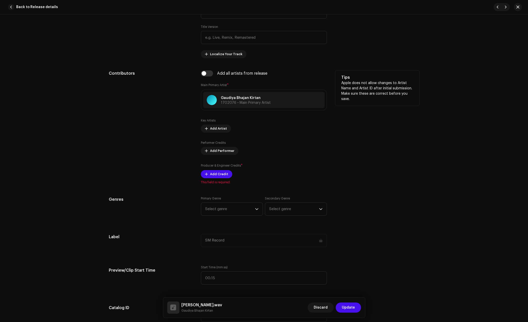
click at [228, 170] on div "Producer & Engineer Credits * Add Credit" at bounding box center [264, 170] width 126 height 15
click at [224, 172] on span "Add Credit" at bounding box center [219, 174] width 18 height 10
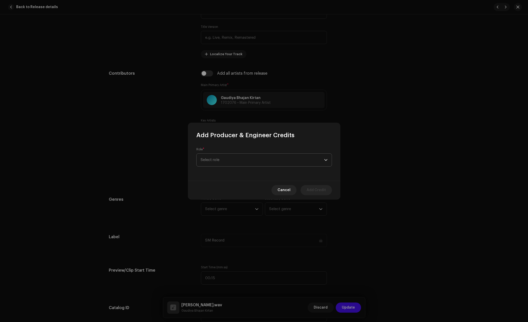
click at [279, 155] on span "Select role" at bounding box center [262, 160] width 123 height 13
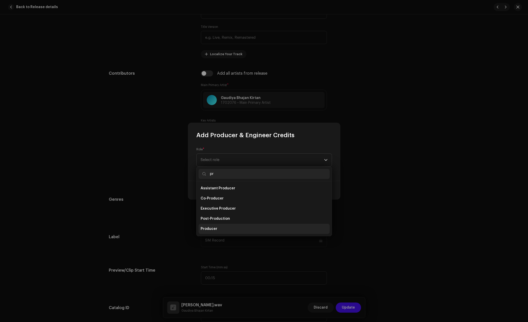
type input "pr"
click at [214, 225] on li "Producer" at bounding box center [264, 229] width 131 height 10
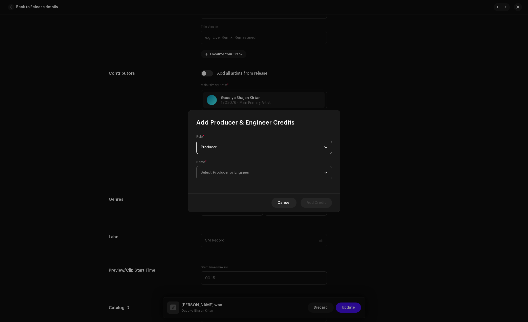
click at [249, 172] on span "Select Producer or Engineer" at bounding box center [225, 173] width 49 height 4
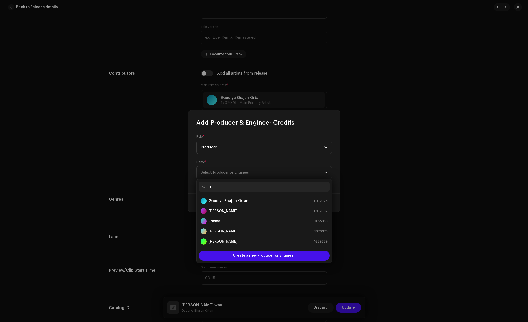
type input "j"
click at [226, 210] on strong "Jít Mondal" at bounding box center [223, 210] width 29 height 5
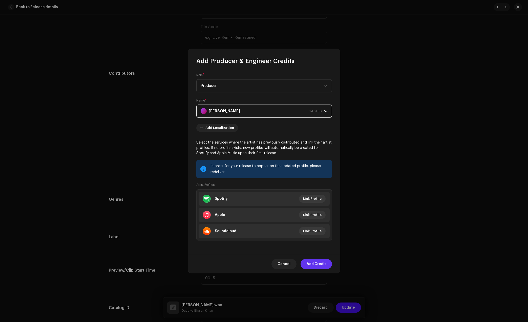
click at [315, 266] on span "Add Credit" at bounding box center [316, 264] width 19 height 10
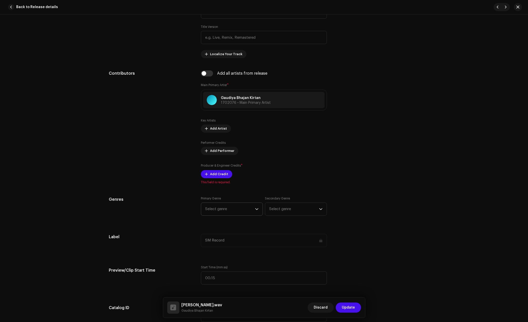
click at [222, 208] on span "Select genre" at bounding box center [230, 209] width 50 height 13
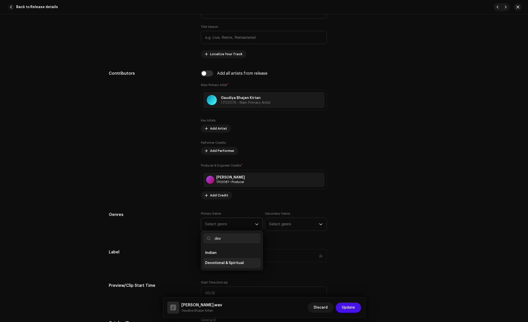
type input "dev"
click at [221, 261] on span "Devotional & Spiritual" at bounding box center [224, 262] width 39 height 5
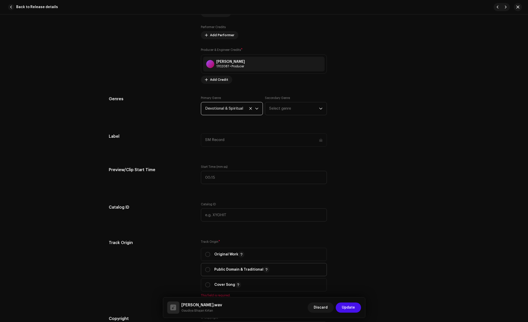
scroll to position [411, 0]
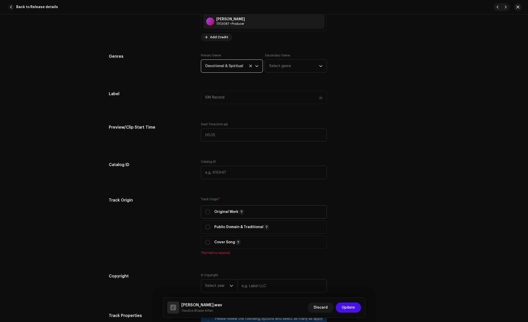
click at [221, 213] on p "Original Work" at bounding box center [229, 212] width 30 height 6
radio input "true"
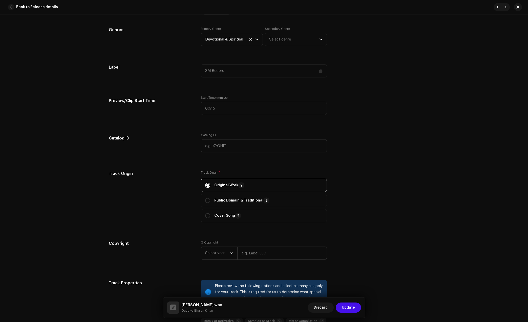
scroll to position [506, 0]
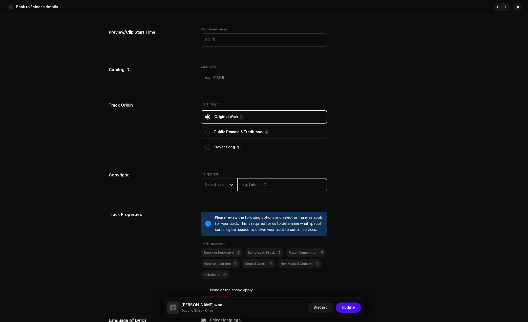
click at [249, 184] on input "text" at bounding box center [282, 184] width 90 height 13
type input "2"
click at [252, 188] on input "text" at bounding box center [282, 184] width 90 height 13
type input "Gaudiya Bhajan Kirtan"
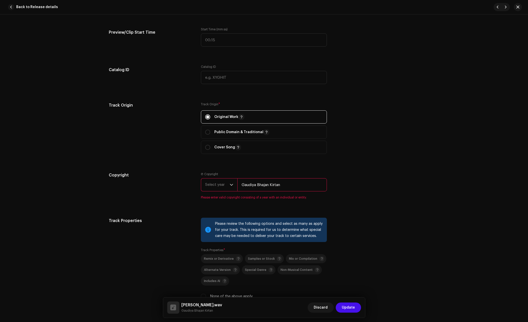
click at [223, 185] on span "Select year" at bounding box center [217, 184] width 25 height 13
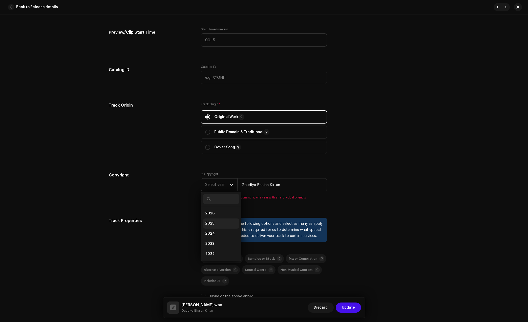
click at [213, 223] on span "2025" at bounding box center [209, 223] width 9 height 5
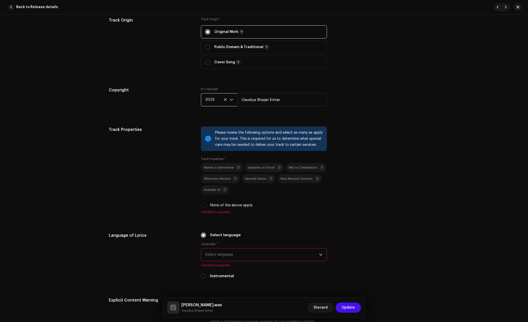
scroll to position [601, 0]
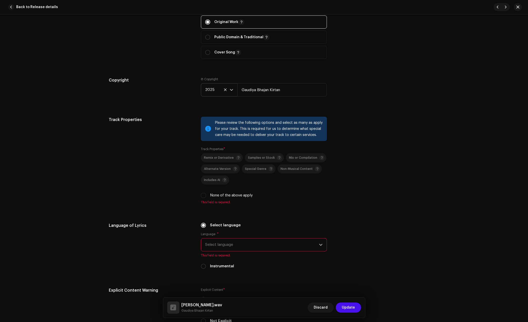
click at [228, 197] on label "None of the above apply" at bounding box center [231, 196] width 43 height 6
click at [206, 197] on input "None of the above apply" at bounding box center [203, 195] width 5 height 5
checkbox input "true"
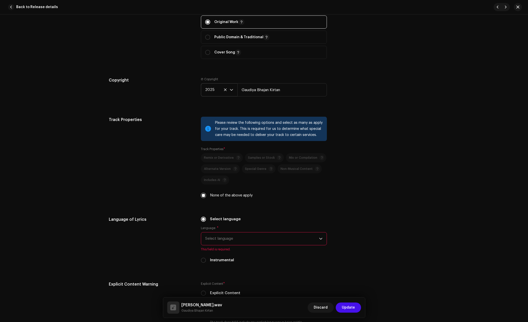
click at [233, 236] on span "Select language" at bounding box center [262, 238] width 114 height 13
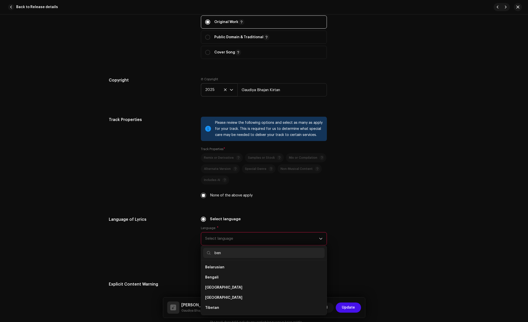
scroll to position [0, 0]
type input "ben"
click at [220, 268] on li "Bengali" at bounding box center [263, 267] width 121 height 10
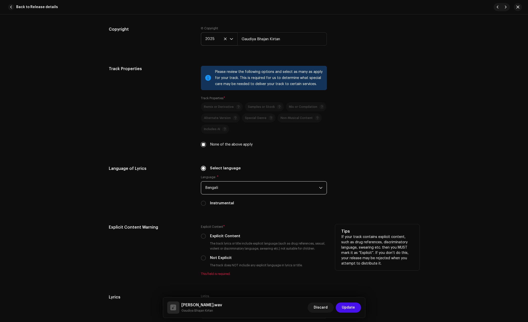
scroll to position [664, 0]
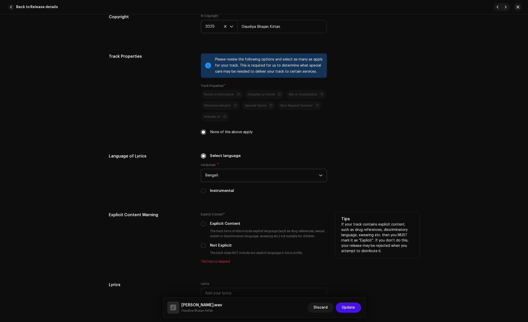
click at [219, 223] on label "Explicit Content" at bounding box center [225, 224] width 30 height 6
click at [206, 223] on input "Explicit Content" at bounding box center [203, 223] width 5 height 5
radio input "true"
click at [217, 243] on label "Not Explicit" at bounding box center [221, 246] width 22 height 6
click at [206, 243] on input "Not Explicit" at bounding box center [203, 245] width 5 height 5
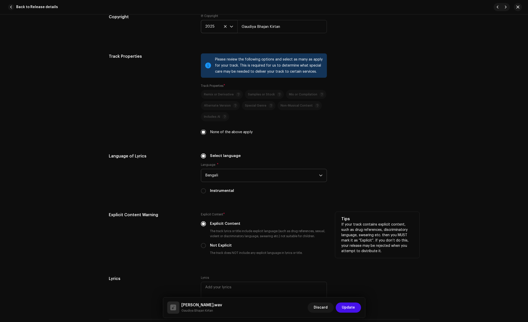
radio input "true"
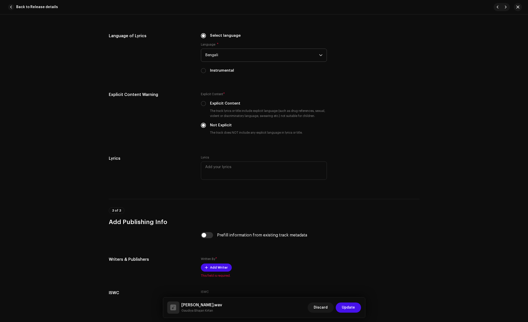
scroll to position [791, 0]
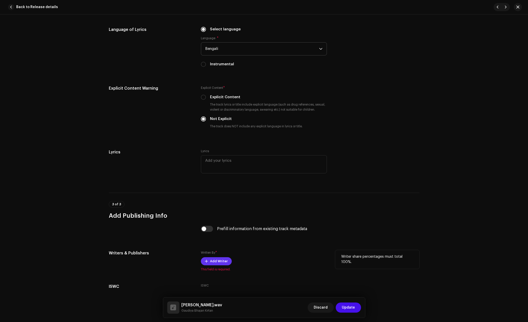
click at [224, 263] on span "Add Writer" at bounding box center [219, 261] width 18 height 10
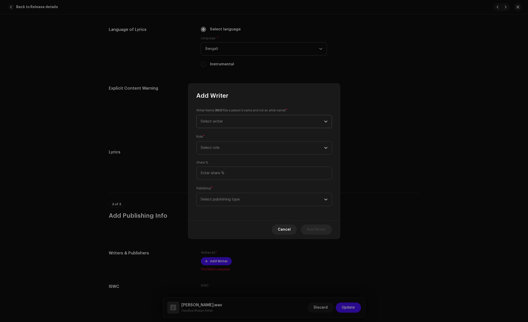
click at [245, 123] on span "Select writer" at bounding box center [262, 121] width 123 height 13
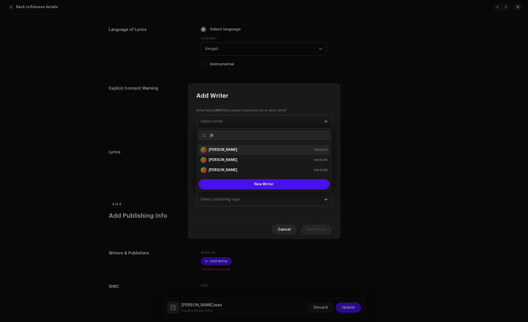
type input "jit"
click at [251, 151] on div "Jit Mondal 1404271" at bounding box center [264, 150] width 127 height 6
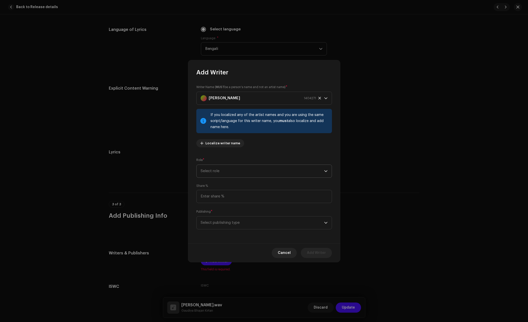
click at [241, 169] on span "Select role" at bounding box center [262, 171] width 123 height 13
click at [233, 218] on span "Composer & Lyricist" at bounding box center [219, 215] width 36 height 5
click at [253, 194] on input at bounding box center [264, 196] width 136 height 13
type input "100.00"
click at [236, 229] on span "Select publishing type" at bounding box center [262, 222] width 123 height 13
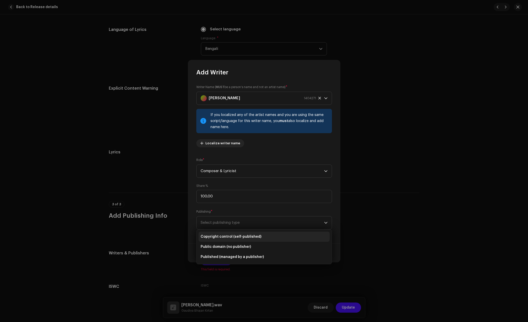
click at [233, 234] on span "Copyright control (self-published)" at bounding box center [231, 236] width 61 height 5
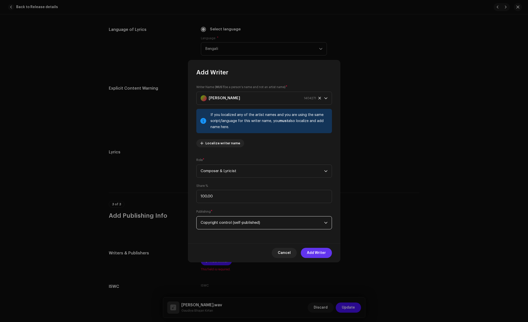
click at [311, 250] on span "Add Writer" at bounding box center [316, 253] width 19 height 10
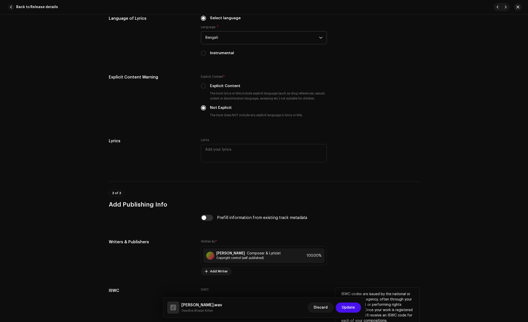
scroll to position [838, 0]
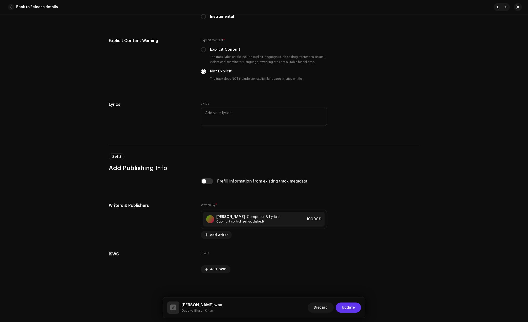
click at [354, 309] on span "Update" at bounding box center [348, 307] width 13 height 10
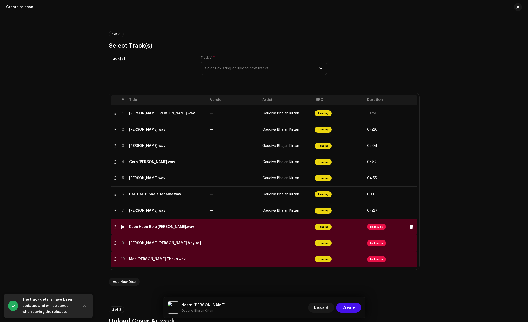
click at [154, 226] on div "Kabe Habe Bolo [PERSON_NAME].wav" at bounding box center [161, 227] width 65 height 4
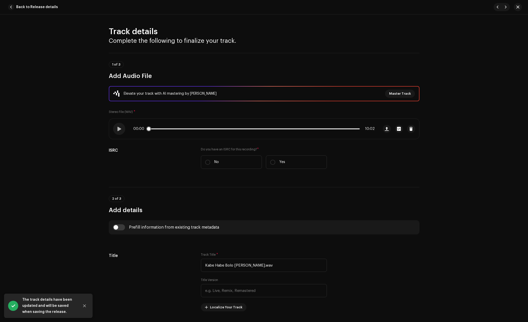
click at [160, 128] on p-slider at bounding box center [254, 128] width 212 height 1
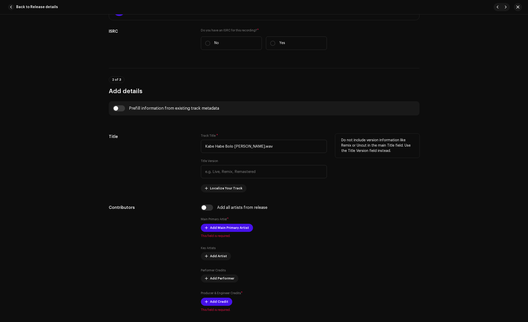
scroll to position [127, 0]
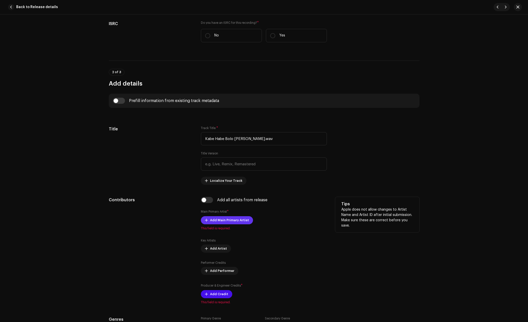
click at [226, 220] on span "Add Main Primary Artist" at bounding box center [229, 220] width 39 height 10
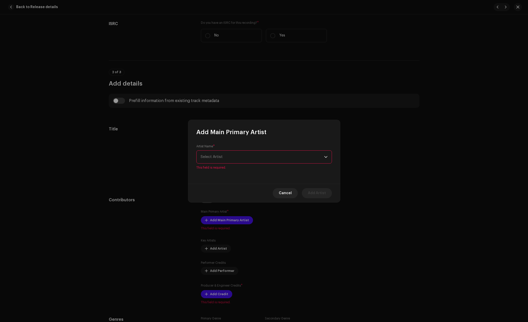
click at [244, 151] on div "Artist Name * Select Artist This field is required." at bounding box center [264, 156] width 136 height 25
click at [243, 153] on span "Select Artist" at bounding box center [262, 157] width 123 height 13
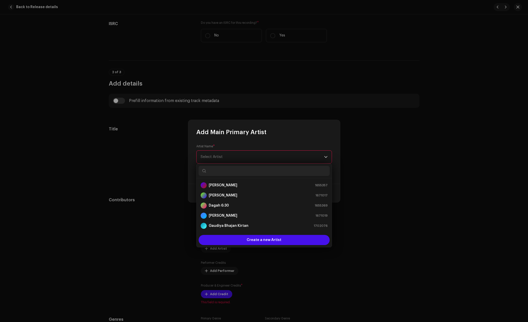
scroll to position [8, 0]
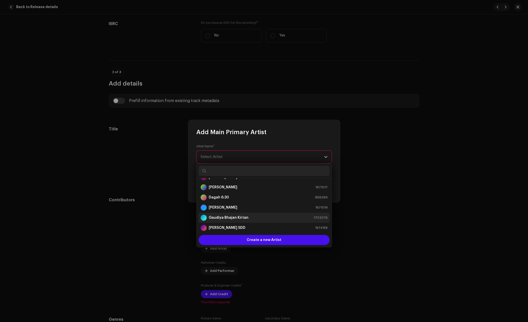
click at [237, 215] on strong "Gaudiya Bhajan Kirtan" at bounding box center [229, 217] width 40 height 5
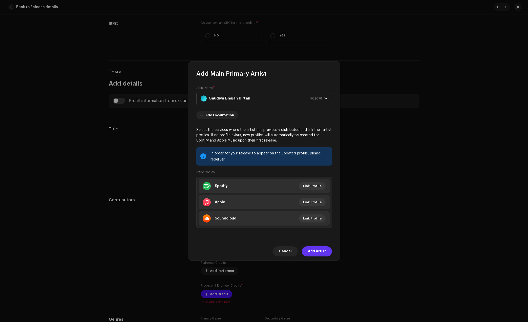
click at [320, 252] on span "Add Artist" at bounding box center [317, 251] width 18 height 10
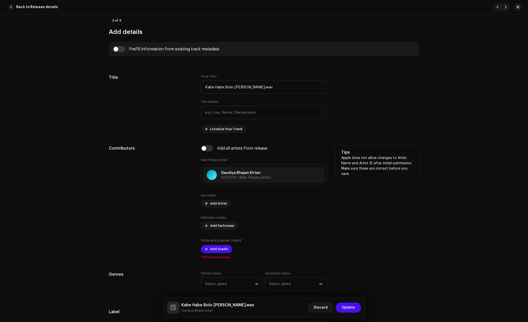
scroll to position [190, 0]
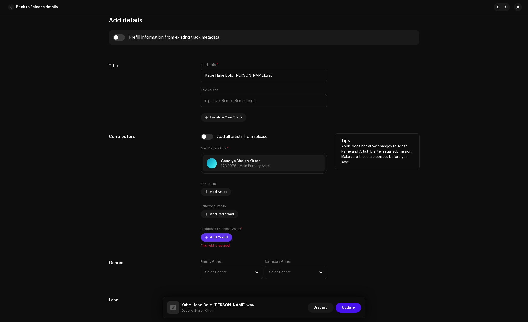
click at [222, 237] on span "Add Credit" at bounding box center [219, 237] width 18 height 10
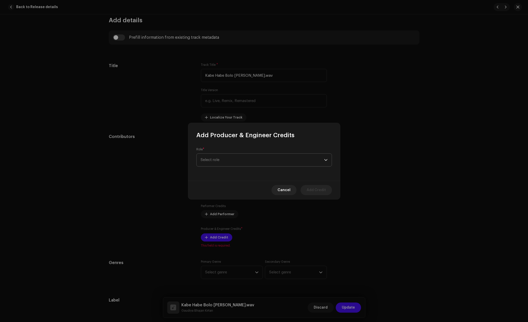
click at [249, 160] on span "Select role" at bounding box center [262, 160] width 123 height 13
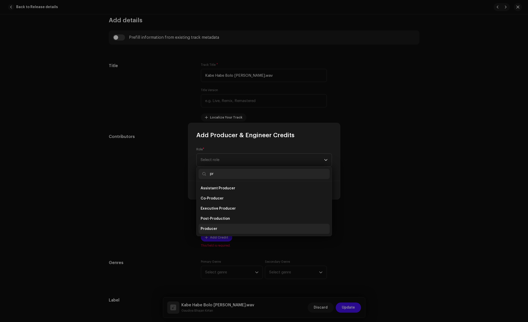
type input "pr"
click at [222, 225] on li "Producer" at bounding box center [264, 229] width 131 height 10
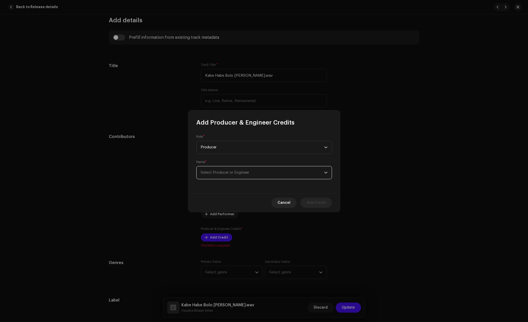
click at [230, 177] on span "Select Producer or Engineer" at bounding box center [262, 172] width 123 height 13
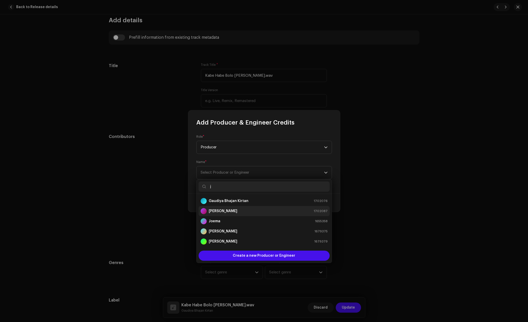
type input "j"
click at [224, 212] on strong "Jít Mondal" at bounding box center [223, 210] width 29 height 5
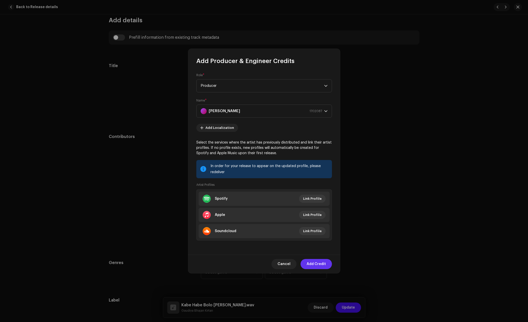
click at [317, 266] on span "Add Credit" at bounding box center [316, 264] width 19 height 10
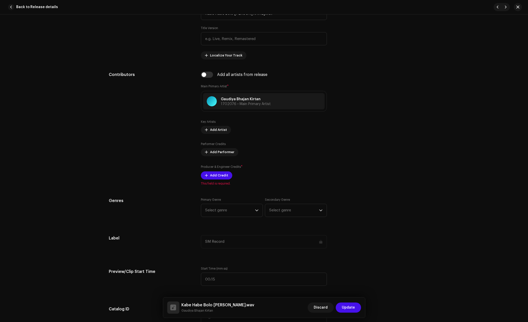
scroll to position [253, 0]
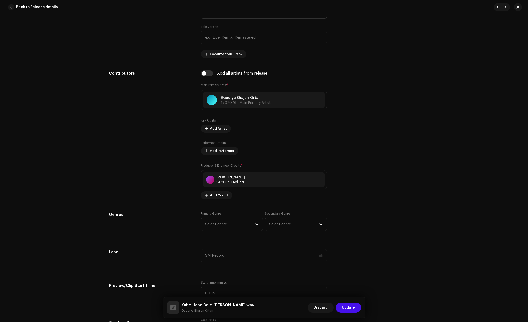
drag, startPoint x: 224, startPoint y: 213, endPoint x: 218, endPoint y: 222, distance: 11.1
click at [223, 214] on div "Primary Genre Select genre" at bounding box center [232, 221] width 62 height 19
click at [218, 222] on span "Select genre" at bounding box center [230, 224] width 50 height 13
type input "dev"
click at [221, 264] on span "Devotional & Spiritual" at bounding box center [224, 262] width 39 height 5
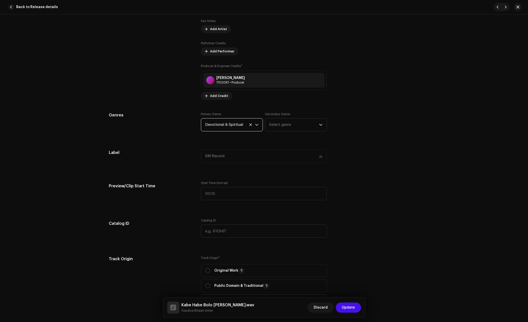
scroll to position [443, 0]
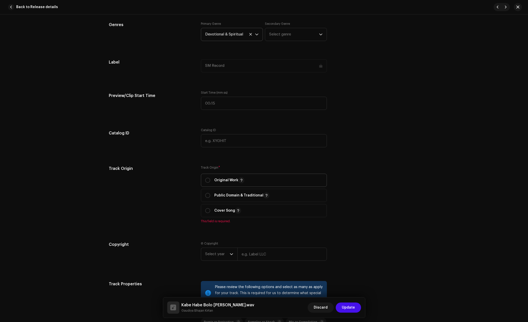
drag, startPoint x: 221, startPoint y: 184, endPoint x: 271, endPoint y: 185, distance: 50.1
click at [221, 184] on span "Original Work" at bounding box center [263, 180] width 117 height 13
radio input "true"
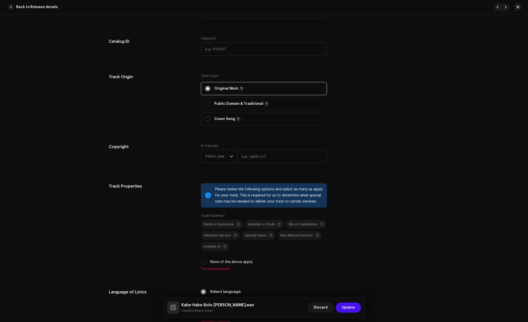
scroll to position [538, 0]
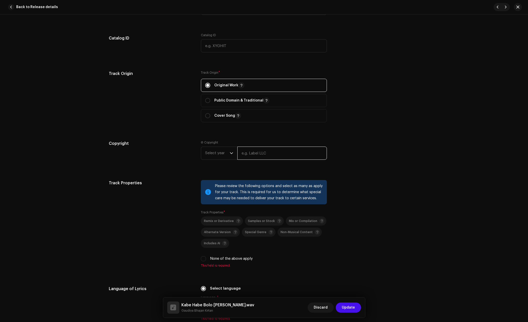
click at [260, 153] on input "text" at bounding box center [282, 152] width 90 height 13
type input "Gaudiya Bhajan Kirtan"
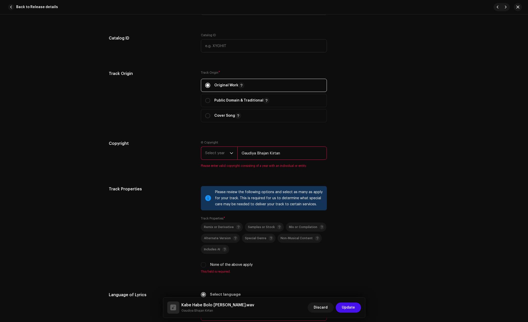
click at [217, 153] on span "Select year" at bounding box center [217, 153] width 25 height 13
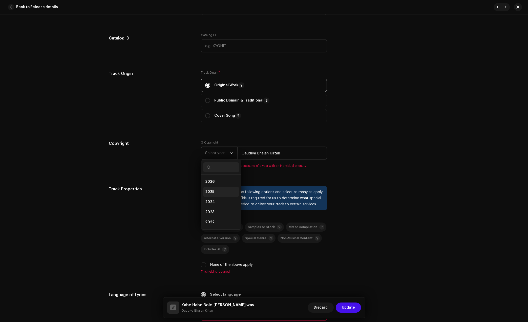
click at [213, 193] on span "2025" at bounding box center [209, 191] width 9 height 5
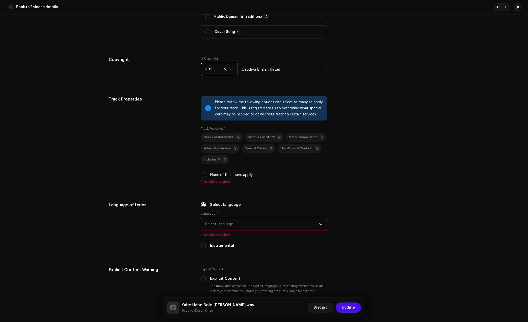
scroll to position [633, 0]
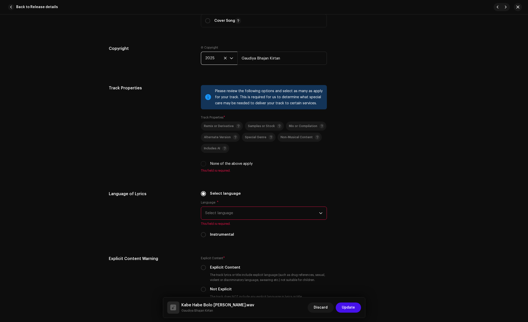
click at [215, 164] on label "None of the above apply" at bounding box center [231, 164] width 43 height 6
click at [206, 164] on input "None of the above apply" at bounding box center [203, 163] width 5 height 5
checkbox input "true"
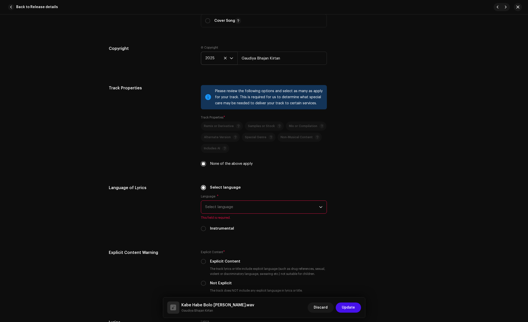
click at [225, 208] on span "Select language" at bounding box center [262, 207] width 114 height 13
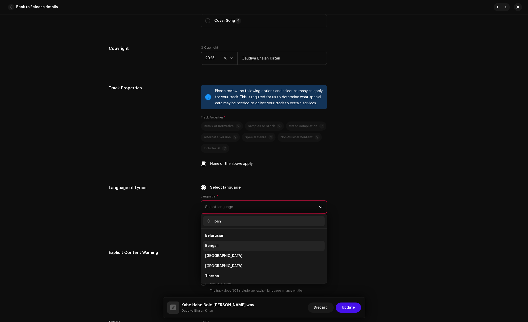
scroll to position [0, 0]
type input "ben"
click at [225, 239] on li "Bengali" at bounding box center [263, 235] width 121 height 10
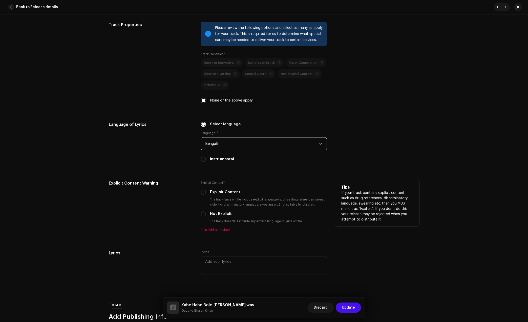
click at [214, 214] on label "Not Explicit" at bounding box center [221, 214] width 22 height 6
click at [206, 214] on input "Not Explicit" at bounding box center [203, 213] width 5 height 5
radio input "true"
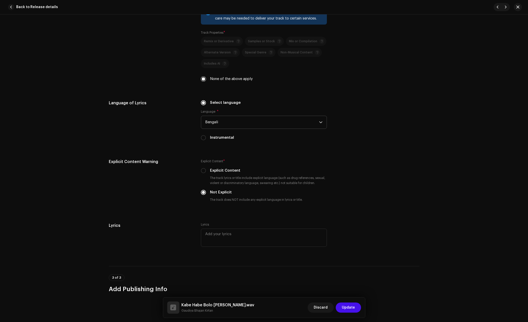
scroll to position [791, 0]
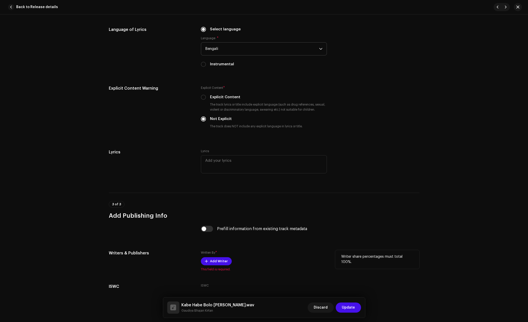
click at [227, 256] on div "Written By * Add Writer This field is required." at bounding box center [264, 260] width 126 height 21
click at [226, 258] on button "Add Writer" at bounding box center [216, 261] width 31 height 8
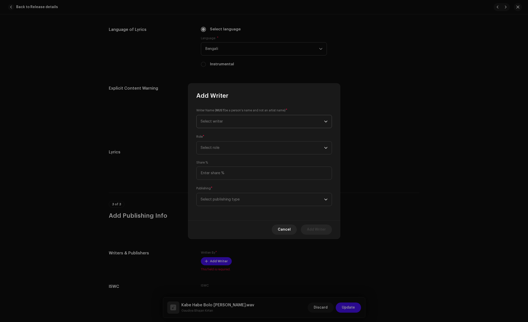
click at [222, 120] on span "Select writer" at bounding box center [212, 121] width 22 height 4
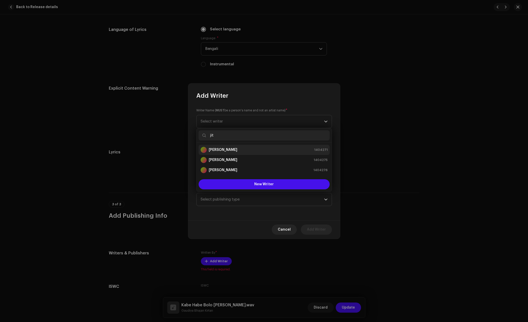
type input "jit"
click at [242, 149] on div "Jit Mondal 1404271" at bounding box center [264, 150] width 127 height 6
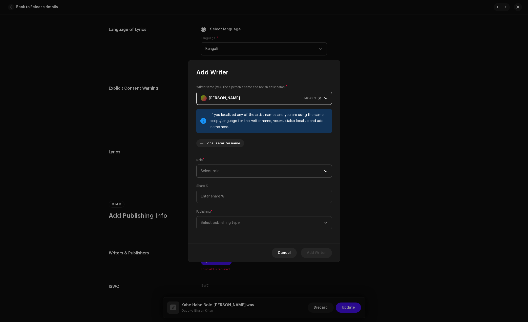
click at [235, 172] on span "Select role" at bounding box center [262, 171] width 123 height 13
click at [232, 186] on li "Adaptor" at bounding box center [264, 185] width 131 height 10
click at [231, 170] on span "Adaptor" at bounding box center [262, 171] width 123 height 13
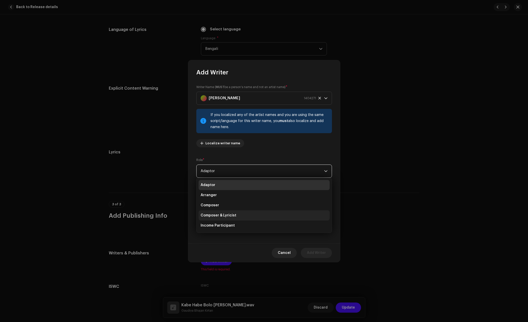
click at [223, 213] on span "Composer & Lyricist" at bounding box center [219, 215] width 36 height 5
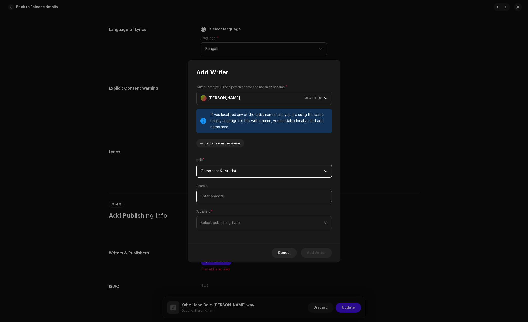
click at [230, 198] on input at bounding box center [264, 196] width 136 height 13
type input "100.00"
click at [234, 220] on span "Select publishing type" at bounding box center [262, 222] width 123 height 13
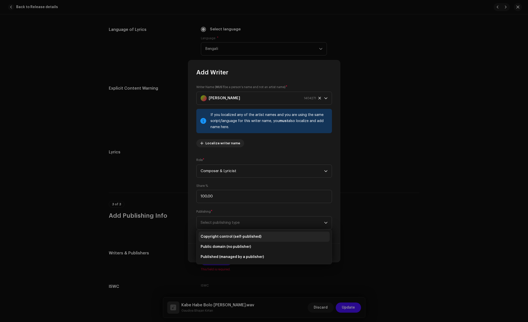
click at [233, 232] on li "Copyright control (self-published)" at bounding box center [264, 237] width 131 height 10
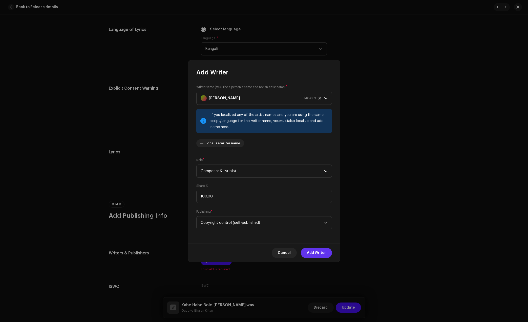
click at [311, 248] on span "Add Writer" at bounding box center [316, 253] width 19 height 10
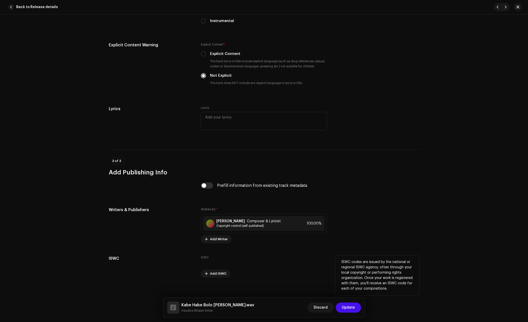
scroll to position [838, 0]
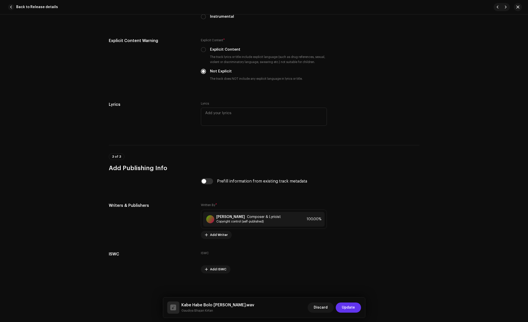
click at [347, 310] on span "Update" at bounding box center [348, 307] width 13 height 10
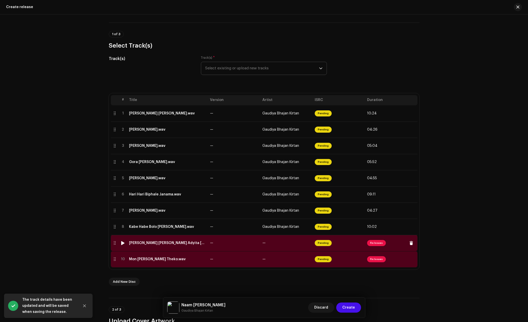
click at [181, 246] on td "[PERSON_NAME] [PERSON_NAME] Adyita [PERSON_NAME].wav" at bounding box center [167, 243] width 81 height 16
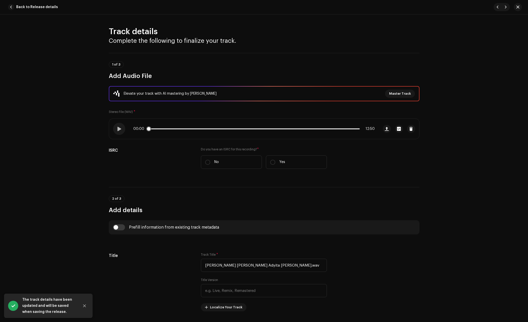
click at [164, 128] on p-slider at bounding box center [254, 128] width 212 height 1
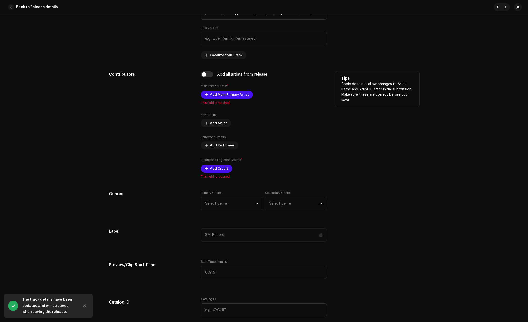
scroll to position [253, 0]
click at [226, 93] on span "Add Main Primary Artist" at bounding box center [229, 94] width 39 height 10
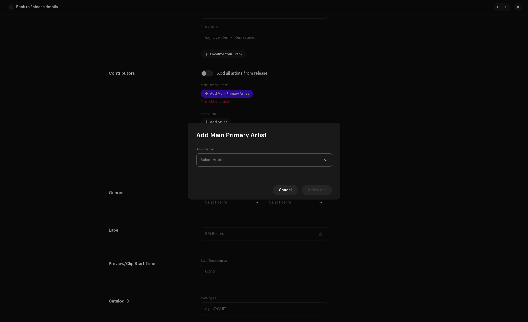
click at [240, 157] on span "Select Artist" at bounding box center [262, 160] width 123 height 13
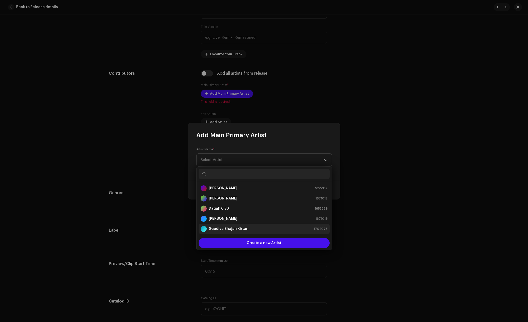
click at [240, 227] on strong "Gaudiya Bhajan Kirtan" at bounding box center [229, 228] width 40 height 5
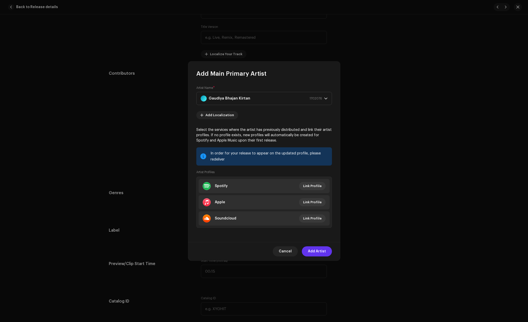
click at [315, 249] on span "Add Artist" at bounding box center [317, 251] width 18 height 10
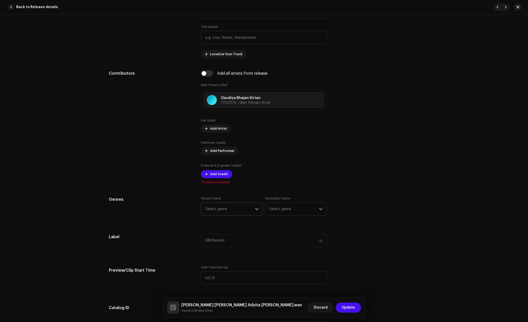
click at [229, 206] on span "Select genre" at bounding box center [230, 209] width 50 height 13
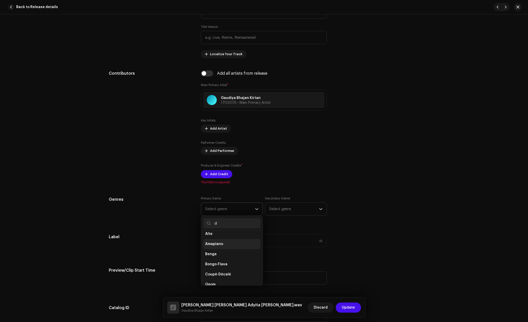
scroll to position [0, 0]
type input "dev"
drag, startPoint x: 222, startPoint y: 245, endPoint x: 228, endPoint y: 243, distance: 6.2
click at [222, 245] on span "Devotional & Spiritual" at bounding box center [224, 247] width 39 height 5
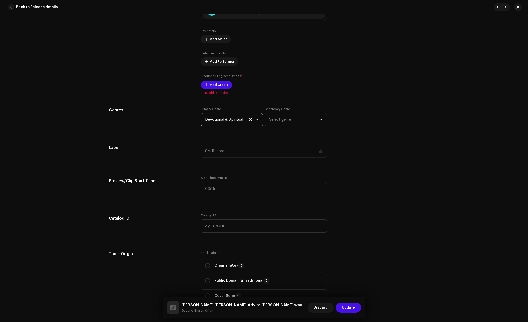
scroll to position [348, 0]
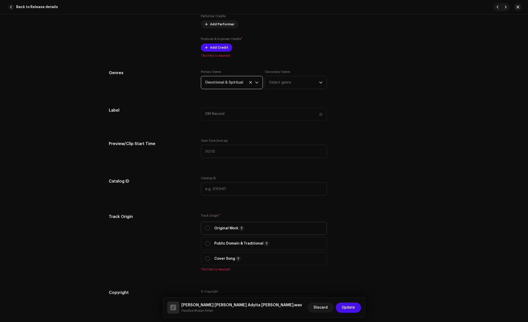
click at [221, 229] on p "Original Work" at bounding box center [229, 228] width 30 height 6
radio input "true"
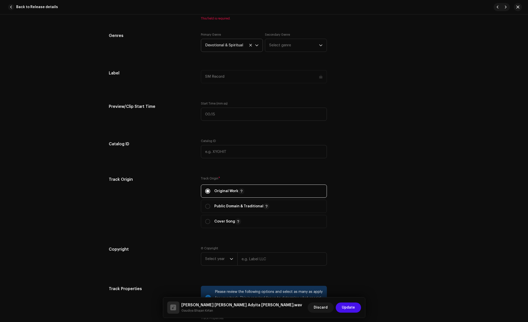
scroll to position [474, 0]
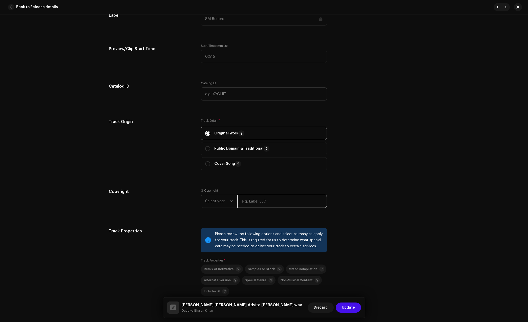
click at [262, 199] on input "text" at bounding box center [282, 201] width 90 height 13
type input "Gaudiya Bhajan Kirtan"
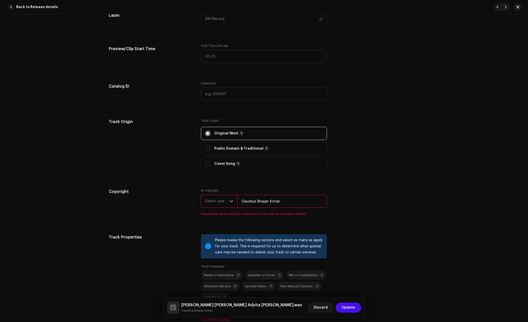
click at [208, 204] on span "Select year" at bounding box center [217, 201] width 25 height 13
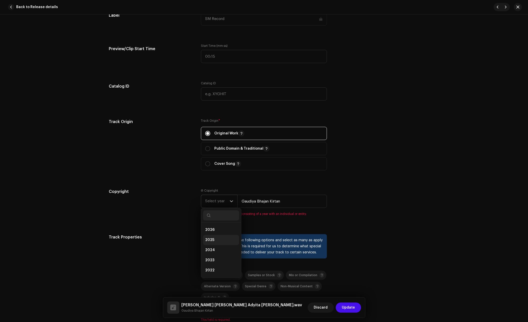
click at [210, 238] on span "2025" at bounding box center [209, 239] width 9 height 5
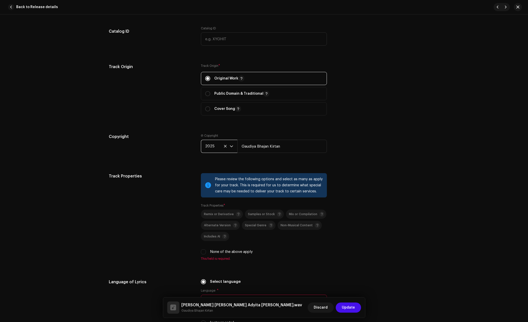
scroll to position [569, 0]
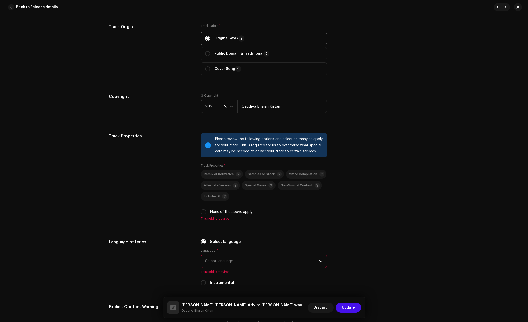
click at [216, 211] on label "None of the above apply" at bounding box center [231, 212] width 43 height 6
click at [206, 211] on input "None of the above apply" at bounding box center [203, 211] width 5 height 5
checkbox input "true"
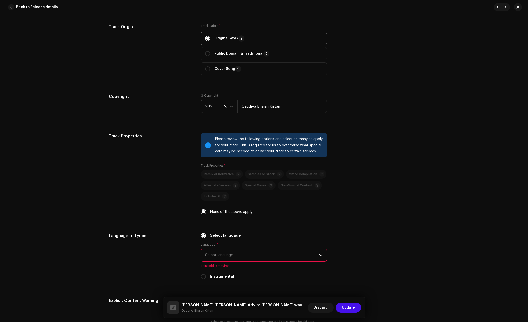
click at [227, 255] on span "Select language" at bounding box center [262, 255] width 114 height 13
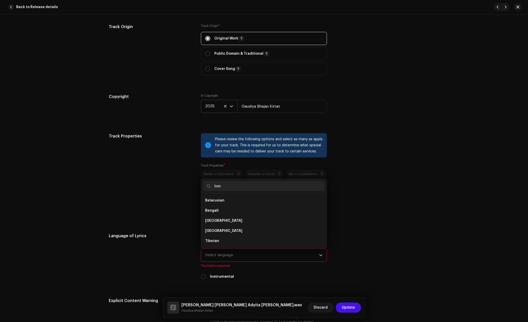
scroll to position [0, 0]
type input "ben"
drag, startPoint x: 217, startPoint y: 197, endPoint x: 247, endPoint y: 200, distance: 30.5
click at [217, 197] on li "Bengali" at bounding box center [263, 200] width 121 height 10
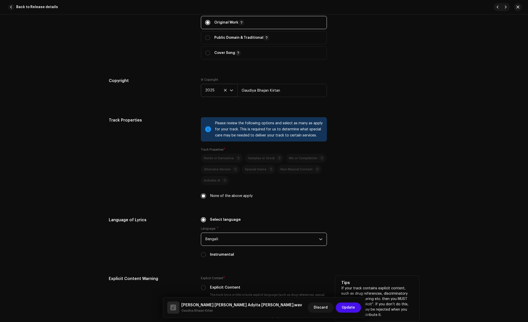
scroll to position [696, 0]
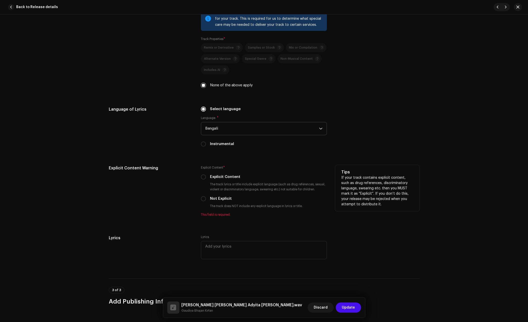
click at [211, 202] on div "Explicit Content * Explicit Content The track lyrics or title include explicit …" at bounding box center [264, 191] width 126 height 52
click at [218, 197] on label "Not Explicit" at bounding box center [221, 199] width 22 height 6
click at [206, 197] on input "Not Explicit" at bounding box center [203, 198] width 5 height 5
radio input "true"
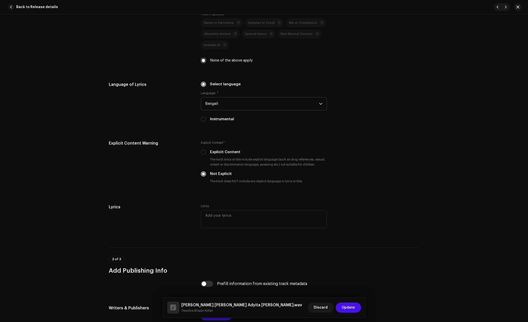
scroll to position [808, 0]
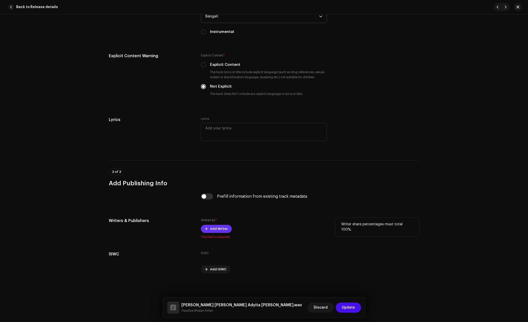
click at [214, 229] on span "Add Writer" at bounding box center [219, 229] width 18 height 10
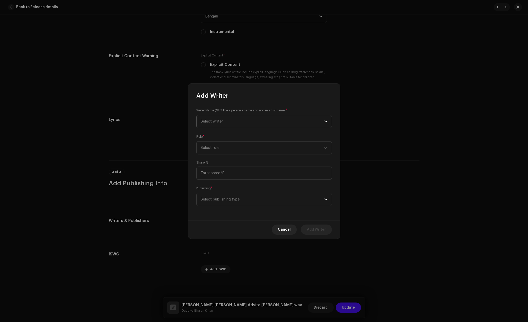
click at [227, 122] on span "Select writer" at bounding box center [262, 121] width 123 height 13
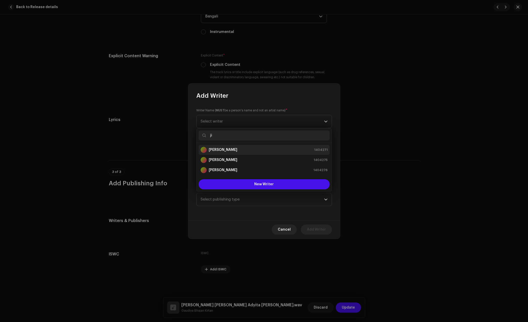
type input "ji"
click at [224, 152] on div "Jit Mondal" at bounding box center [219, 150] width 37 height 6
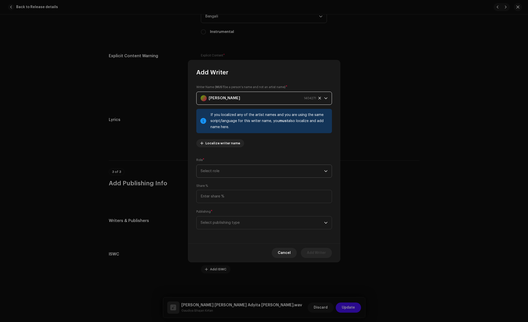
click at [247, 172] on span "Select role" at bounding box center [262, 171] width 123 height 13
click at [221, 214] on span "Composer & Lyricist" at bounding box center [219, 215] width 36 height 5
click at [244, 184] on div "Share %" at bounding box center [264, 193] width 136 height 19
click at [237, 193] on input at bounding box center [264, 196] width 136 height 13
type input "100.00"
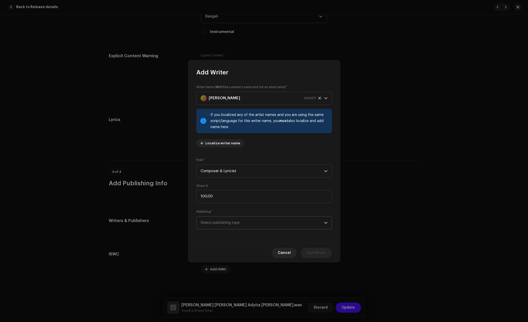
click at [237, 220] on span "Select publishing type" at bounding box center [262, 222] width 123 height 13
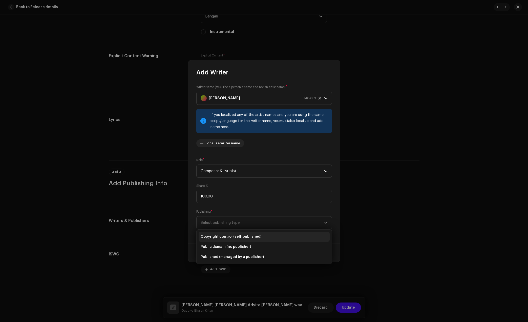
click at [236, 232] on li "Copyright control (self-published)" at bounding box center [264, 237] width 131 height 10
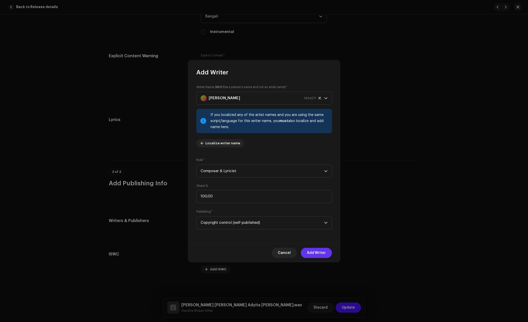
click at [312, 252] on span "Add Writer" at bounding box center [316, 253] width 19 height 10
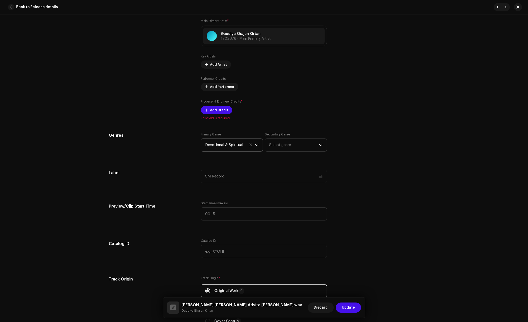
scroll to position [191, 0]
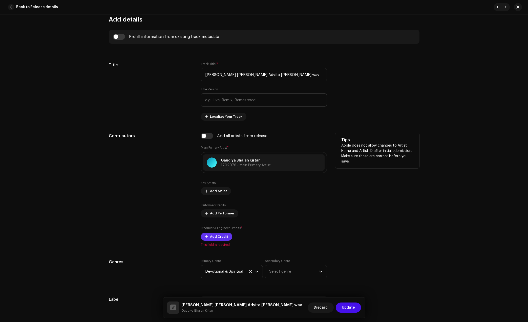
click at [214, 237] on span "Add Credit" at bounding box center [219, 237] width 18 height 10
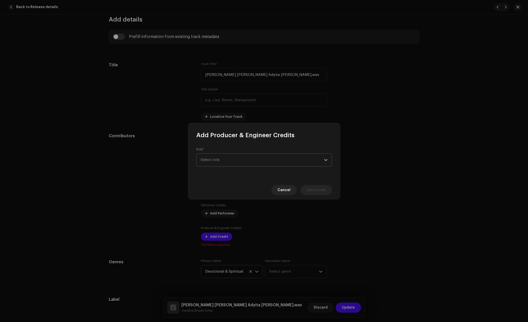
click at [248, 162] on span "Select role" at bounding box center [262, 160] width 123 height 13
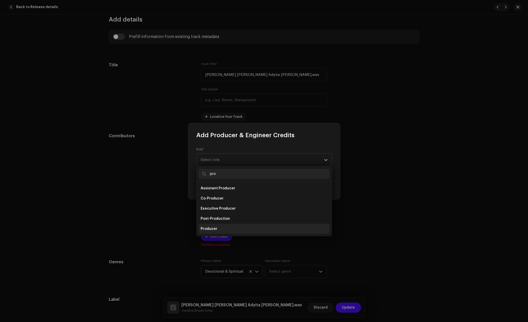
type input "pro"
click at [215, 227] on span "Producer" at bounding box center [209, 228] width 17 height 5
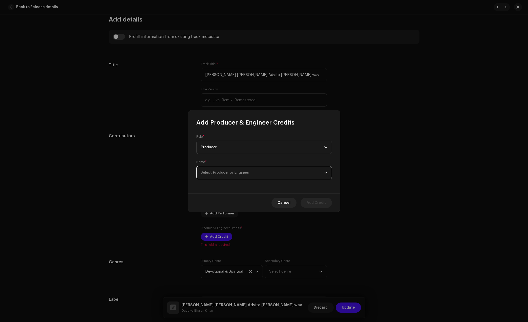
click at [246, 178] on span "Select Producer or Engineer" at bounding box center [262, 172] width 123 height 13
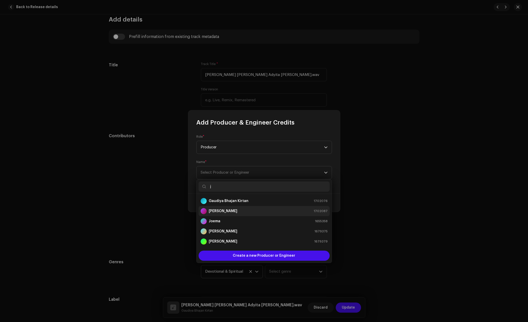
type input "j"
click at [228, 212] on div "Jít Mondal 1702087" at bounding box center [264, 211] width 127 height 6
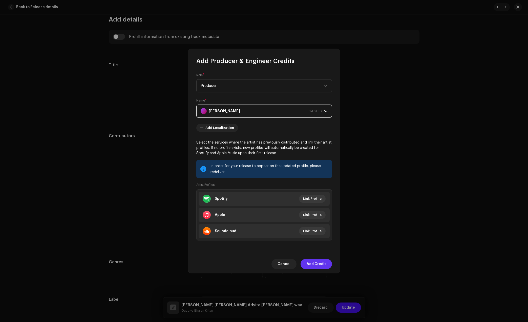
click at [310, 263] on span "Add Credit" at bounding box center [316, 264] width 19 height 10
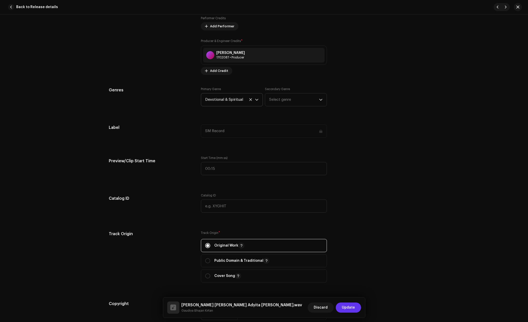
scroll to position [380, 0]
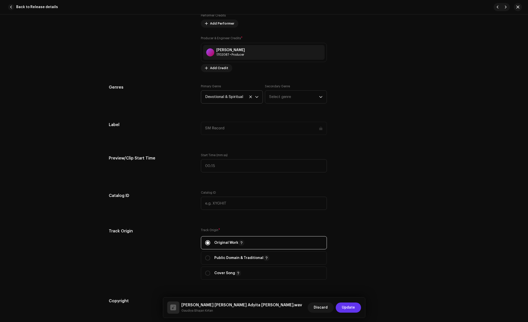
click at [349, 311] on span "Update" at bounding box center [348, 307] width 13 height 10
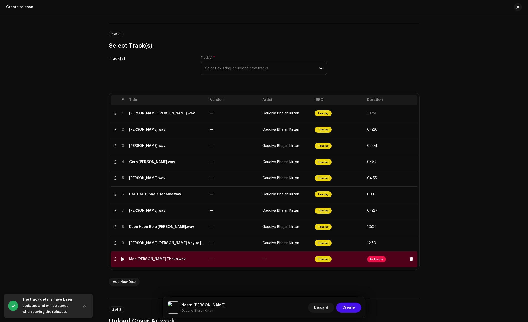
click at [165, 259] on div "Mon [PERSON_NAME] Theko.wav" at bounding box center [157, 259] width 57 height 4
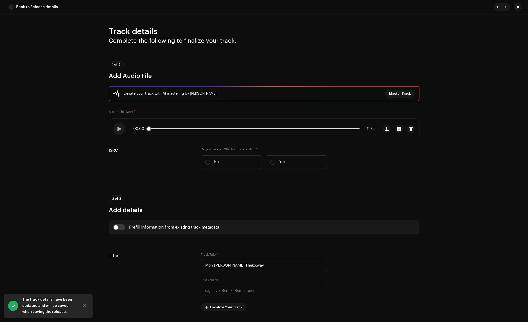
click at [180, 129] on div "00:00 11:35" at bounding box center [253, 129] width 241 height 4
click at [183, 127] on div "00:00 11:35" at bounding box center [253, 129] width 241 height 4
click at [181, 128] on p-slider at bounding box center [254, 128] width 212 height 1
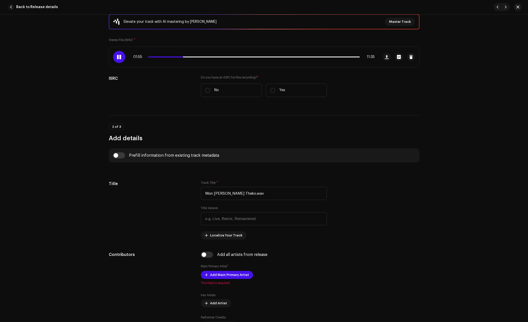
scroll to position [63, 0]
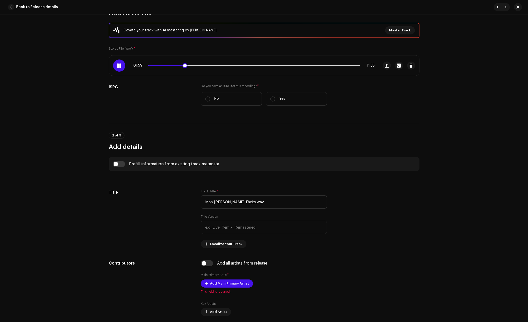
click at [177, 65] on div "01:59 11:35" at bounding box center [253, 66] width 241 height 4
click at [172, 65] on div "01:59 11:35" at bounding box center [253, 66] width 241 height 4
click at [171, 66] on span at bounding box center [166, 65] width 36 height 1
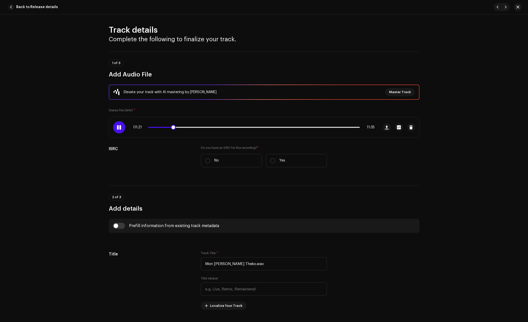
scroll to position [0, 0]
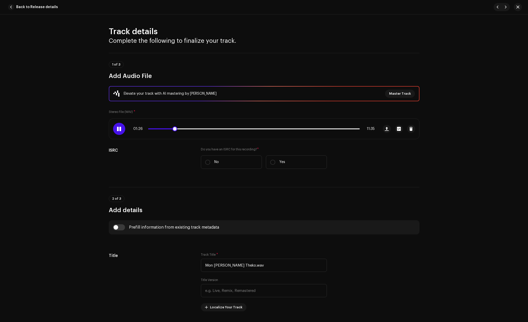
click at [158, 128] on span at bounding box center [161, 128] width 26 height 1
click at [151, 130] on div "00:35 11:35" at bounding box center [253, 129] width 241 height 4
click at [203, 127] on div "00:36 11:35" at bounding box center [253, 129] width 241 height 4
click at [202, 128] on div "00:36 11:35" at bounding box center [253, 129] width 241 height 4
click at [201, 128] on p-slider at bounding box center [254, 128] width 212 height 1
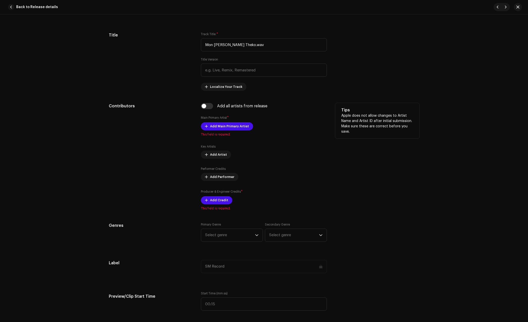
scroll to position [221, 0]
click at [220, 128] on span "Add Main Primary Artist" at bounding box center [229, 125] width 39 height 10
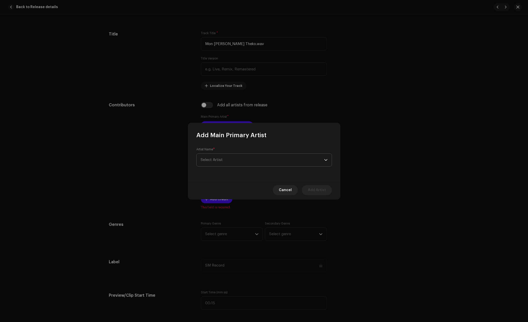
click at [258, 157] on span "Select Artist" at bounding box center [262, 160] width 123 height 13
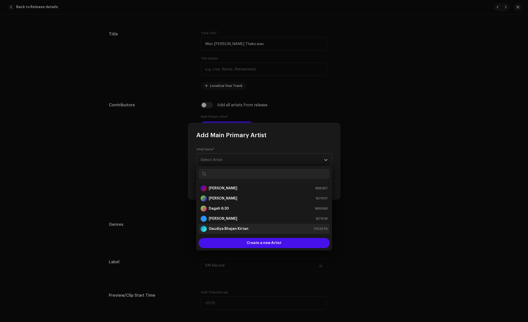
click at [240, 229] on strong "Gaudiya Bhajan Kirtan" at bounding box center [229, 228] width 40 height 5
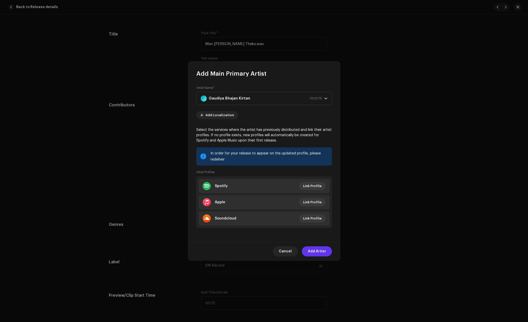
click at [317, 254] on span "Add Artist" at bounding box center [317, 251] width 18 height 10
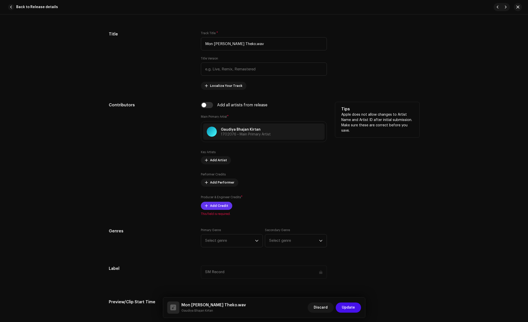
click at [215, 202] on span "Add Credit" at bounding box center [219, 206] width 18 height 10
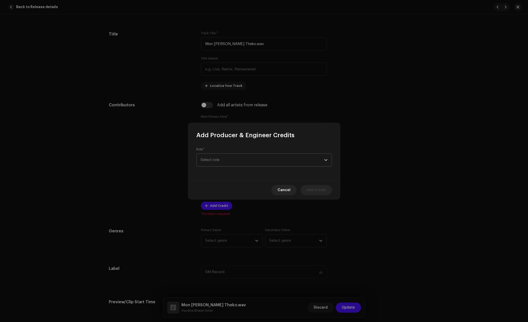
click at [245, 158] on span "Select role" at bounding box center [262, 160] width 123 height 13
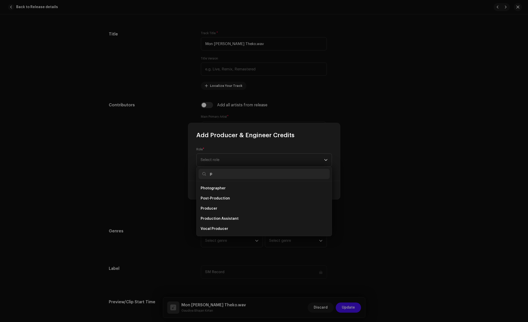
scroll to position [0, 0]
type input "pr"
click at [223, 225] on li "Producer" at bounding box center [264, 229] width 131 height 10
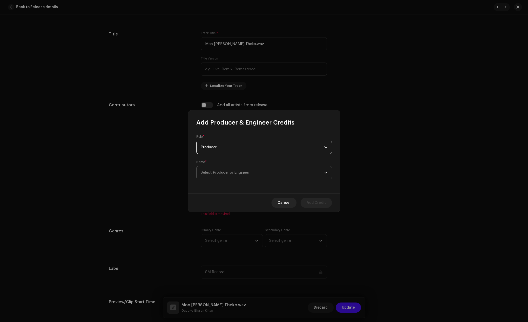
click at [230, 171] on span "Select Producer or Engineer" at bounding box center [225, 173] width 49 height 4
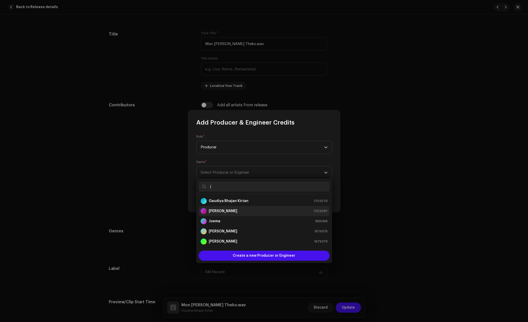
type input "j"
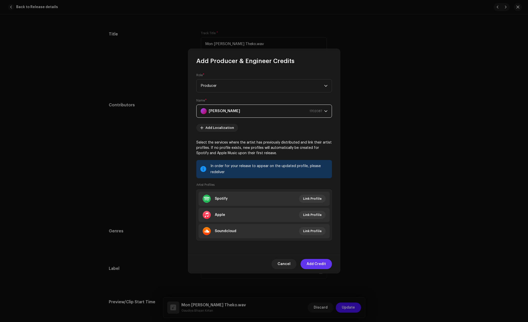
click at [316, 268] on span "Add Credit" at bounding box center [316, 264] width 19 height 10
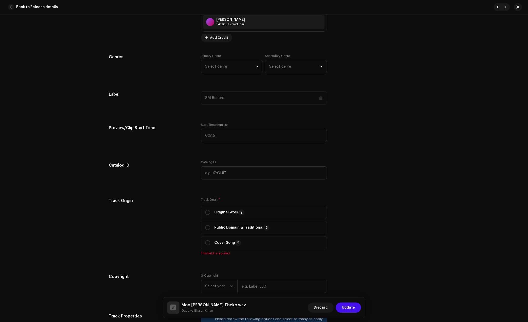
scroll to position [411, 0]
click at [214, 70] on span "Select genre" at bounding box center [230, 66] width 50 height 13
type input "dev"
drag, startPoint x: 219, startPoint y: 101, endPoint x: 222, endPoint y: 101, distance: 3.6
click at [219, 101] on li "Devotional & Spiritual" at bounding box center [231, 105] width 57 height 10
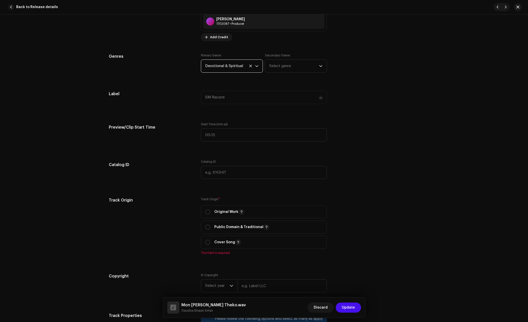
drag, startPoint x: 216, startPoint y: 212, endPoint x: 243, endPoint y: 219, distance: 27.8
click at [216, 212] on p "Original Work" at bounding box center [229, 212] width 30 height 6
radio input "true"
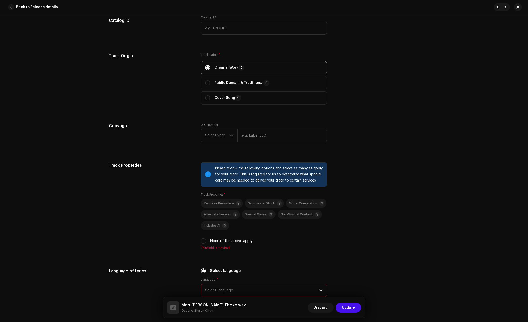
scroll to position [569, 0]
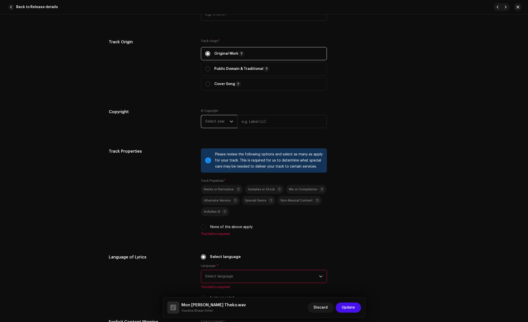
click at [220, 121] on span "Select year" at bounding box center [217, 121] width 25 height 13
click at [209, 161] on span "2025" at bounding box center [209, 160] width 9 height 5
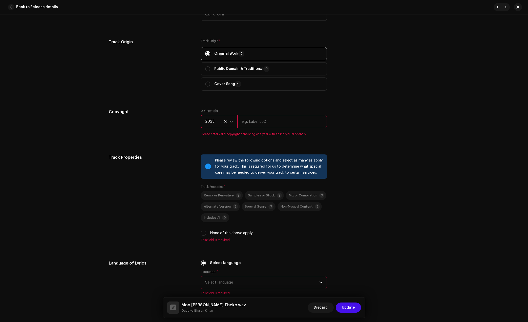
click at [256, 124] on input "text" at bounding box center [282, 121] width 90 height 13
type input "Gaudiya Bhajan Kirtan"
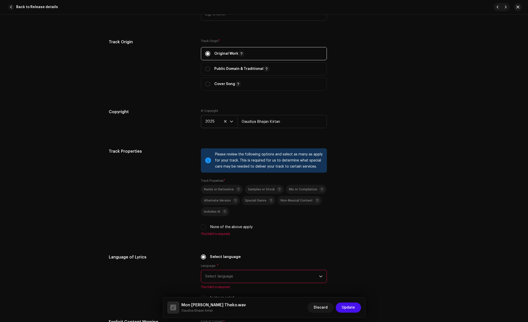
click at [210, 226] on label "None of the above apply" at bounding box center [231, 227] width 43 height 6
click at [206, 226] on input "None of the above apply" at bounding box center [203, 226] width 5 height 5
checkbox input "true"
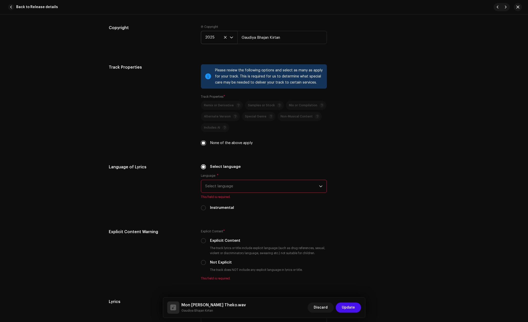
scroll to position [664, 0]
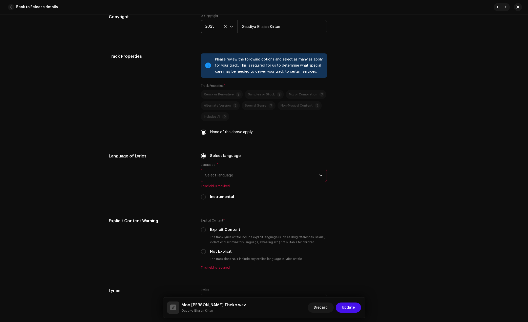
click at [225, 177] on span "Select language" at bounding box center [262, 175] width 114 height 13
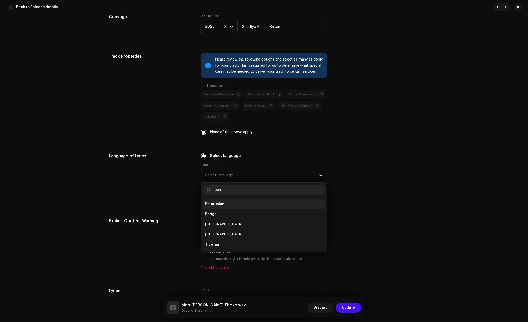
scroll to position [0, 0]
type input "ben"
click at [228, 202] on li "Bengali" at bounding box center [263, 204] width 121 height 10
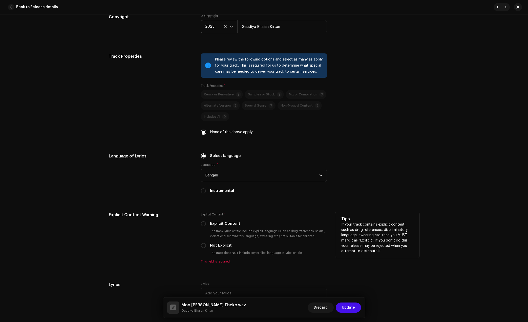
click at [211, 243] on label "Not Explicit" at bounding box center [221, 246] width 22 height 6
click at [206, 243] on input "Not Explicit" at bounding box center [203, 245] width 5 height 5
radio input "true"
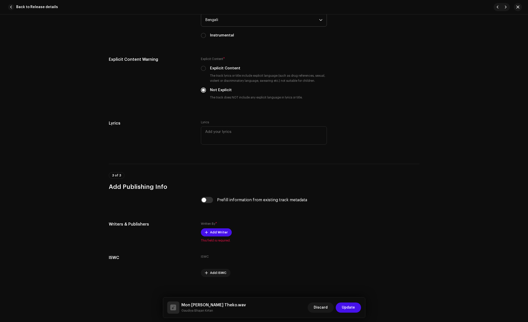
scroll to position [823, 0]
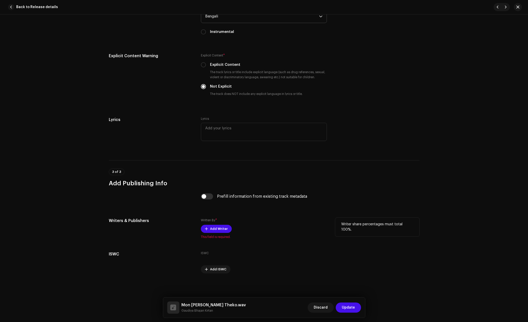
click at [215, 224] on div "Written By * Add Writer This field is required." at bounding box center [264, 228] width 126 height 21
click at [215, 227] on span "Add Writer" at bounding box center [219, 229] width 18 height 10
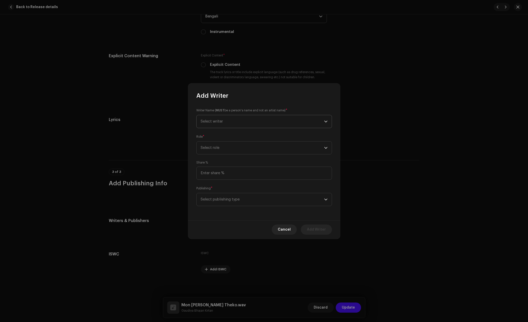
click at [224, 122] on span "Select writer" at bounding box center [262, 121] width 123 height 13
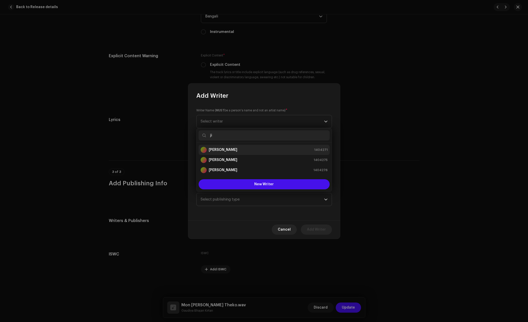
type input "ji"
drag, startPoint x: 223, startPoint y: 150, endPoint x: 231, endPoint y: 158, distance: 11.4
click at [223, 151] on strong "Jit Mondal" at bounding box center [223, 149] width 29 height 5
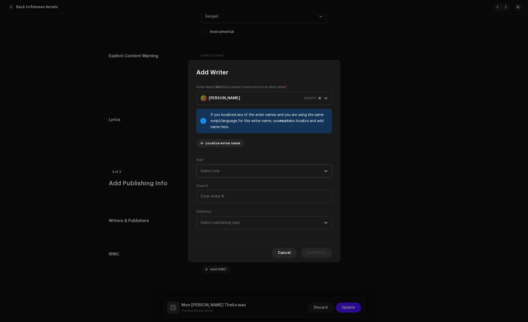
click at [254, 172] on span "Select role" at bounding box center [262, 171] width 123 height 13
click at [221, 216] on span "Composer & Lyricist" at bounding box center [219, 215] width 36 height 5
drag, startPoint x: 237, startPoint y: 198, endPoint x: 238, endPoint y: 202, distance: 4.4
click at [236, 198] on input at bounding box center [264, 196] width 136 height 13
type input "100.00"
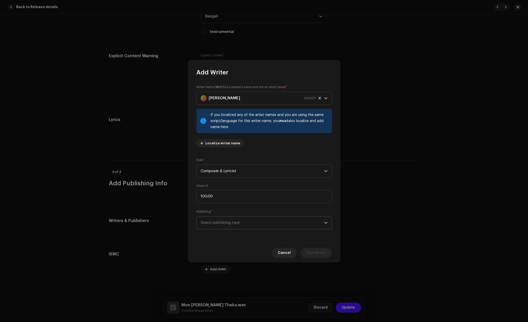
click at [243, 216] on p-select "Select publishing type" at bounding box center [264, 222] width 136 height 13
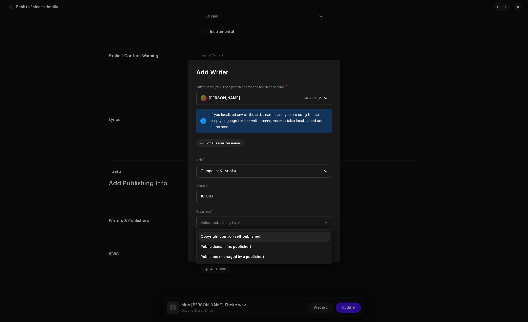
drag, startPoint x: 235, startPoint y: 233, endPoint x: 247, endPoint y: 236, distance: 12.9
click at [235, 233] on li "Copyright control (self-published)" at bounding box center [264, 237] width 131 height 10
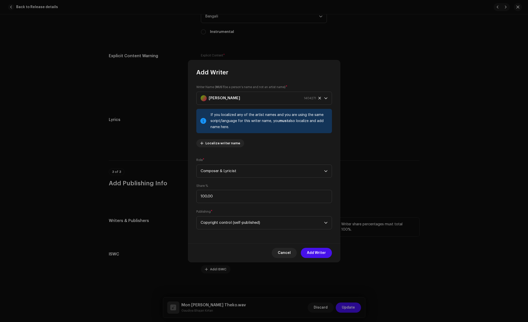
click at [316, 253] on span "Add Writer" at bounding box center [316, 253] width 19 height 10
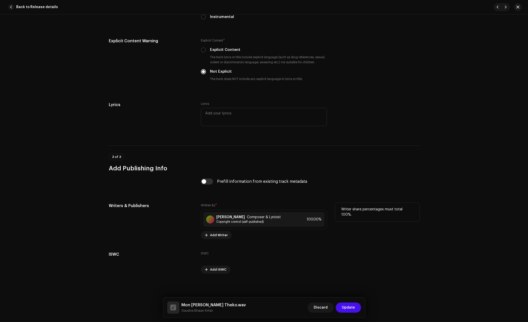
scroll to position [838, 0]
click at [355, 310] on button "Update" at bounding box center [348, 307] width 25 height 10
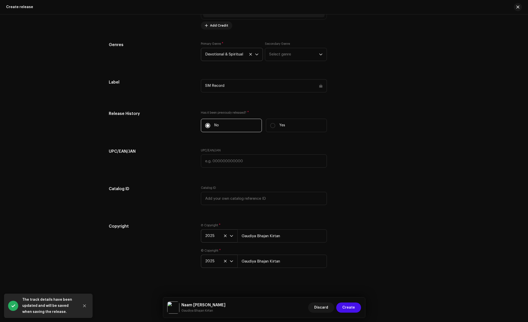
scroll to position [819, 0]
click at [347, 305] on span "Create" at bounding box center [348, 307] width 13 height 10
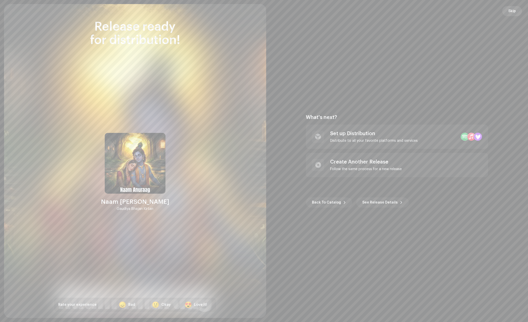
click at [517, 9] on button "Skip" at bounding box center [512, 11] width 20 height 10
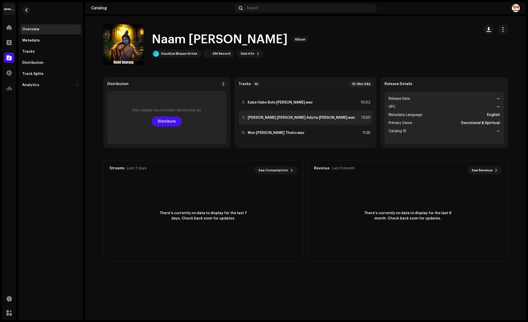
scroll to position [102, 0]
click at [164, 119] on span "Distribute" at bounding box center [167, 121] width 18 height 10
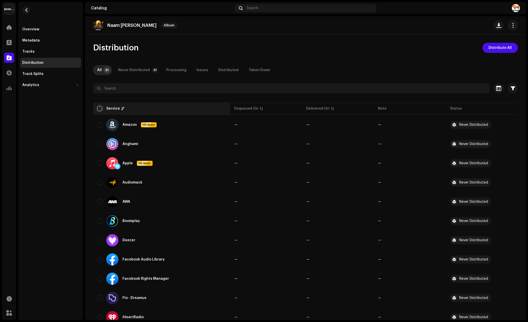
click at [101, 108] on input "checkbox" at bounding box center [99, 108] width 5 height 5
checkbox input "true"
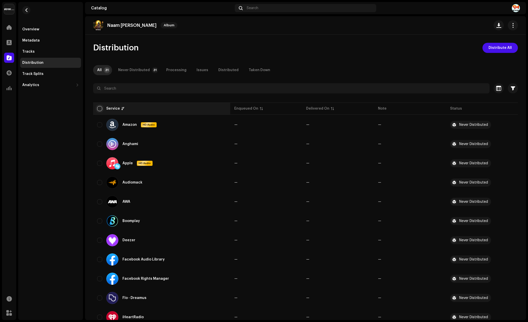
checkbox input "true"
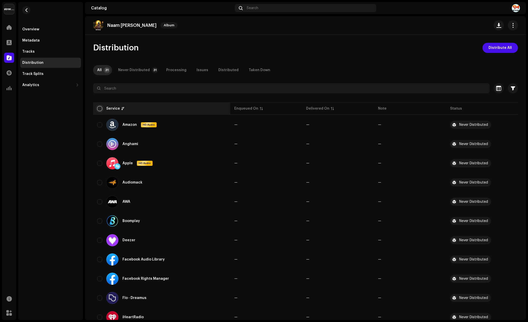
checkbox input "true"
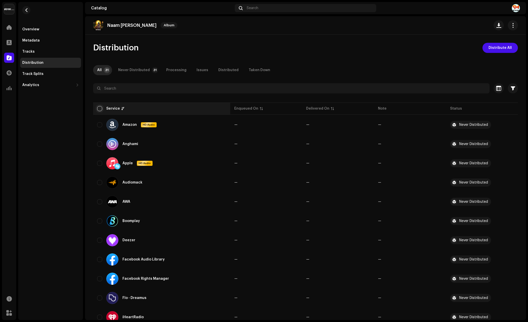
checkbox input "true"
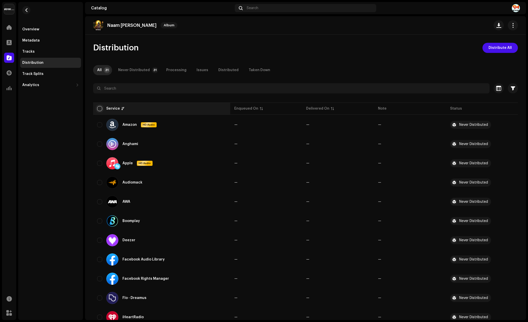
checkbox input "true"
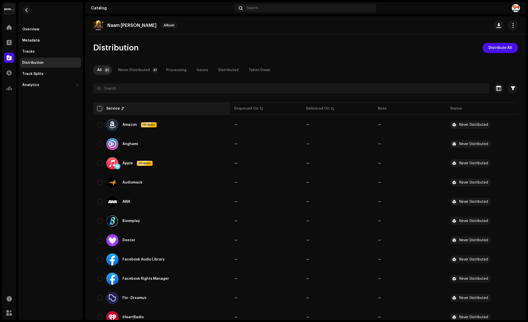
checkbox input "true"
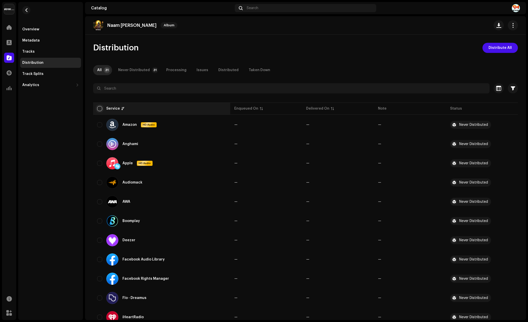
checkbox input "true"
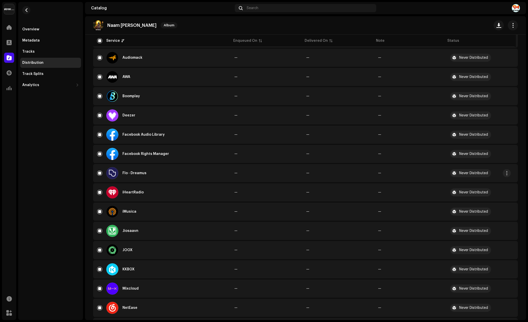
scroll to position [127, 0]
click at [100, 230] on input "Row Selected" at bounding box center [99, 230] width 5 height 5
checkbox input "false"
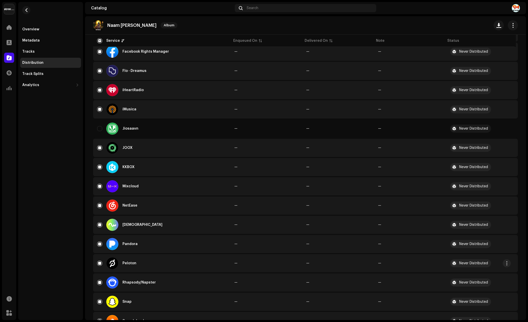
scroll to position [253, 0]
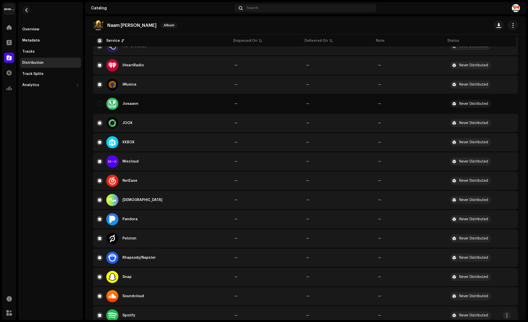
click at [96, 316] on td "Spotify" at bounding box center [161, 315] width 137 height 18
click at [100, 314] on input "Row Selected" at bounding box center [99, 315] width 5 height 5
checkbox input "false"
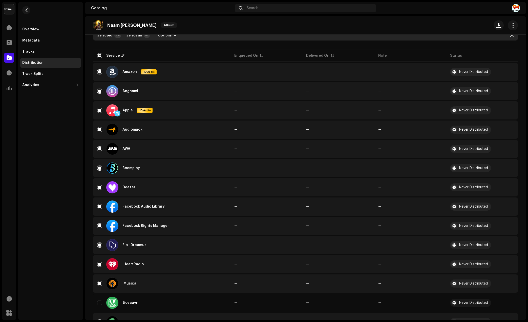
scroll to position [0, 0]
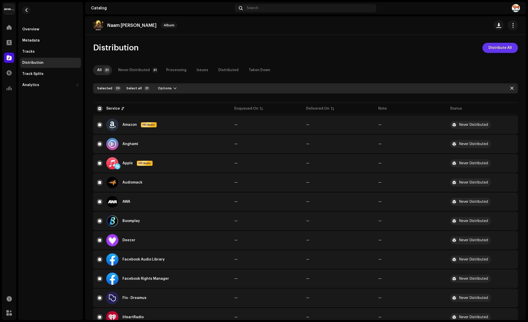
click at [498, 46] on span "Distribute All" at bounding box center [500, 48] width 23 height 10
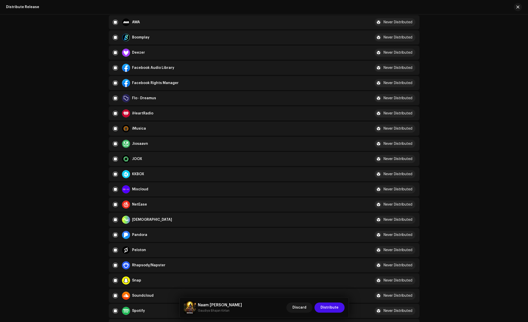
scroll to position [158, 0]
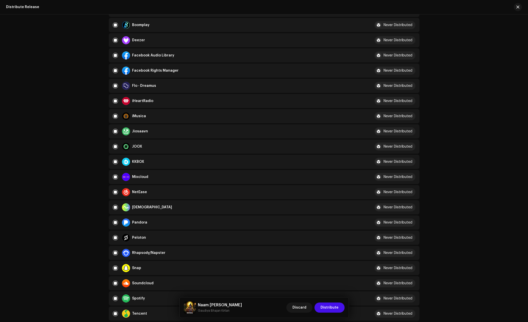
click at [115, 134] on div "Jiosaavn" at bounding box center [237, 131] width 249 height 8
click at [113, 128] on div "Jiosaavn" at bounding box center [237, 131] width 249 height 8
click at [115, 131] on input "checkbox" at bounding box center [115, 131] width 5 height 5
checkbox input "false"
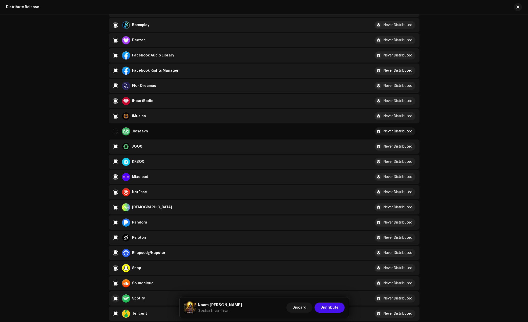
click at [114, 298] on input "Row Selected" at bounding box center [115, 298] width 5 height 5
checkbox input "false"
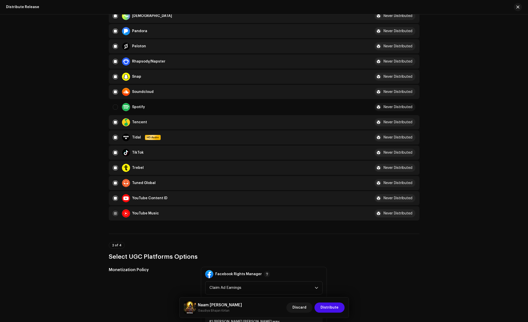
scroll to position [348, 0]
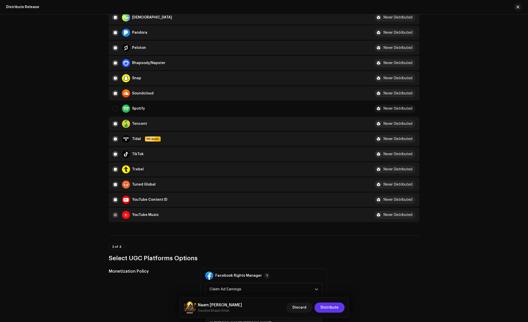
click at [333, 309] on span "Distribute" at bounding box center [330, 307] width 18 height 10
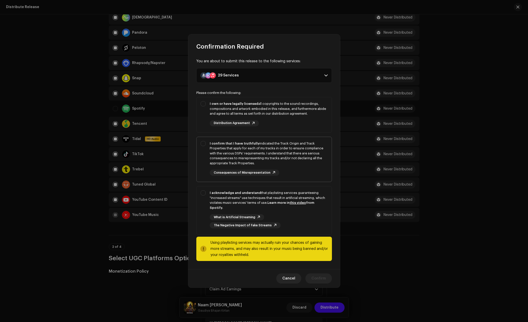
click at [237, 144] on strong "I confirm that I have truthfully" at bounding box center [235, 143] width 50 height 3
checkbox input "true"
click at [225, 105] on strong "I own or have legally licensed" at bounding box center [234, 103] width 49 height 3
checkbox input "true"
click at [227, 194] on strong "I acknowledge and understand" at bounding box center [235, 192] width 51 height 3
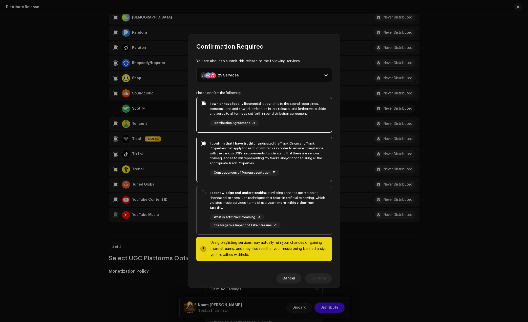
checkbox input "true"
click at [320, 277] on span "Confirm" at bounding box center [318, 278] width 14 height 10
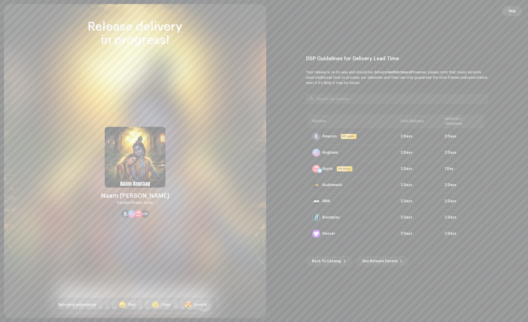
click at [510, 11] on span "Skip" at bounding box center [512, 11] width 8 height 10
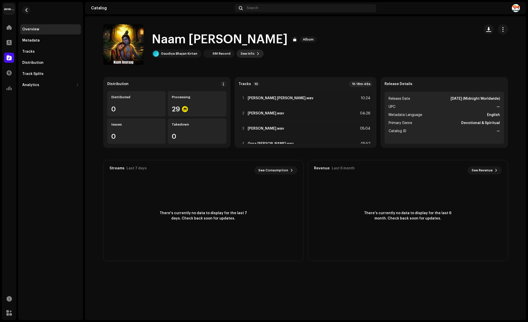
click at [246, 54] on span "See Info" at bounding box center [248, 54] width 14 height 10
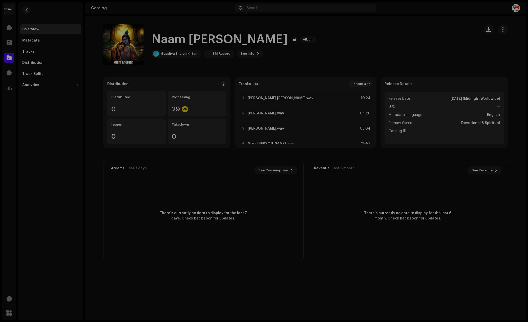
drag, startPoint x: 421, startPoint y: 37, endPoint x: 373, endPoint y: 37, distance: 48.3
click at [421, 37] on div "Naam Anuraag 3048635 Metadata Distribution Metadata Language English Release Ti…" at bounding box center [264, 161] width 528 height 322
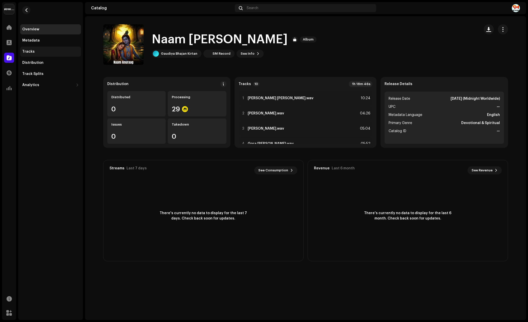
click at [32, 53] on div "Tracks" at bounding box center [28, 52] width 12 height 4
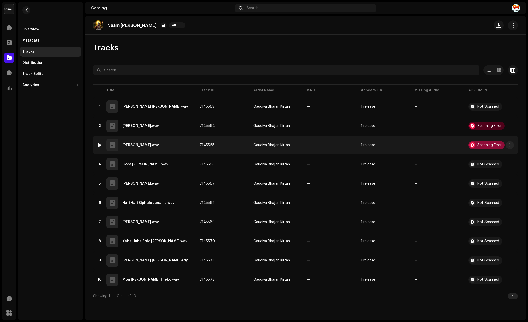
click at [483, 144] on div "Scanning Error" at bounding box center [489, 145] width 24 height 4
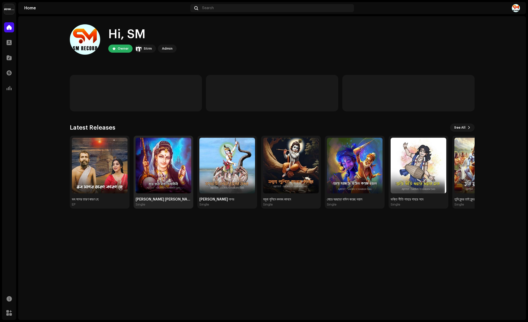
click at [156, 186] on img at bounding box center [164, 166] width 56 height 56
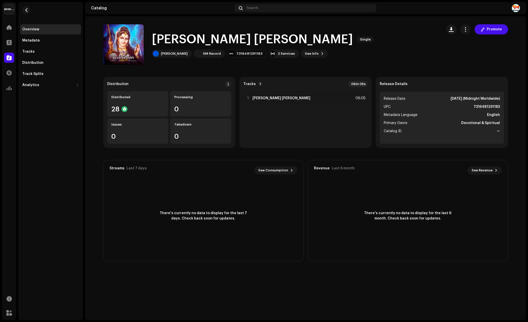
click at [470, 123] on strong "Devotional & Spiritual" at bounding box center [480, 123] width 39 height 6
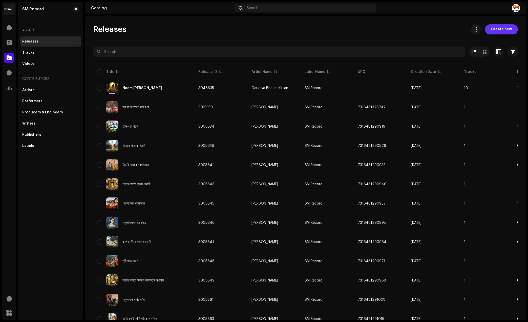
click at [505, 34] on span "Create new" at bounding box center [501, 29] width 21 height 10
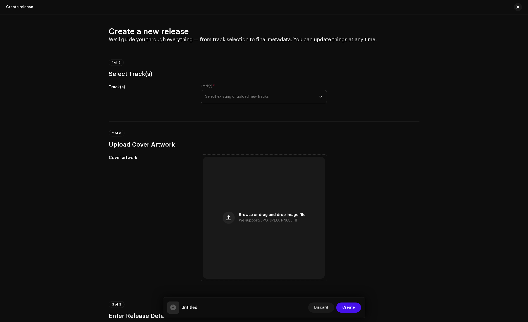
click at [224, 96] on span "Select existing or upload new tracks" at bounding box center [262, 96] width 114 height 13
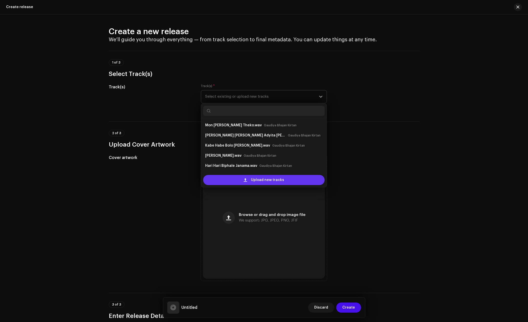
scroll to position [8, 0]
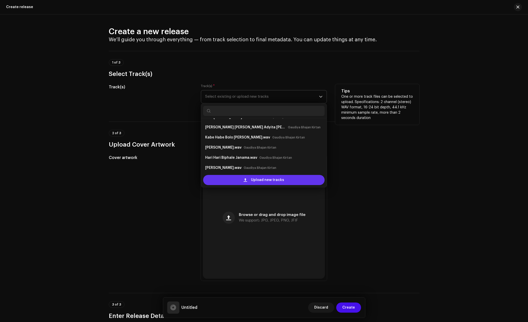
click at [264, 180] on span "Upload new tracks" at bounding box center [267, 180] width 33 height 10
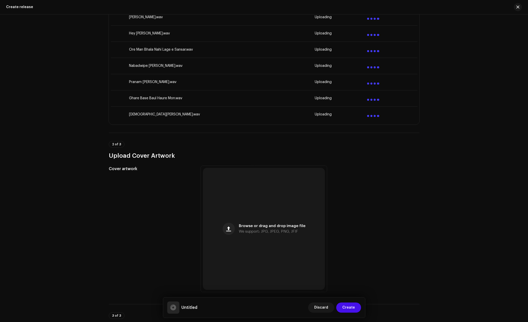
scroll to position [285, 0]
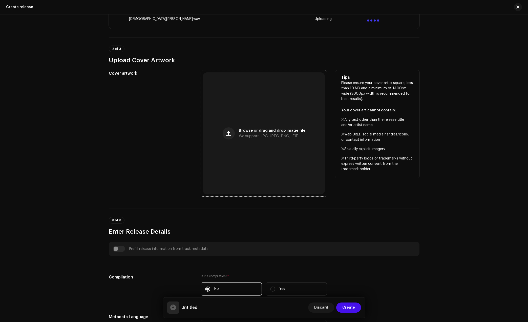
click at [253, 110] on div "Browse or drag and drop image file We support: JPG, JPEG, PNG, JFIF" at bounding box center [264, 133] width 122 height 122
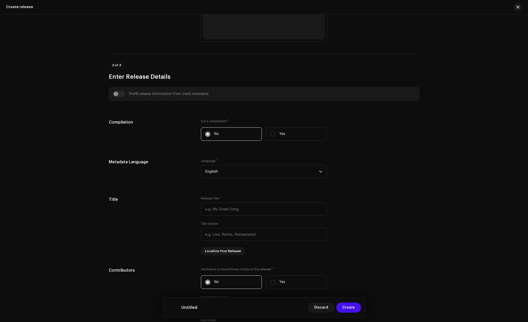
scroll to position [474, 0]
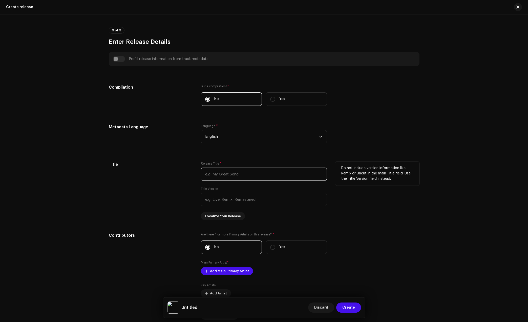
click at [237, 177] on input "text" at bounding box center [264, 173] width 126 height 13
paste input "Gaur Prem Dhara"
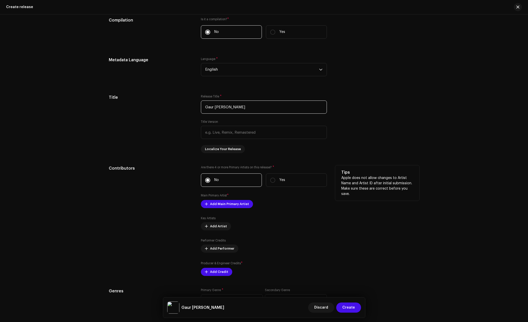
scroll to position [569, 0]
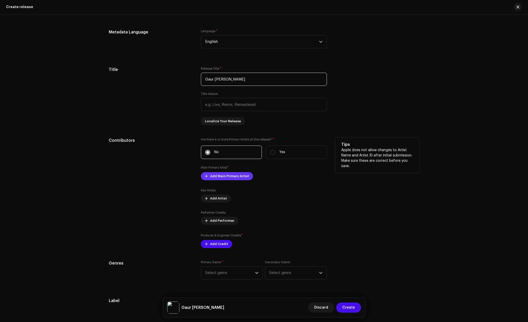
type input "Gaur Prem Dhara"
click at [238, 177] on span "Add Main Primary Artist" at bounding box center [229, 176] width 39 height 10
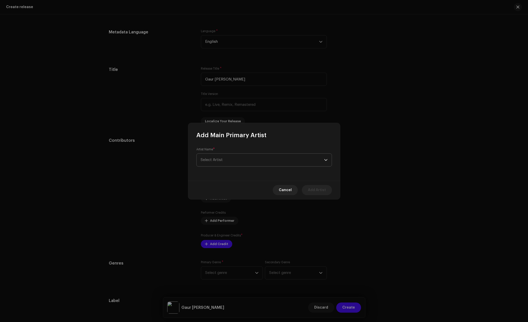
click at [272, 158] on span "Select Artist" at bounding box center [262, 160] width 123 height 13
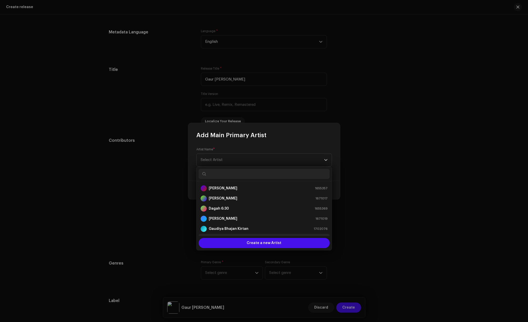
scroll to position [8, 0]
click at [237, 218] on strong "Gaudiya Bhajan Kirtan" at bounding box center [229, 220] width 40 height 5
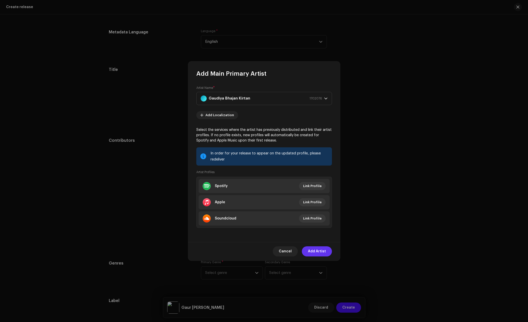
click at [313, 250] on span "Add Artist" at bounding box center [317, 251] width 18 height 10
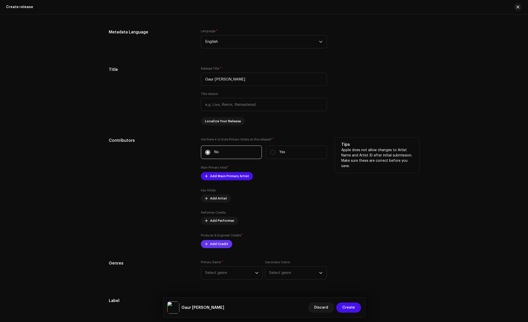
click at [217, 242] on span "Add Credit" at bounding box center [219, 244] width 18 height 10
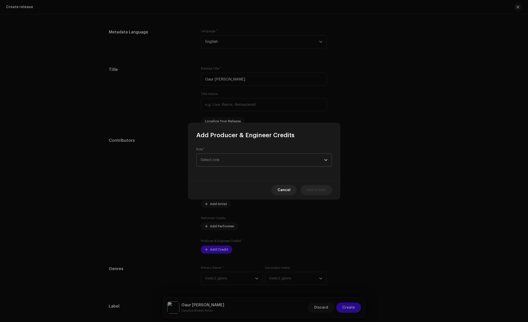
click at [258, 161] on span "Select role" at bounding box center [262, 160] width 123 height 13
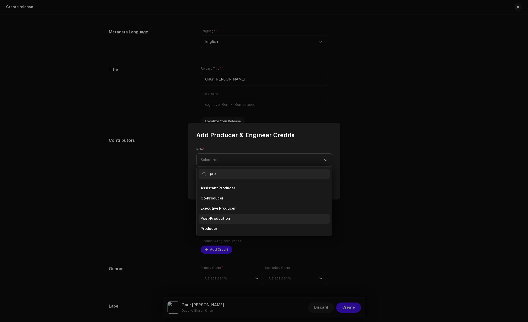
type input "pro"
click at [221, 223] on li "Post-Production" at bounding box center [264, 219] width 131 height 10
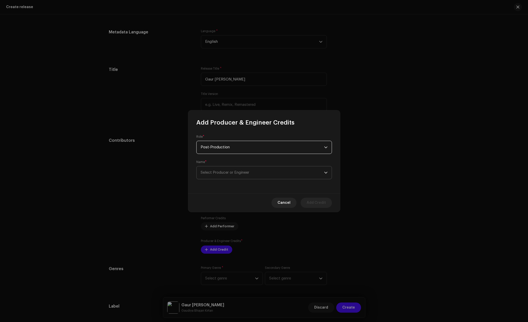
click at [236, 172] on span "Select Producer or Engineer" at bounding box center [225, 173] width 49 height 4
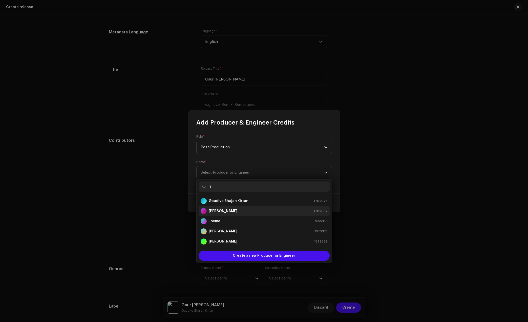
type input "j"
click at [226, 209] on div "Jít Mondal 1702087" at bounding box center [264, 211] width 127 height 6
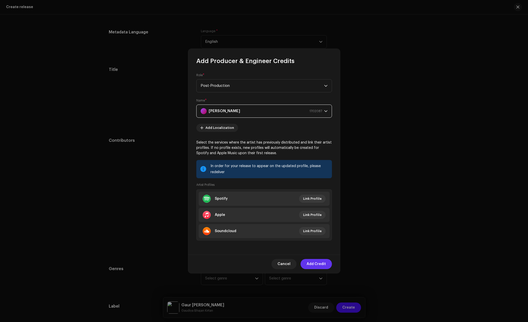
click at [316, 262] on span "Add Credit" at bounding box center [316, 264] width 19 height 10
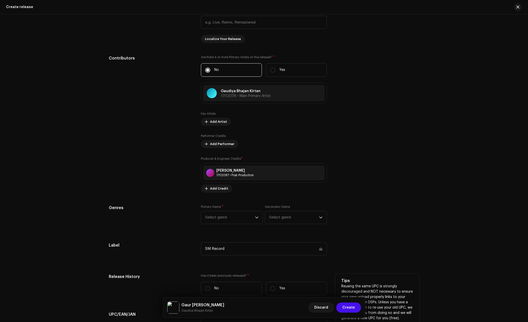
scroll to position [696, 0]
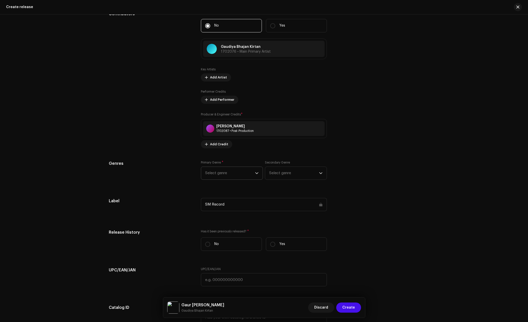
click at [223, 173] on span "Select genre" at bounding box center [230, 173] width 50 height 13
type input "dev"
click at [228, 213] on span "Devotional & Spiritual" at bounding box center [224, 211] width 39 height 5
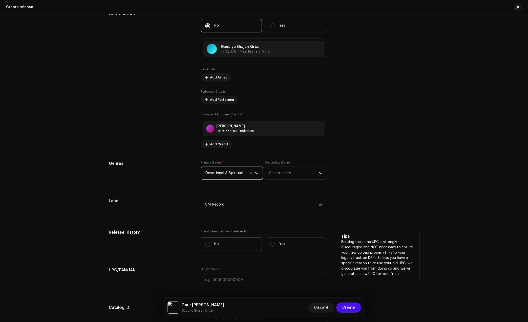
click at [229, 241] on label "No" at bounding box center [231, 243] width 61 height 13
click at [210, 242] on input "No" at bounding box center [207, 244] width 5 height 5
radio input "true"
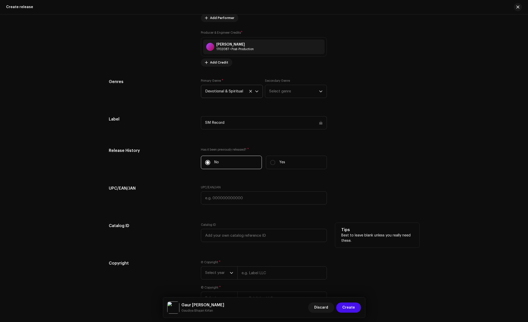
scroll to position [815, 0]
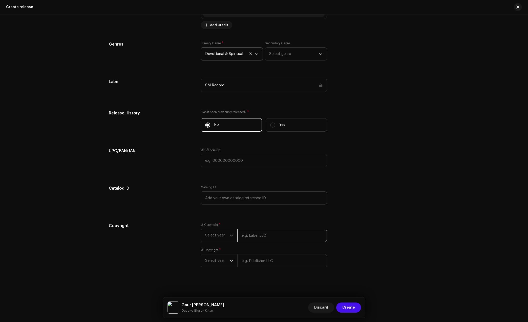
drag, startPoint x: 255, startPoint y: 235, endPoint x: 258, endPoint y: 236, distance: 3.1
click at [255, 235] on input "text" at bounding box center [282, 235] width 90 height 13
type input "Gaudiya Bhajan Kirtan"
click at [256, 255] on div "© Copyright * Select year" at bounding box center [264, 257] width 126 height 19
type input "Gaudiya Bhajan Kirtan"
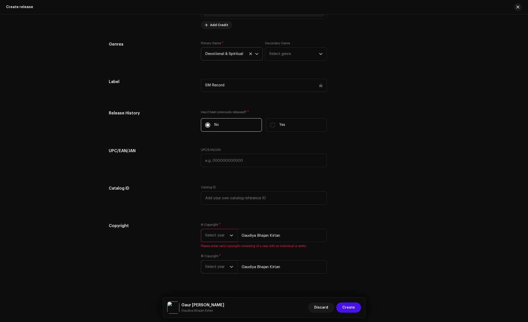
click at [232, 265] on icon "dropdown trigger" at bounding box center [232, 267] width 4 height 4
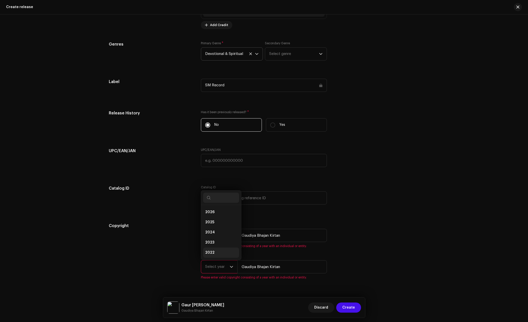
scroll to position [8, 0]
click at [217, 217] on li "2025" at bounding box center [221, 214] width 36 height 10
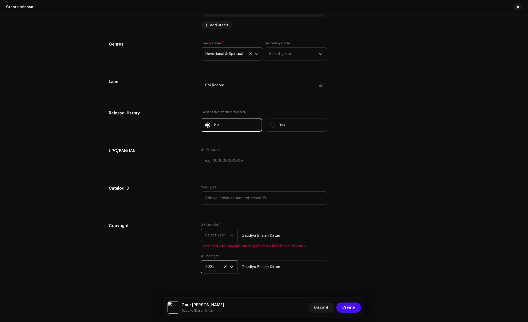
click at [218, 238] on span "Select year" at bounding box center [217, 235] width 25 height 13
click at [213, 270] on li "2025" at bounding box center [221, 274] width 36 height 10
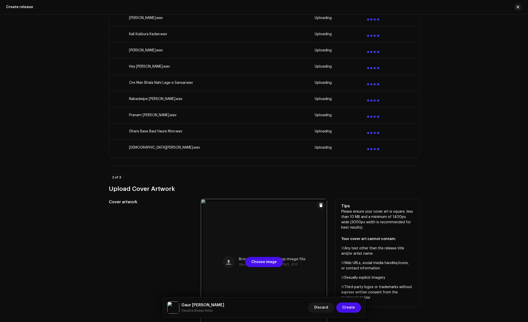
scroll to position [158, 0]
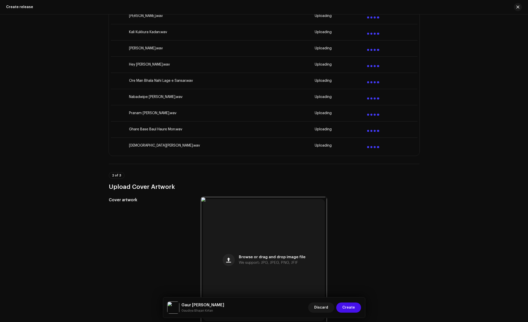
drag, startPoint x: 374, startPoint y: 147, endPoint x: 370, endPoint y: 146, distance: 4.5
click at [373, 147] on div at bounding box center [373, 145] width 12 height 6
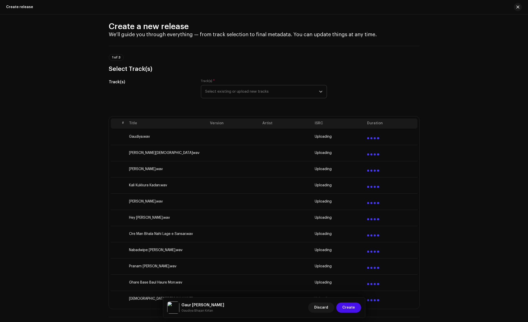
scroll to position [0, 0]
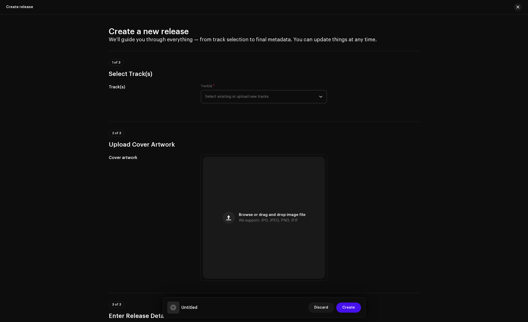
click at [256, 93] on span "Select existing or upload new tracks" at bounding box center [262, 96] width 114 height 13
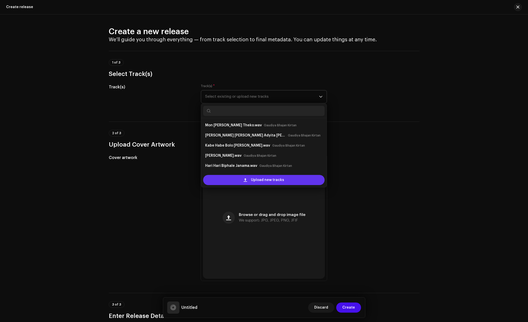
scroll to position [8, 0]
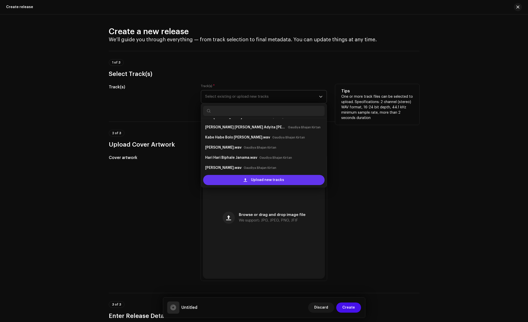
click at [244, 180] on span at bounding box center [245, 180] width 3 height 4
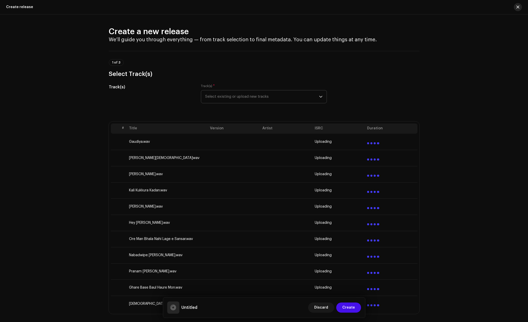
click at [517, 4] on button "button" at bounding box center [518, 7] width 8 height 8
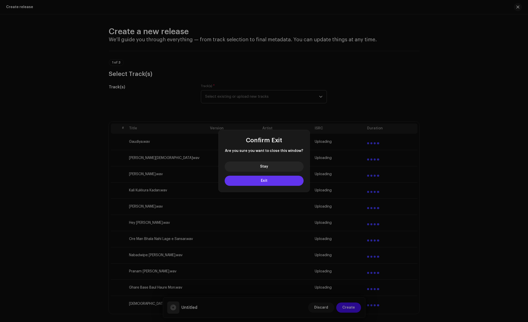
click at [268, 180] on button "Exit" at bounding box center [264, 181] width 79 height 10
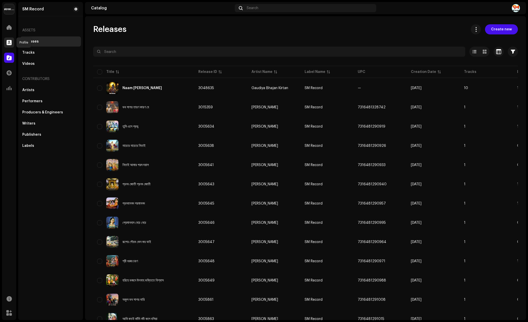
click at [10, 39] on div at bounding box center [9, 42] width 10 height 10
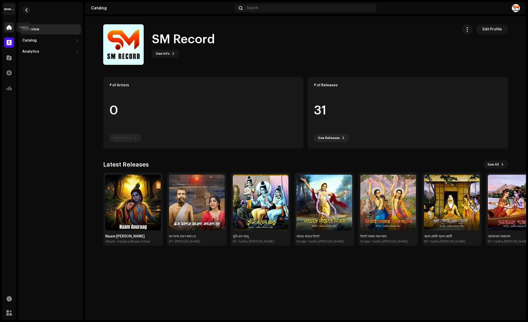
click at [7, 28] on span at bounding box center [9, 27] width 5 height 4
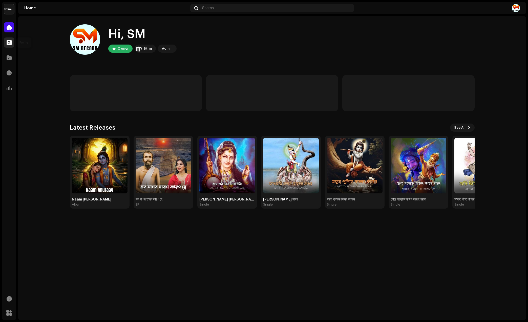
click at [10, 44] on span at bounding box center [9, 42] width 5 height 4
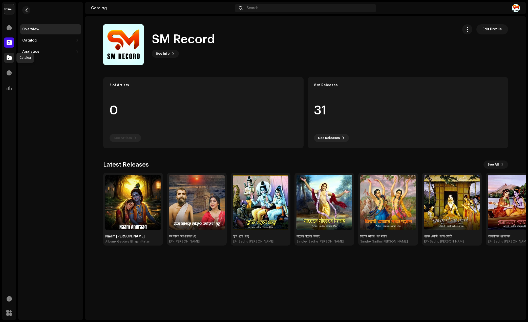
click at [8, 59] on span at bounding box center [9, 58] width 5 height 4
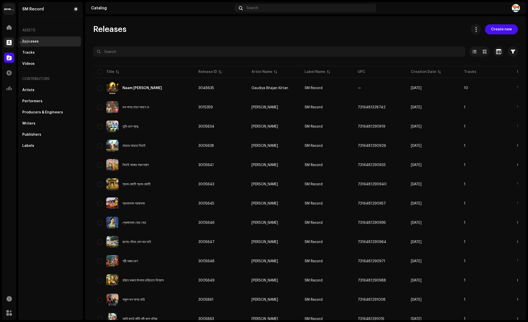
click at [10, 45] on div at bounding box center [9, 42] width 10 height 10
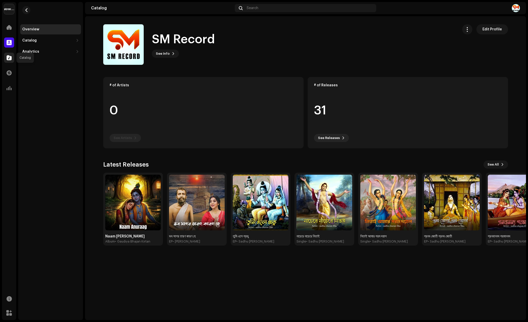
click at [8, 60] on div at bounding box center [9, 58] width 10 height 10
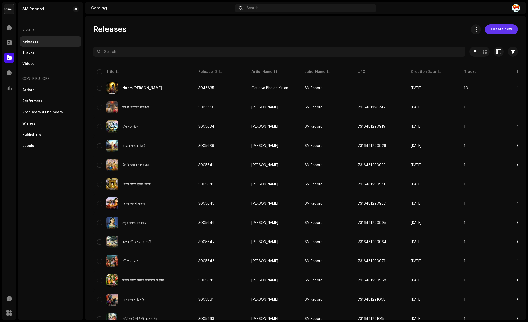
click at [507, 31] on span "Create new" at bounding box center [501, 29] width 21 height 10
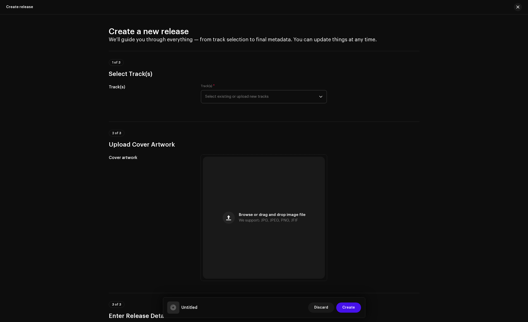
click at [241, 96] on span "Select existing or upload new tracks" at bounding box center [262, 96] width 114 height 13
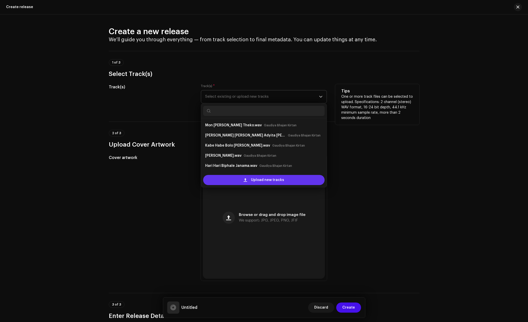
scroll to position [8, 0]
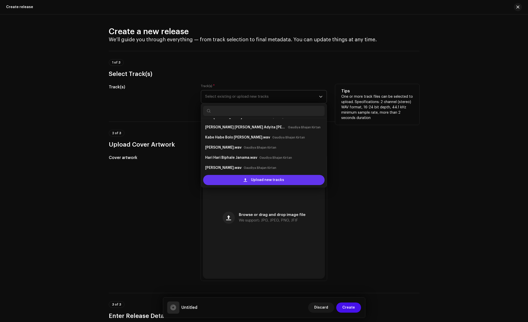
click at [253, 182] on span "Upload new tracks" at bounding box center [267, 180] width 33 height 10
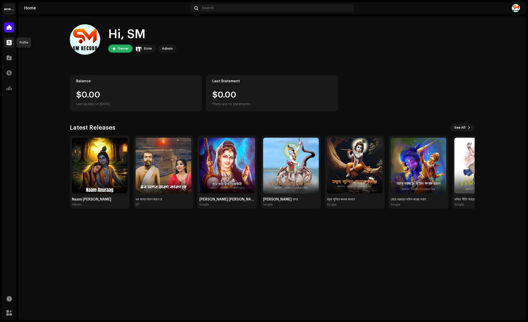
click at [10, 44] on span at bounding box center [9, 42] width 5 height 4
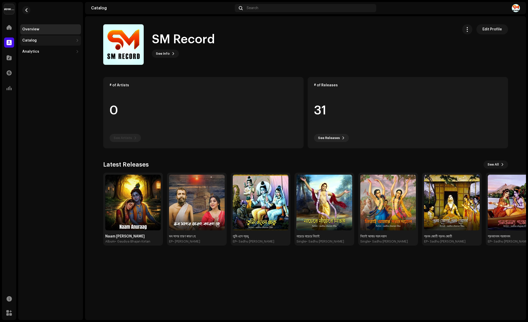
click at [32, 41] on div "Catalog" at bounding box center [29, 40] width 14 height 4
click at [40, 50] on div "Releases" at bounding box center [51, 52] width 55 height 4
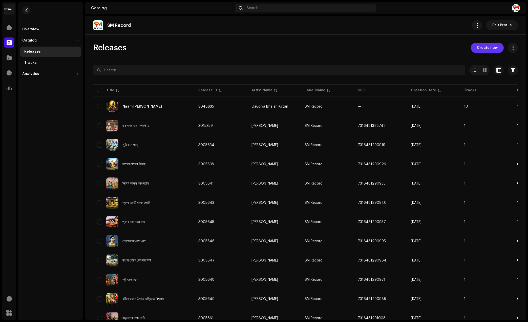
click at [482, 47] on span "Create new" at bounding box center [487, 48] width 21 height 10
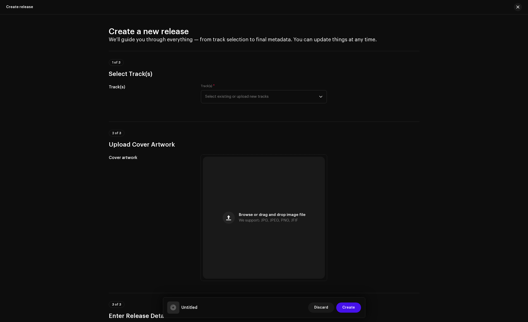
click at [260, 103] on div "Track(s) * Select existing or upload new tracks" at bounding box center [264, 96] width 126 height 25
click at [259, 94] on span "Select existing or upload new tracks" at bounding box center [262, 96] width 114 height 13
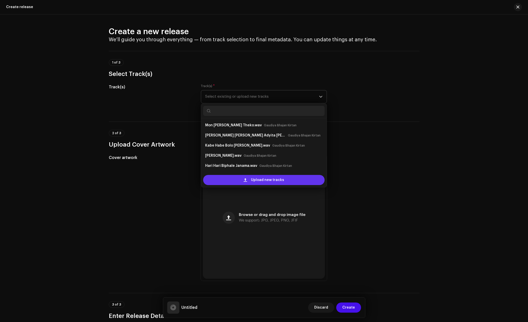
scroll to position [8, 0]
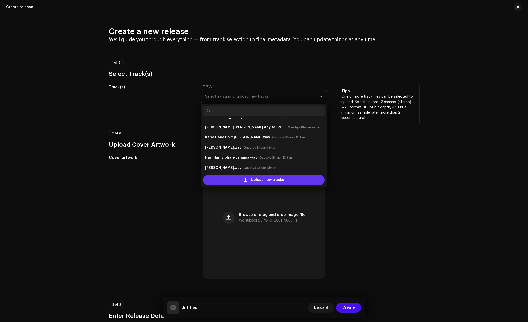
click at [246, 178] on span at bounding box center [245, 180] width 3 height 4
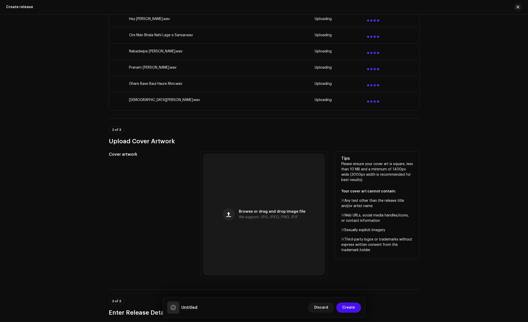
scroll to position [221, 0]
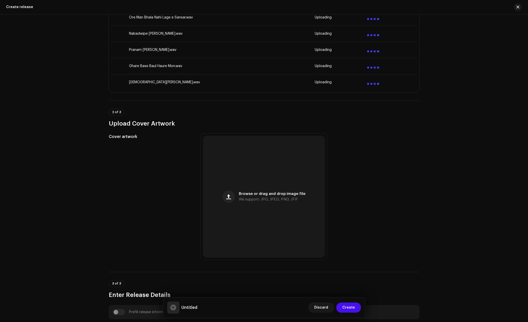
click at [375, 78] on td at bounding box center [391, 82] width 52 height 16
click at [372, 83] on div at bounding box center [373, 82] width 12 height 6
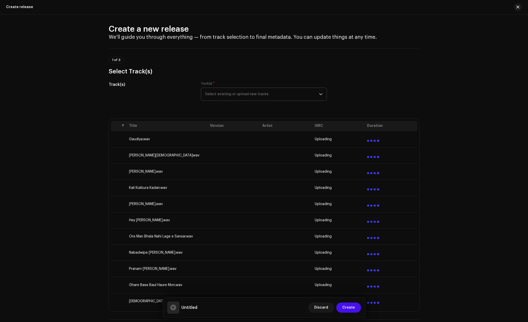
scroll to position [0, 0]
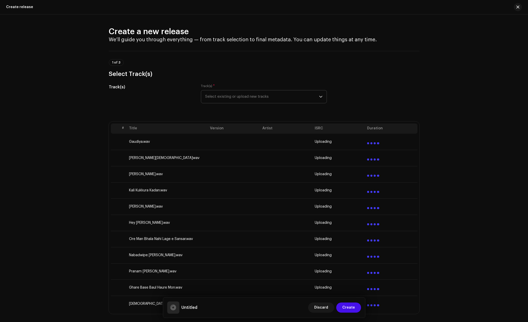
click at [376, 126] on th "Duration" at bounding box center [391, 128] width 52 height 10
click at [318, 142] on span "Uploading" at bounding box center [323, 142] width 17 height 4
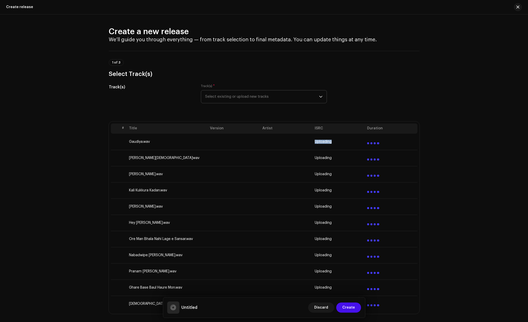
click at [318, 142] on span "Uploading" at bounding box center [323, 142] width 17 height 4
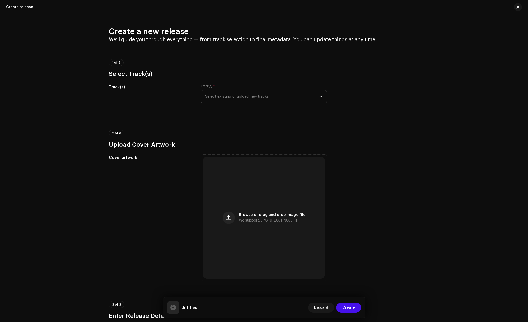
click at [253, 92] on span "Select existing or upload new tracks" at bounding box center [262, 96] width 114 height 13
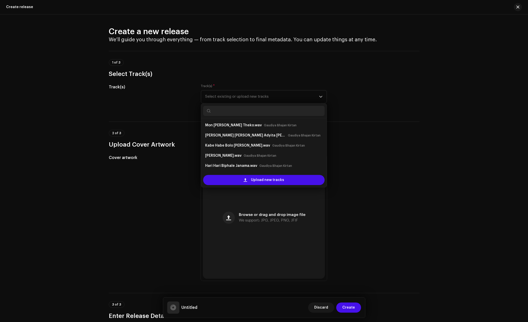
click at [354, 134] on div "2 of 3 Upload Cover Artwork" at bounding box center [264, 139] width 311 height 19
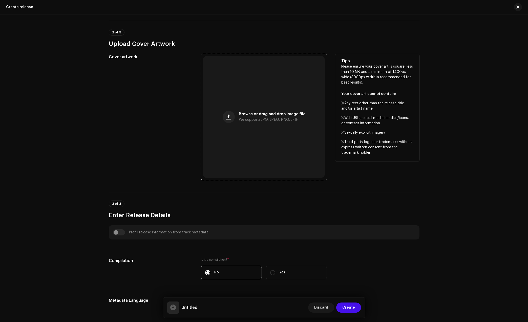
scroll to position [32, 0]
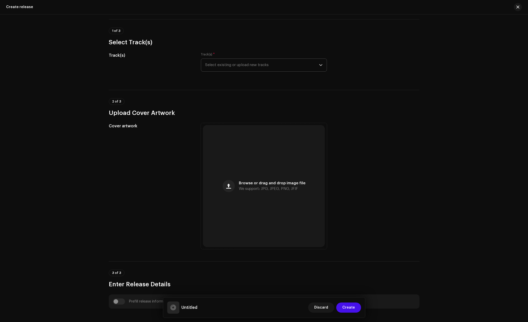
click at [246, 64] on span "Select existing or upload new tracks" at bounding box center [262, 65] width 114 height 13
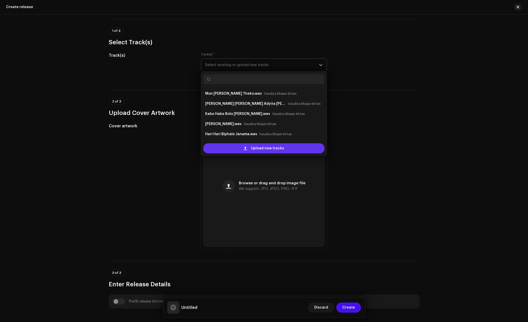
scroll to position [8, 0]
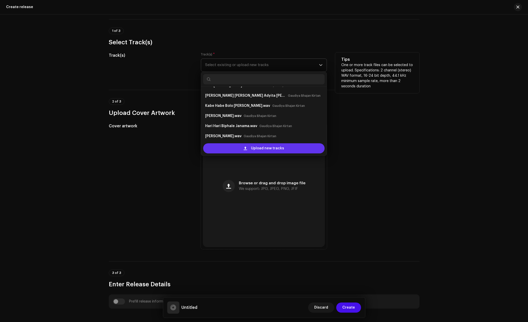
click at [261, 147] on span "Upload new tracks" at bounding box center [267, 148] width 33 height 10
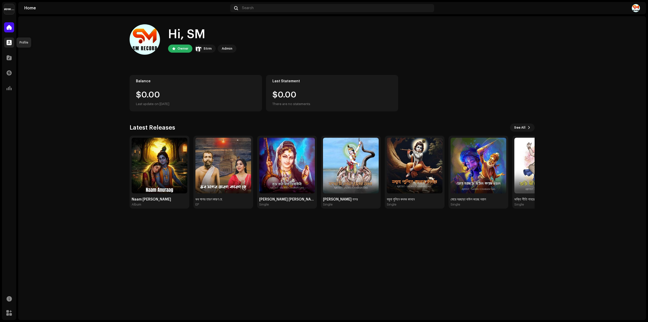
click at [5, 43] on div at bounding box center [9, 42] width 10 height 10
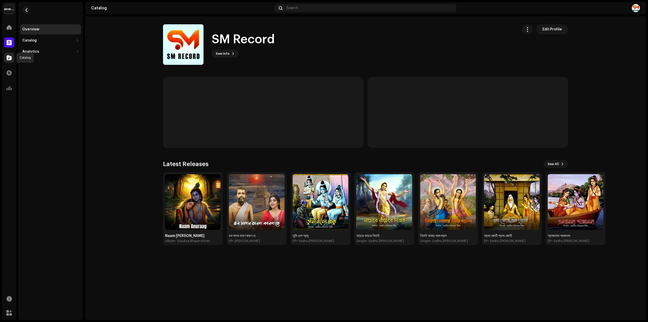
click at [9, 59] on span at bounding box center [9, 58] width 5 height 4
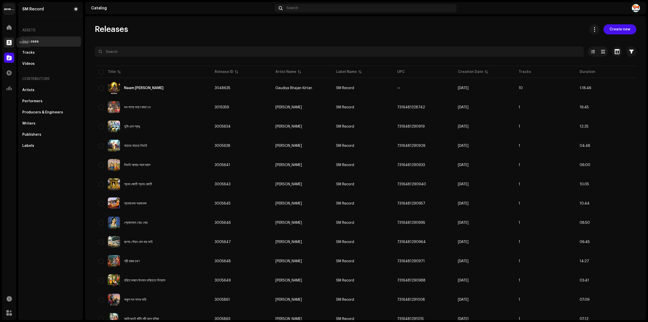
click at [7, 42] on span at bounding box center [9, 42] width 5 height 4
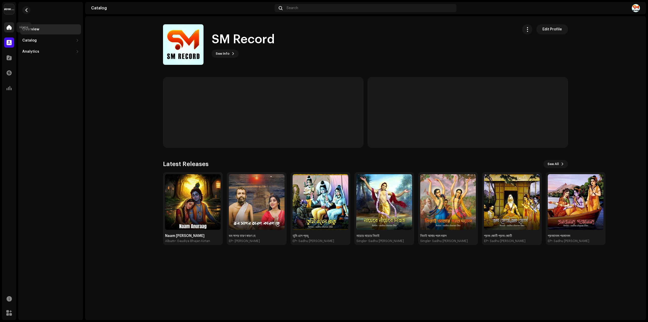
click at [7, 31] on div at bounding box center [9, 27] width 10 height 10
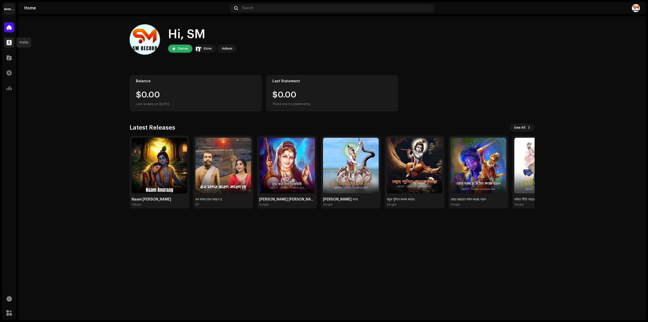
click at [7, 39] on div at bounding box center [9, 42] width 10 height 10
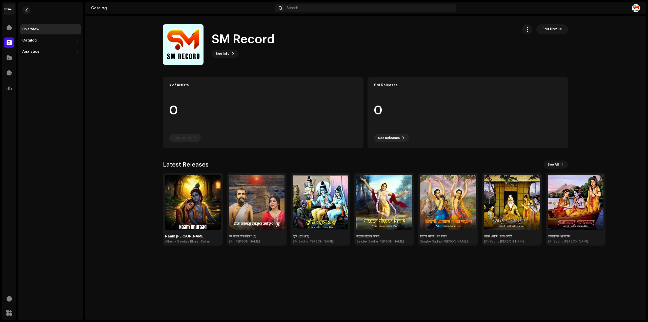
click at [9, 43] on span at bounding box center [9, 42] width 5 height 4
click at [3, 58] on div "Catalog" at bounding box center [9, 58] width 14 height 14
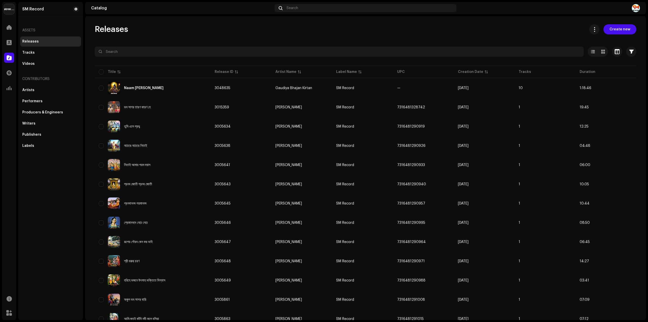
drag, startPoint x: 615, startPoint y: 32, endPoint x: 615, endPoint y: 29, distance: 3.0
click at [615, 31] on span "Create new" at bounding box center [619, 29] width 21 height 10
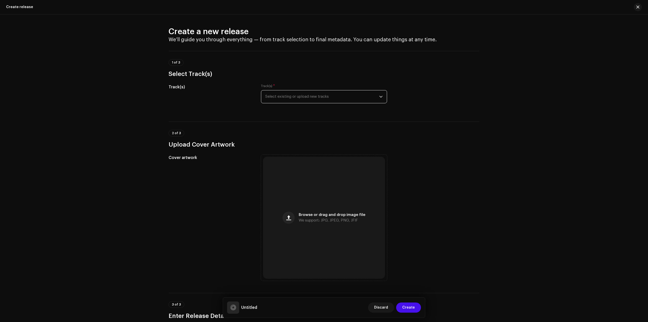
click at [292, 100] on span "Select existing or upload new tracks" at bounding box center [322, 96] width 114 height 13
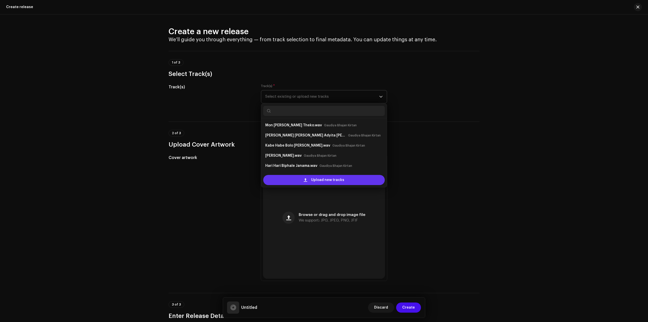
scroll to position [8, 0]
click at [317, 181] on span "Upload new tracks" at bounding box center [327, 180] width 33 height 10
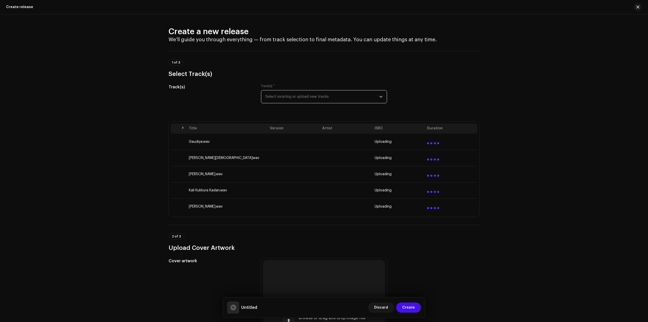
click at [301, 91] on span "Select existing or upload new tracks" at bounding box center [322, 96] width 114 height 13
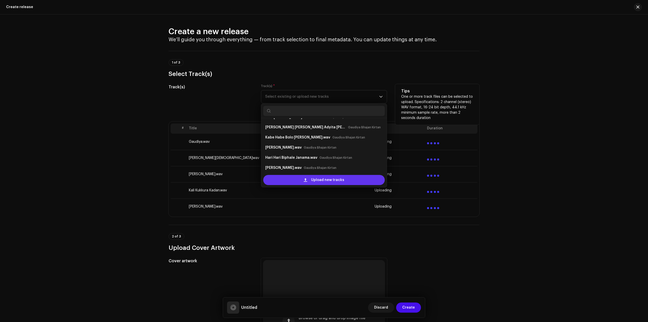
click at [311, 175] on span "Upload new tracks" at bounding box center [327, 180] width 33 height 10
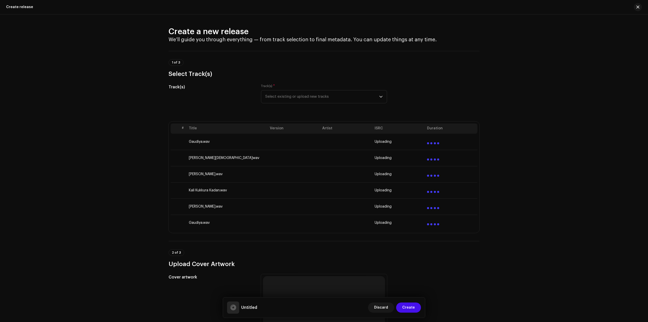
click at [413, 157] on div "Uploading" at bounding box center [398, 158] width 48 height 4
click at [437, 139] on div at bounding box center [433, 141] width 12 height 6
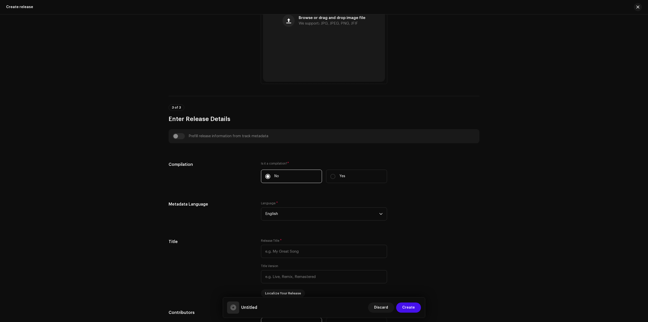
scroll to position [190, 0]
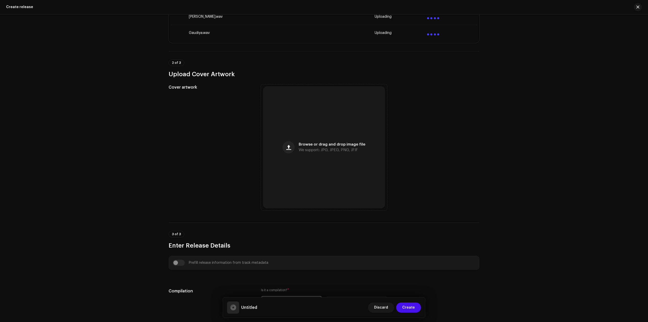
drag, startPoint x: 59, startPoint y: 61, endPoint x: 61, endPoint y: 58, distance: 3.9
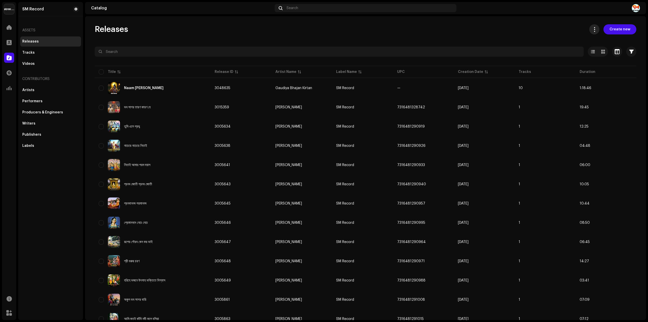
click at [597, 30] on button at bounding box center [594, 29] width 10 height 10
click at [612, 51] on span "Download full catalog (XLSX)" at bounding box center [618, 53] width 50 height 8
click at [612, 27] on span "Create new" at bounding box center [619, 29] width 21 height 10
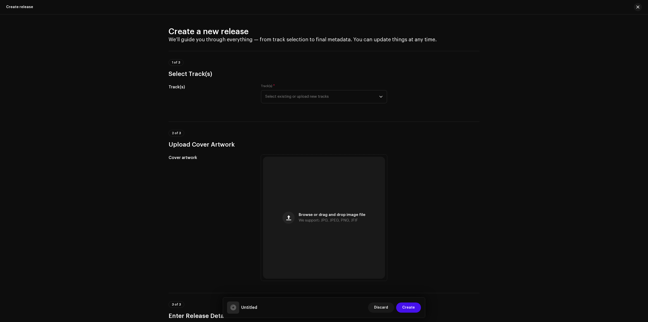
click at [301, 88] on div "Track(s) * Select existing or upload new tracks" at bounding box center [324, 93] width 126 height 19
click at [313, 102] on span "Select existing or upload new tracks" at bounding box center [322, 96] width 114 height 13
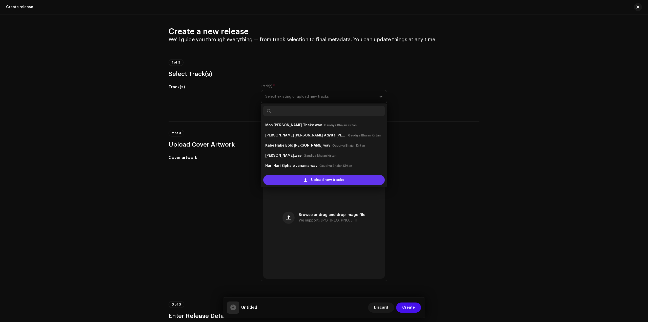
scroll to position [8, 0]
click at [305, 175] on div "Upload new tracks" at bounding box center [323, 180] width 121 height 10
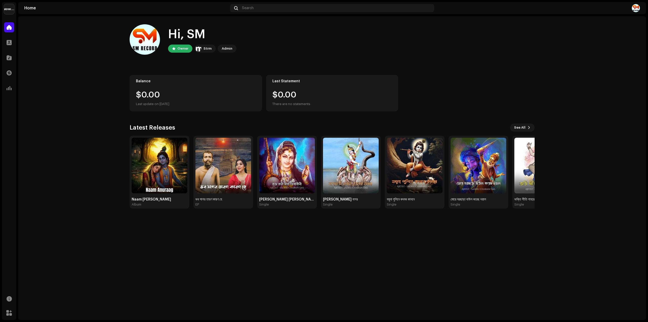
click at [390, 308] on div "Hi, SM Owner Strm Admin Balance $0.00 Last update on [DATE] Last Statement $0.0…" at bounding box center [331, 168] width 627 height 304
click at [8, 50] on div "Home Profile Catalog Transactions Analytics" at bounding box center [9, 57] width 14 height 75
click at [10, 58] on span at bounding box center [9, 58] width 5 height 4
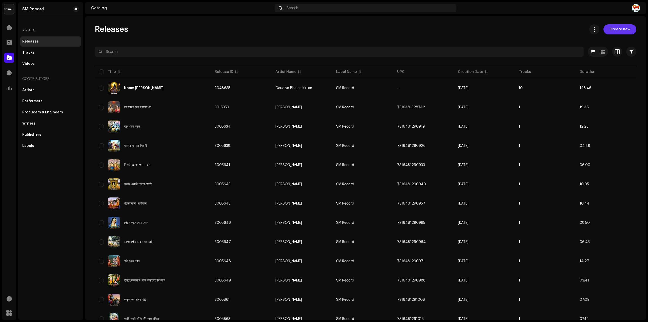
click at [615, 30] on span "Create new" at bounding box center [619, 29] width 21 height 10
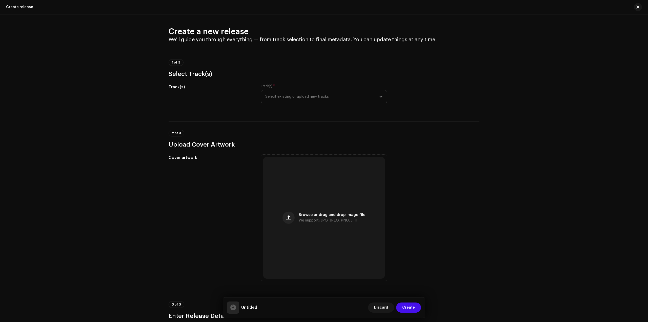
click at [293, 95] on span "Select existing or upload new tracks" at bounding box center [322, 96] width 114 height 13
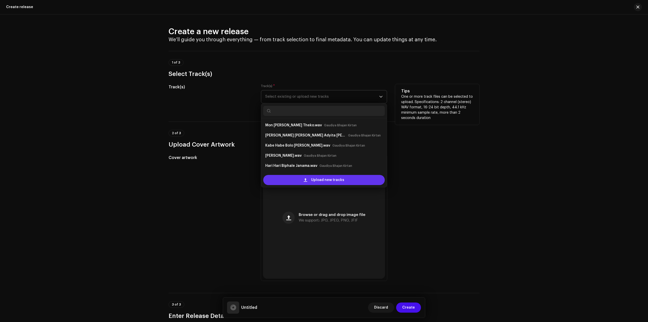
click at [305, 176] on div "Upload new tracks" at bounding box center [323, 180] width 121 height 10
